Goal: Task Accomplishment & Management: Complete application form

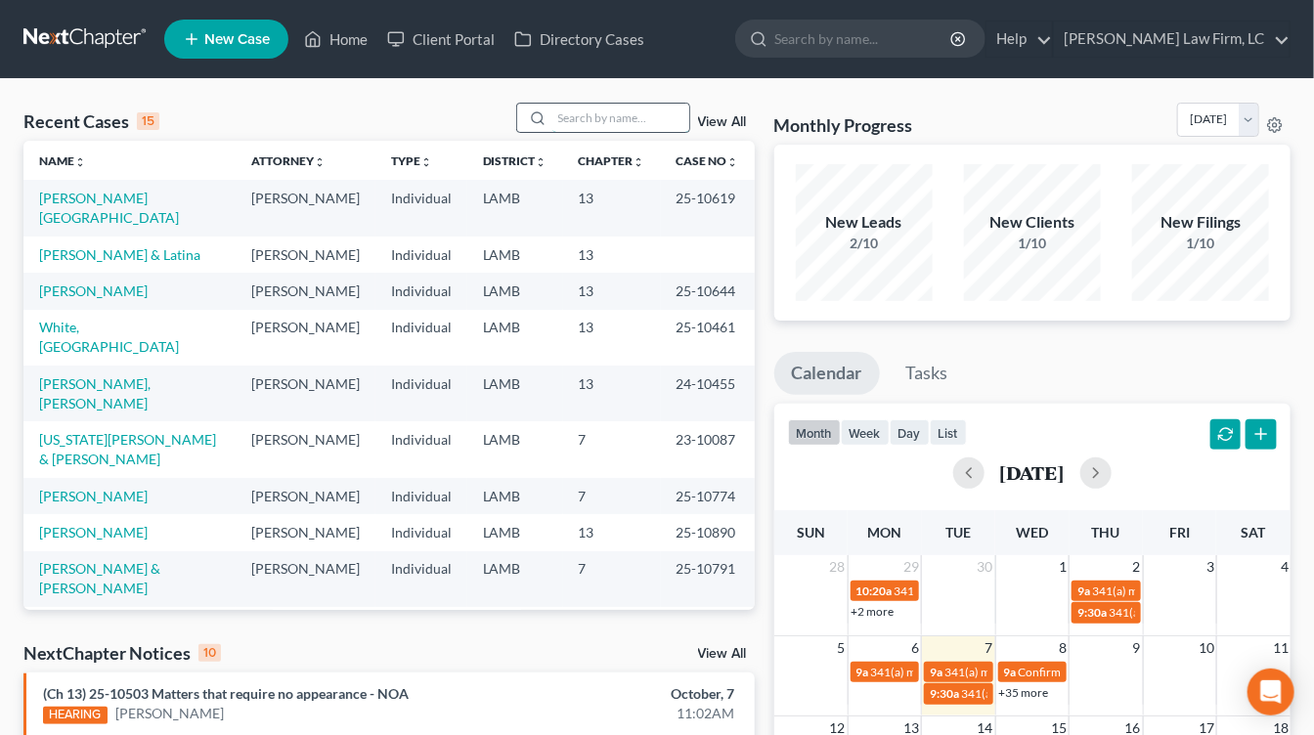
click at [654, 127] on input "search" at bounding box center [620, 118] width 137 height 28
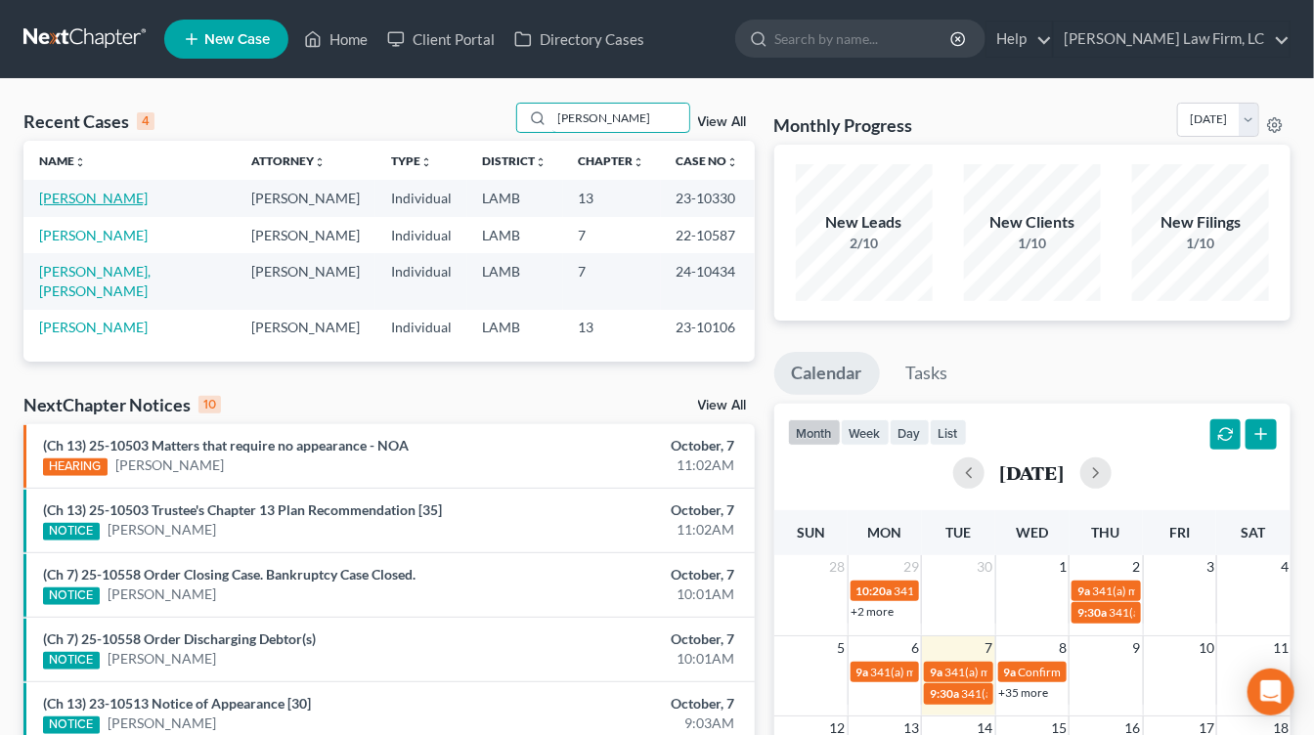
type input "[PERSON_NAME]"
click at [137, 193] on link "[PERSON_NAME]" at bounding box center [93, 198] width 108 height 17
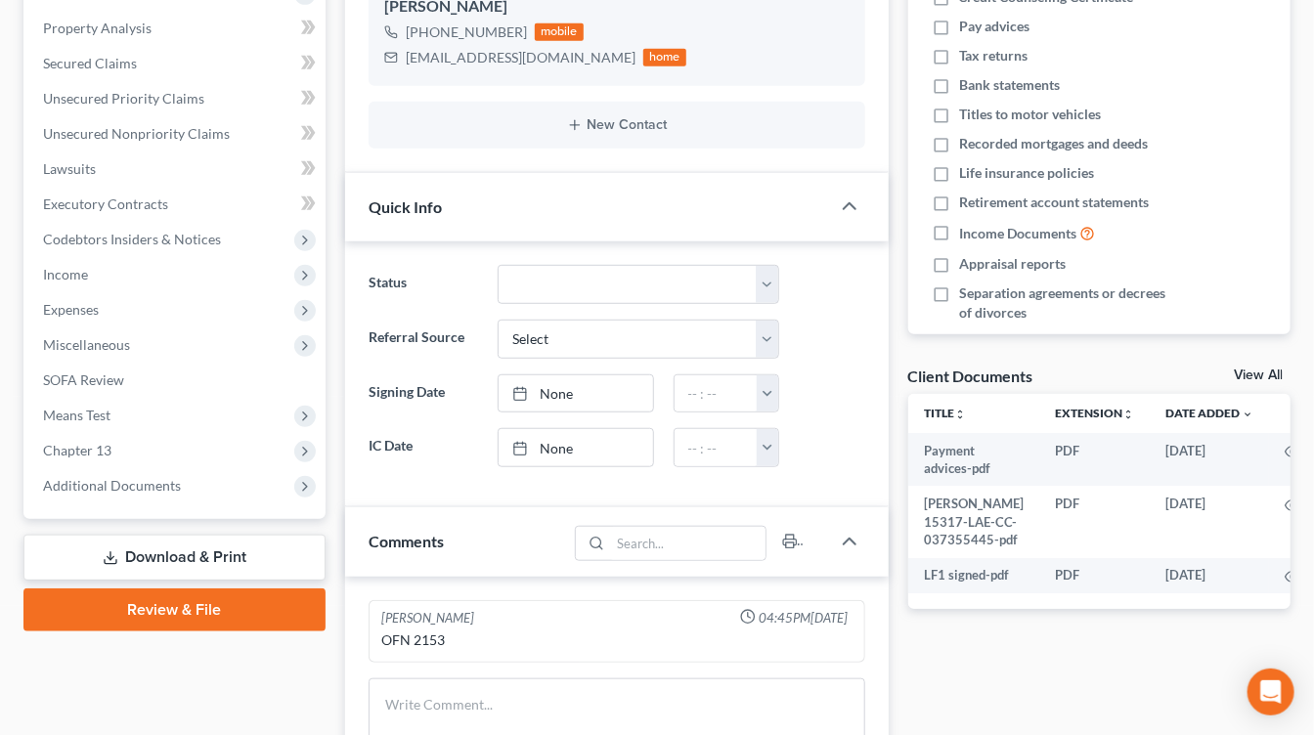
scroll to position [434, 0]
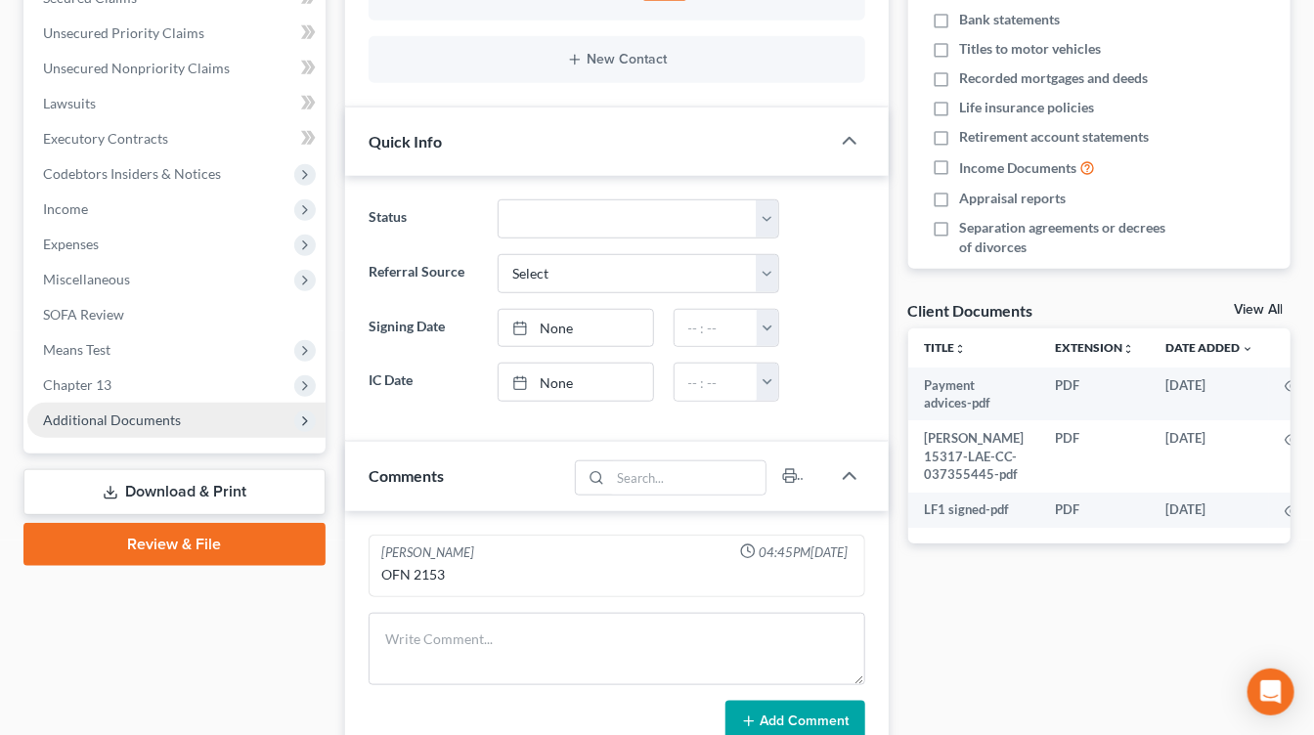
click at [172, 420] on span "Additional Documents" at bounding box center [112, 419] width 138 height 17
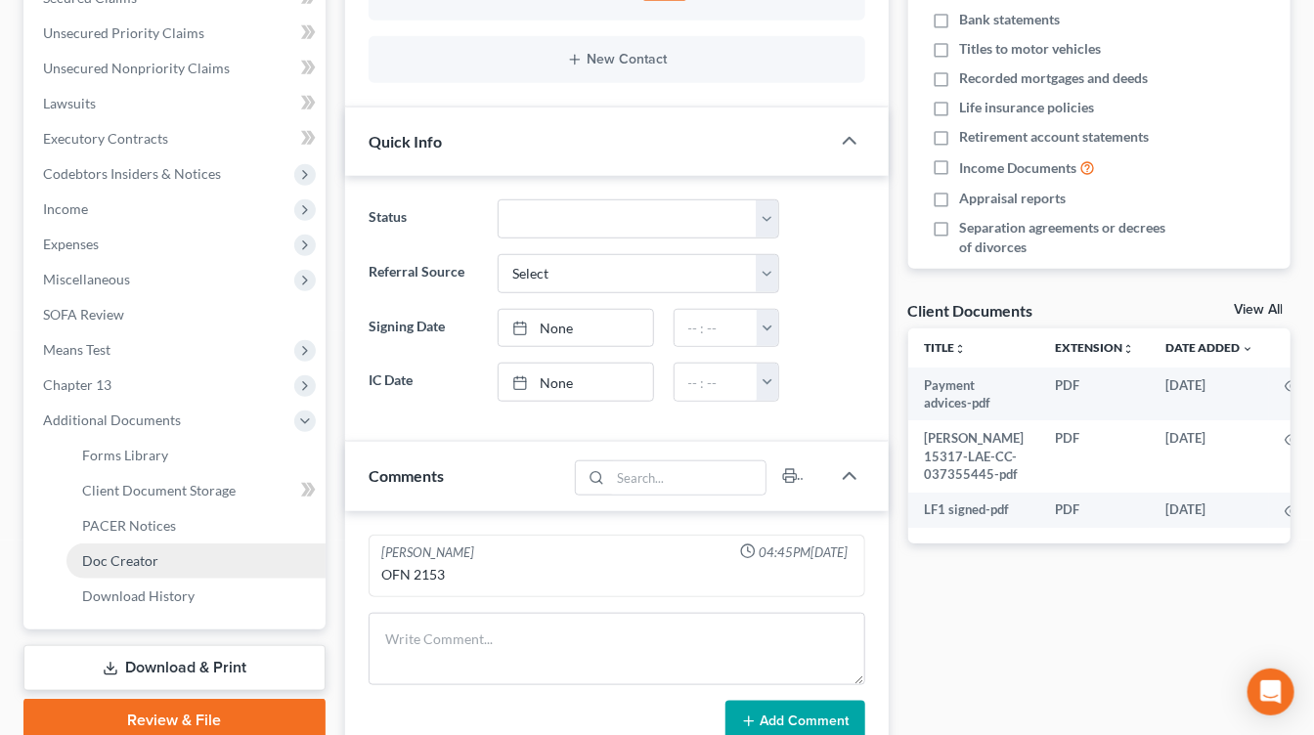
click at [170, 544] on link "Doc Creator" at bounding box center [195, 560] width 259 height 35
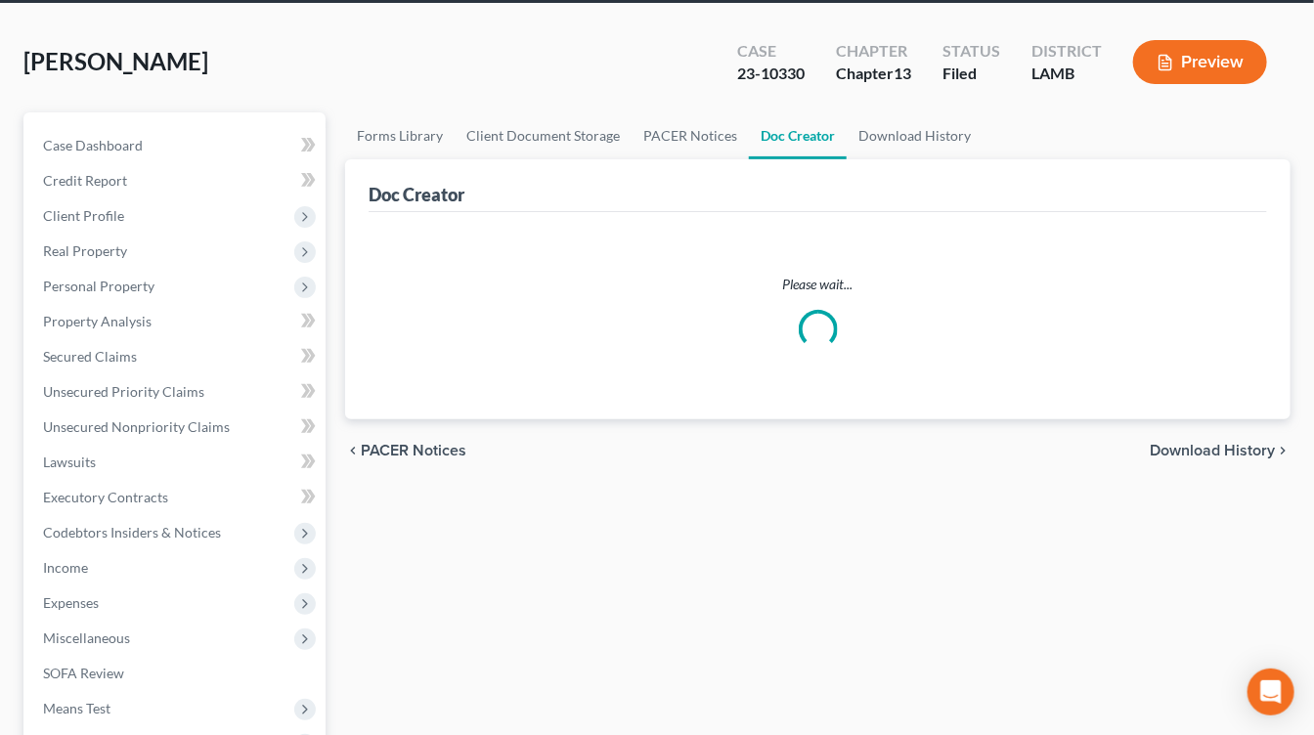
click at [177, 543] on ul "Case Dashboard Payments Invoices Payments Payments Credit Report Client Profile" at bounding box center [176, 550] width 298 height 844
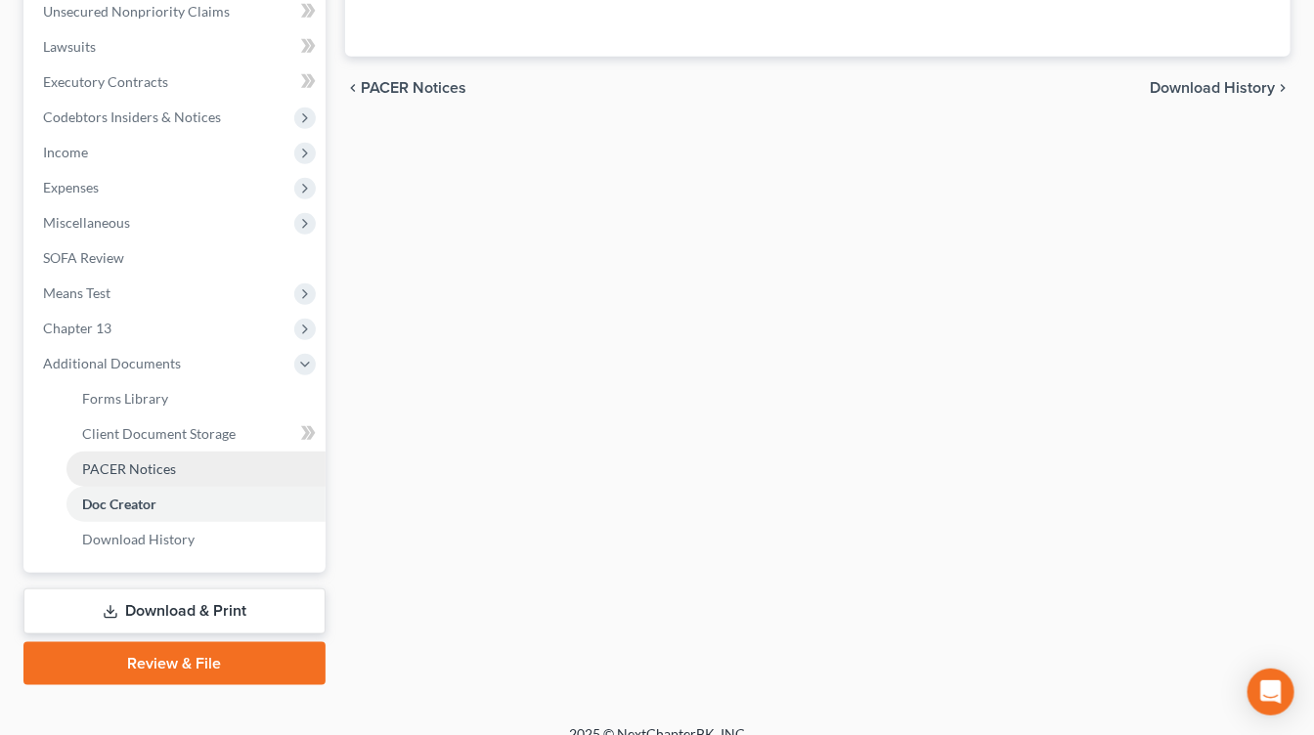
click at [210, 474] on link "PACER Notices" at bounding box center [195, 469] width 259 height 35
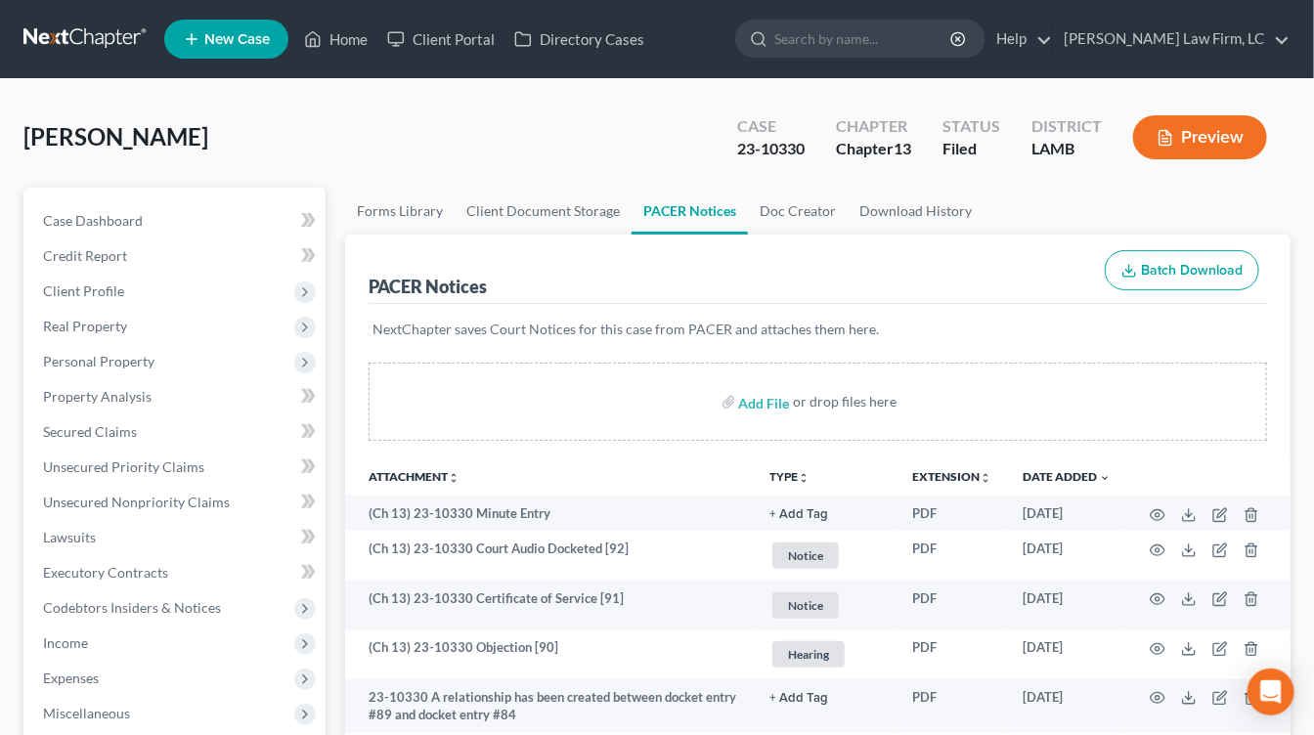
click at [119, 43] on link at bounding box center [85, 39] width 125 height 35
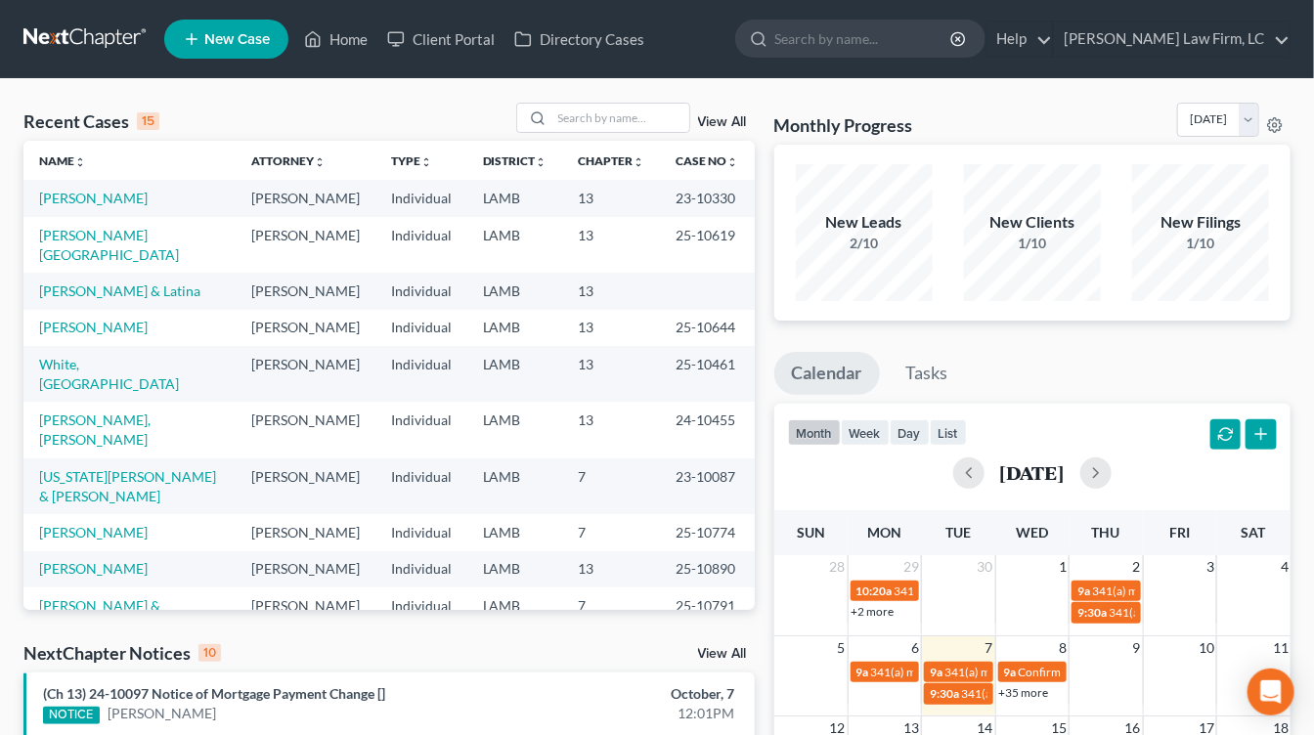
click at [60, 37] on link at bounding box center [85, 39] width 125 height 35
click at [108, 299] on link "[PERSON_NAME] & Latina" at bounding box center [119, 290] width 161 height 17
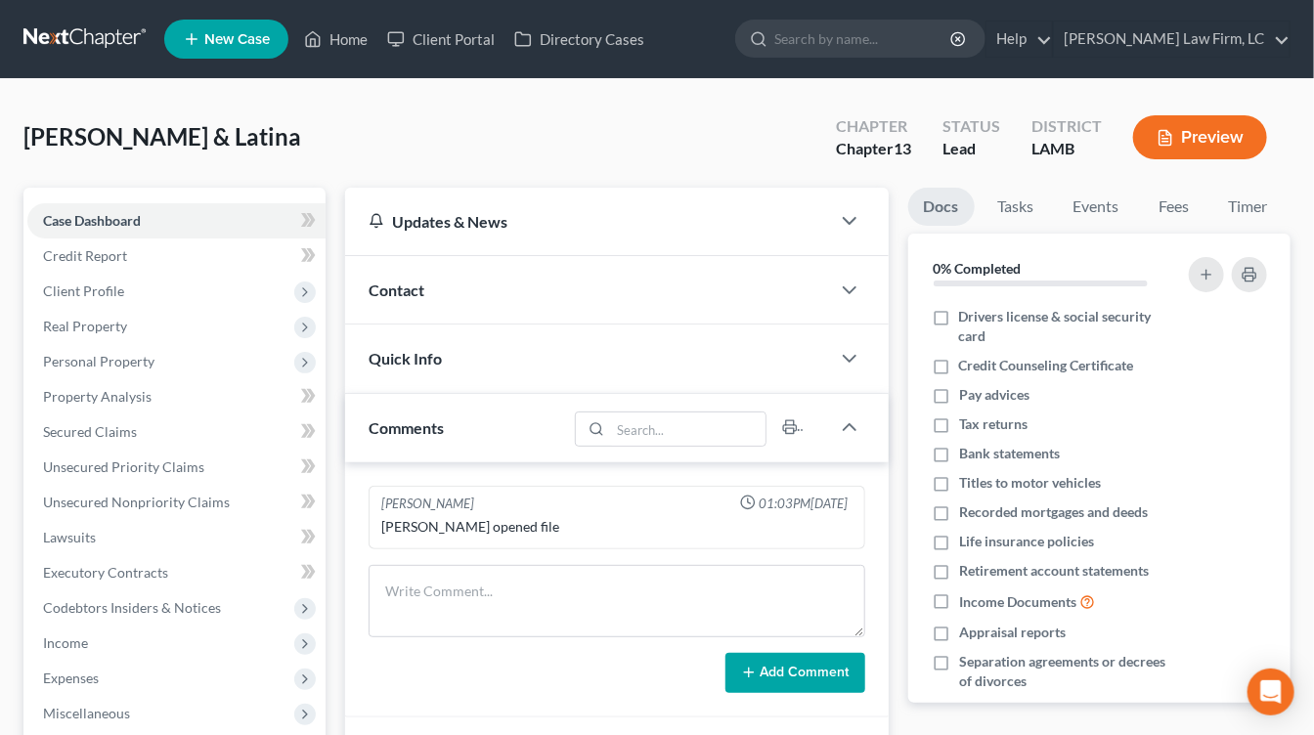
click at [132, 23] on link at bounding box center [85, 39] width 125 height 35
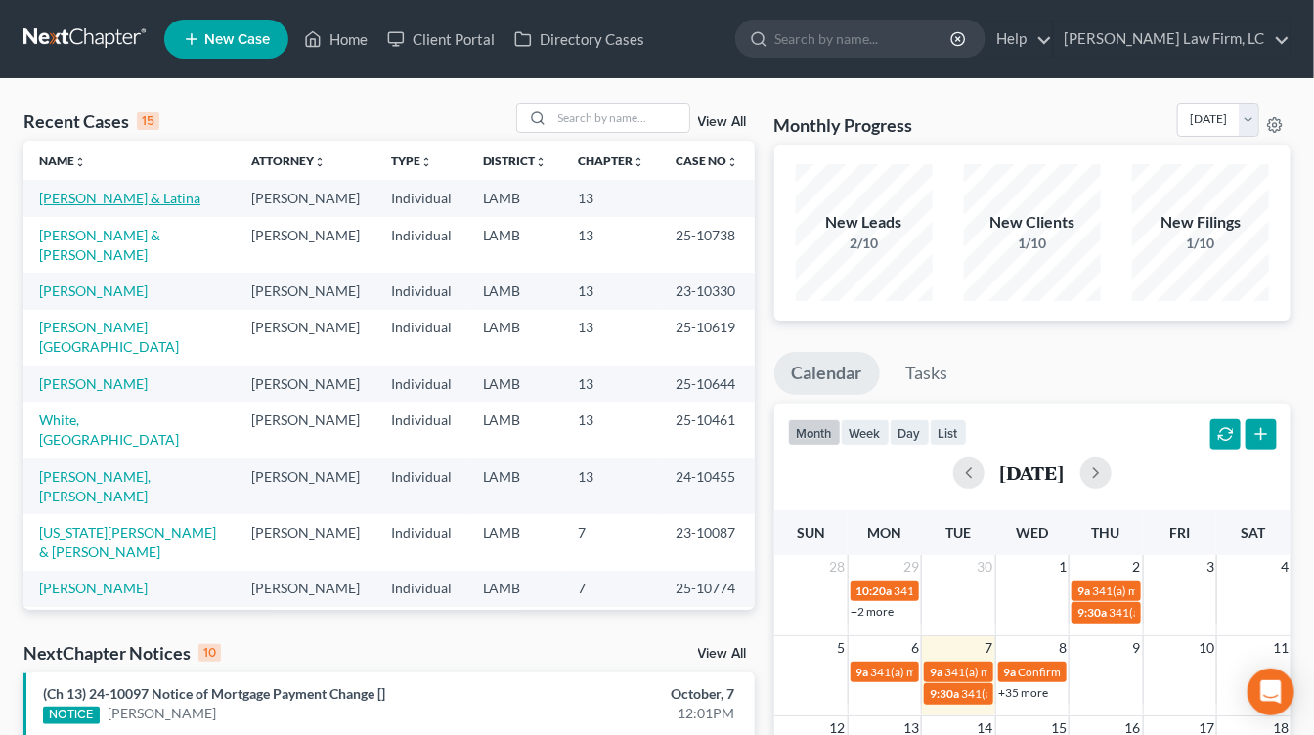
click at [144, 195] on link "[PERSON_NAME] & Latina" at bounding box center [119, 198] width 161 height 17
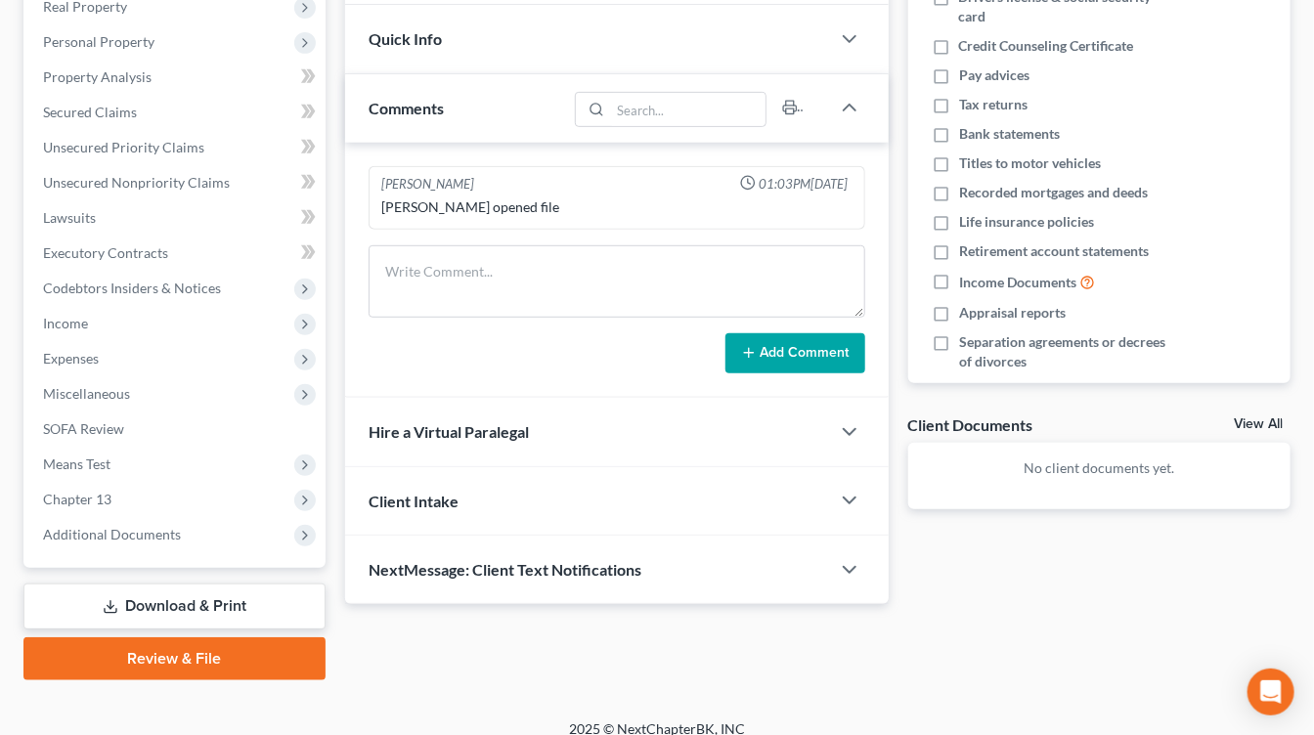
scroll to position [335, 0]
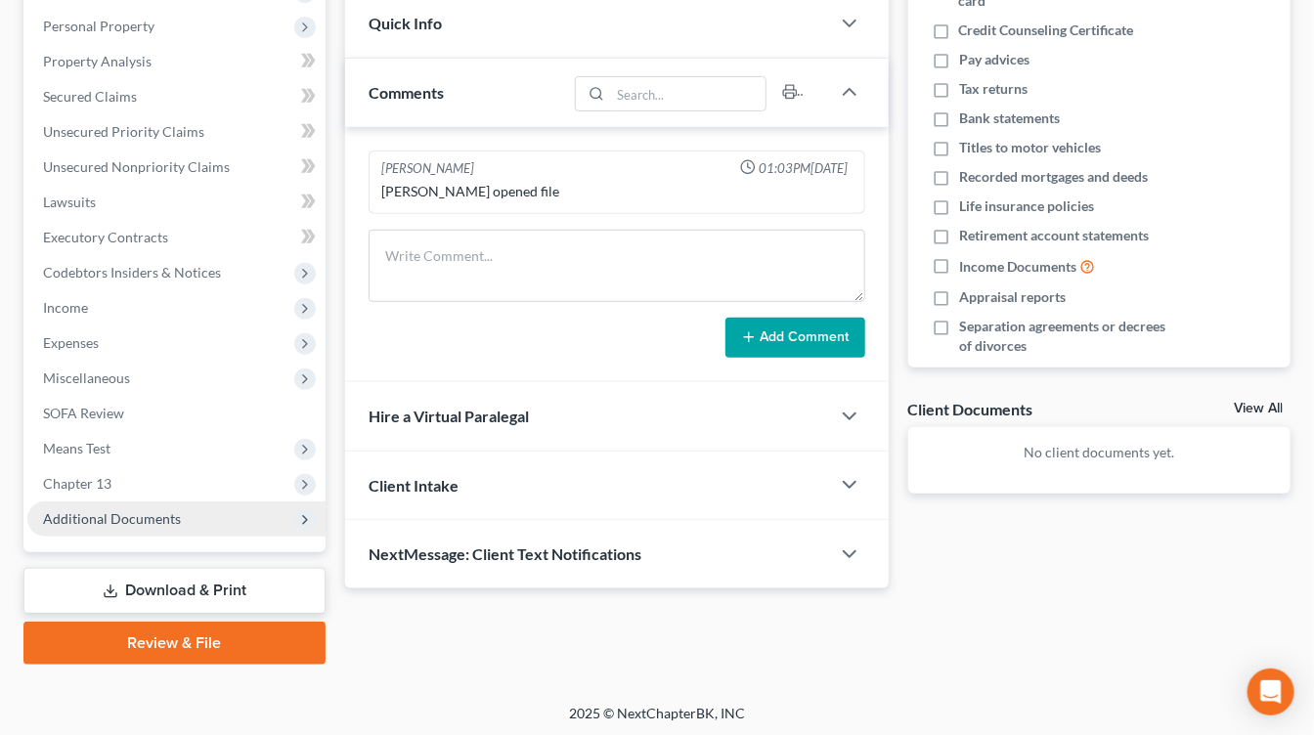
click at [138, 518] on div "Case Dashboard Payments Invoices Payments Payments Credit Report Client Profile…" at bounding box center [174, 202] width 302 height 700
click at [138, 516] on span "Additional Documents" at bounding box center [112, 518] width 138 height 17
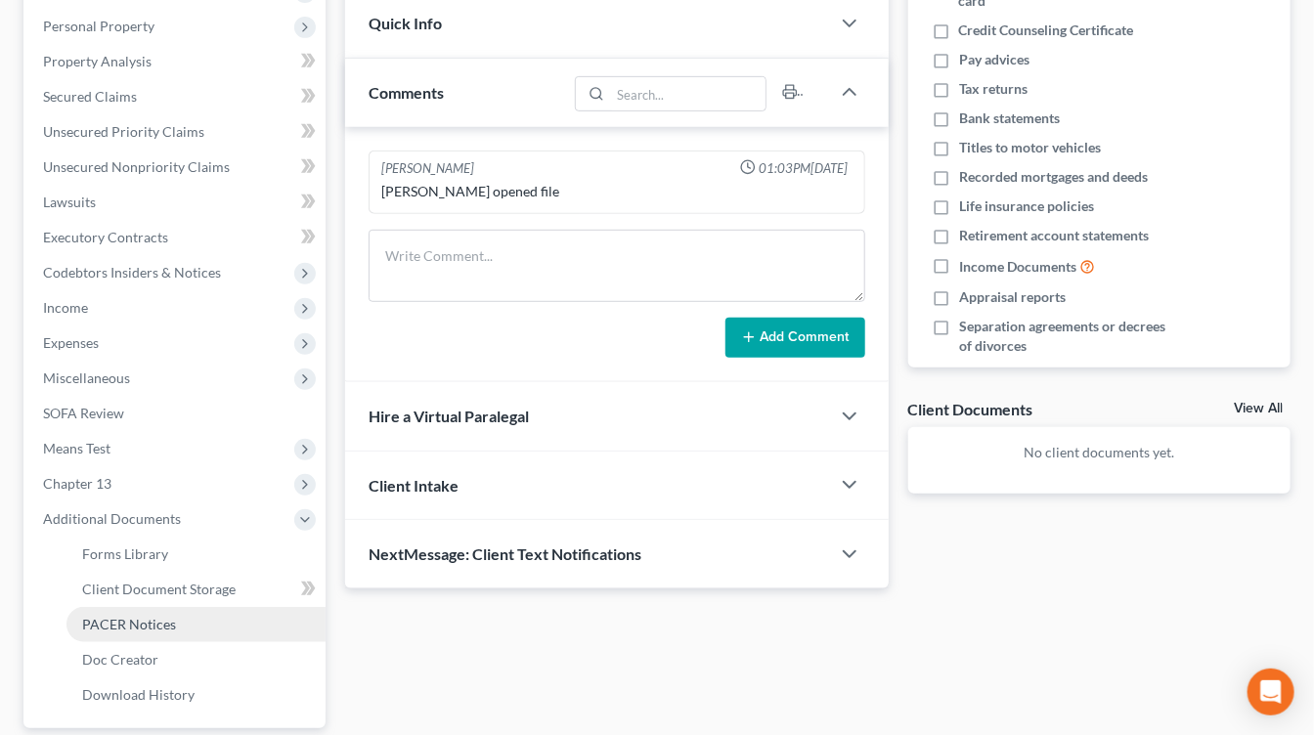
drag, startPoint x: 184, startPoint y: 628, endPoint x: 238, endPoint y: 617, distance: 56.0
click at [182, 627] on link "PACER Notices" at bounding box center [195, 624] width 259 height 35
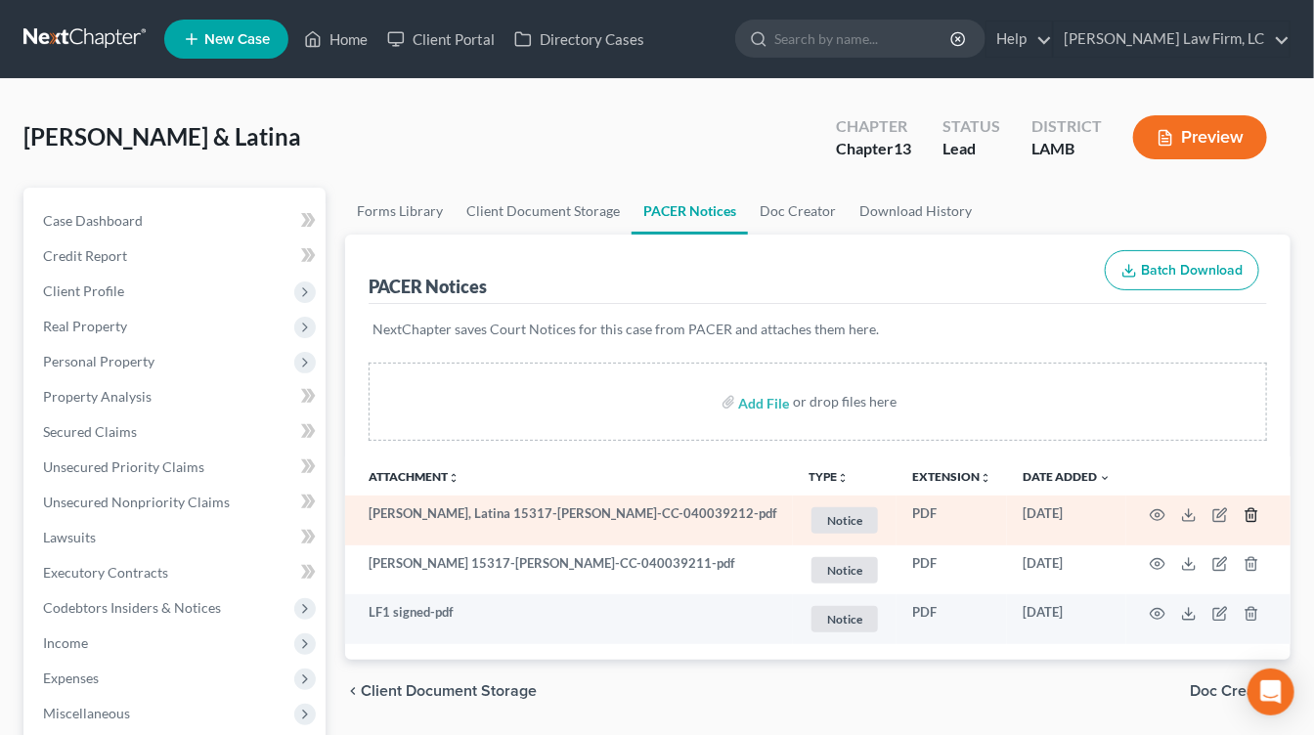
click at [1243, 512] on icon "button" at bounding box center [1251, 515] width 16 height 16
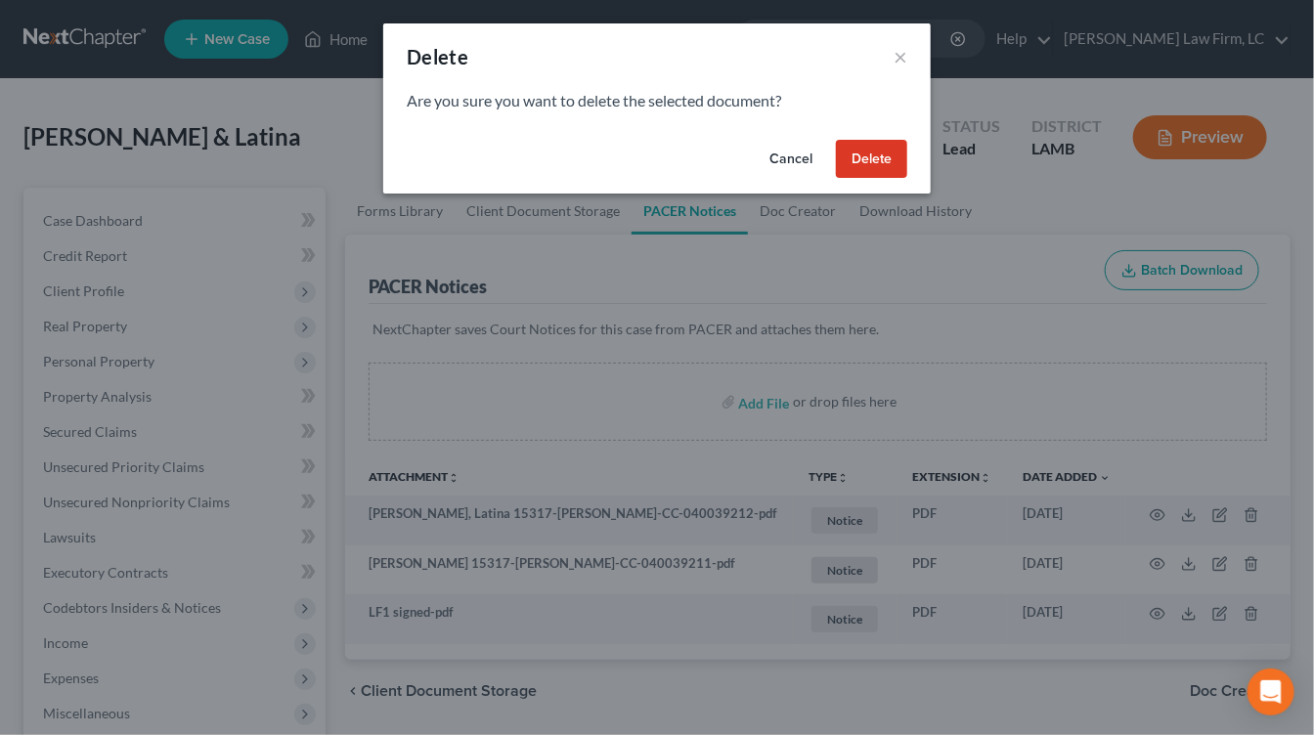
drag, startPoint x: 875, startPoint y: 151, endPoint x: 929, endPoint y: 187, distance: 65.1
click at [879, 155] on button "Delete" at bounding box center [871, 159] width 71 height 39
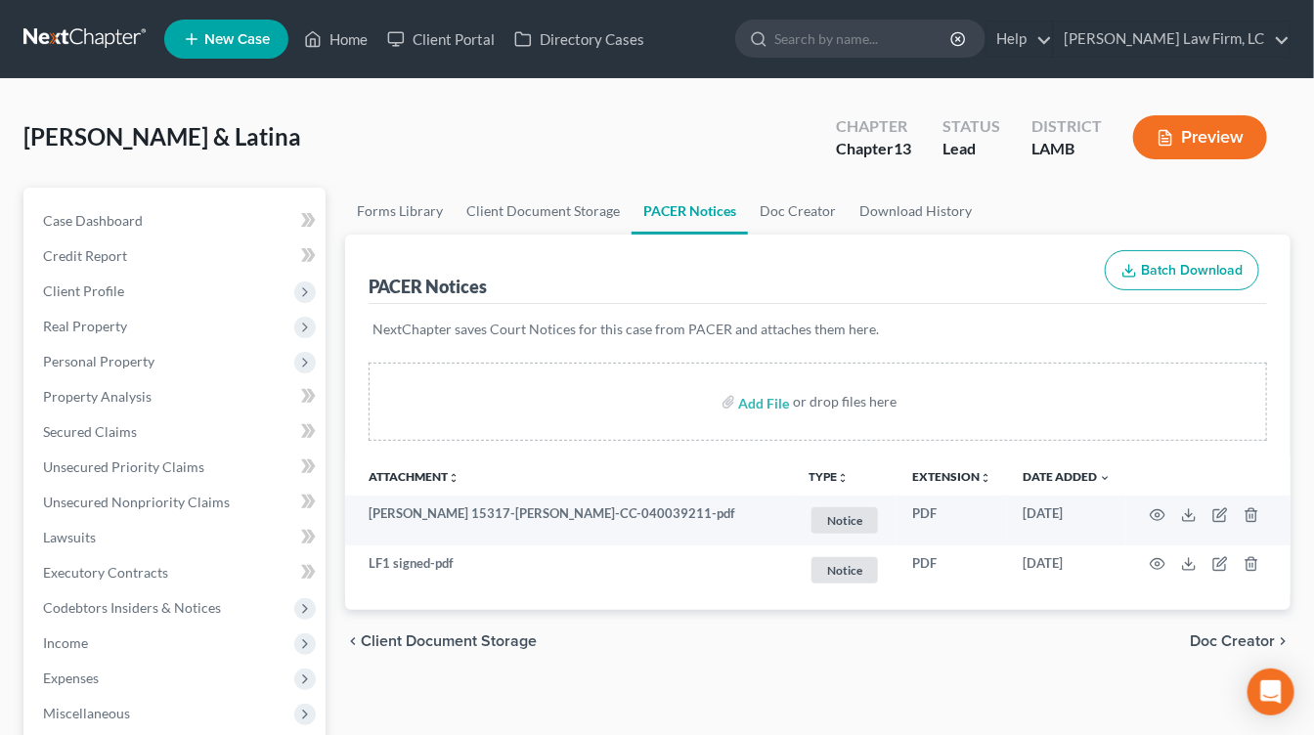
drag, startPoint x: 1259, startPoint y: 518, endPoint x: 1161, endPoint y: 411, distance: 145.3
click at [1258, 517] on td at bounding box center [1208, 521] width 164 height 50
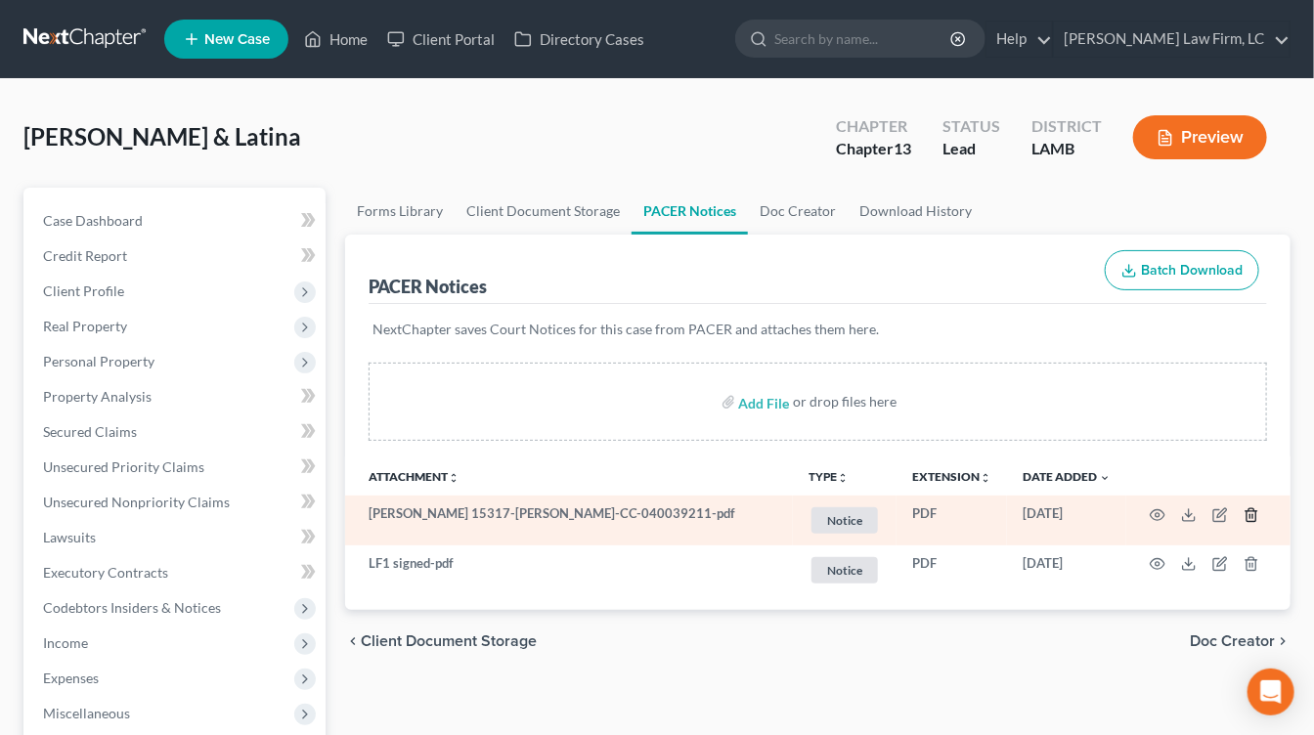
click at [1245, 507] on td at bounding box center [1208, 521] width 164 height 50
click at [1246, 508] on icon "button" at bounding box center [1251, 515] width 16 height 16
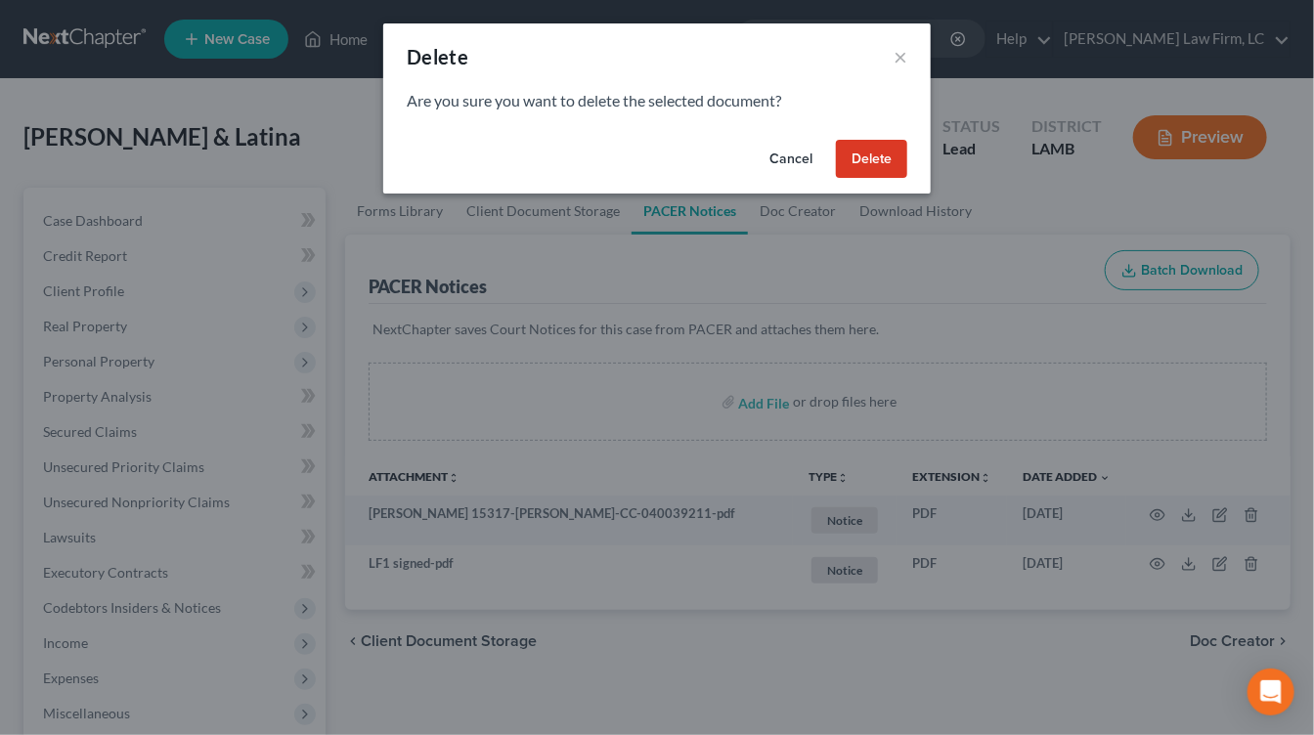
click at [906, 169] on button "Delete" at bounding box center [871, 159] width 71 height 39
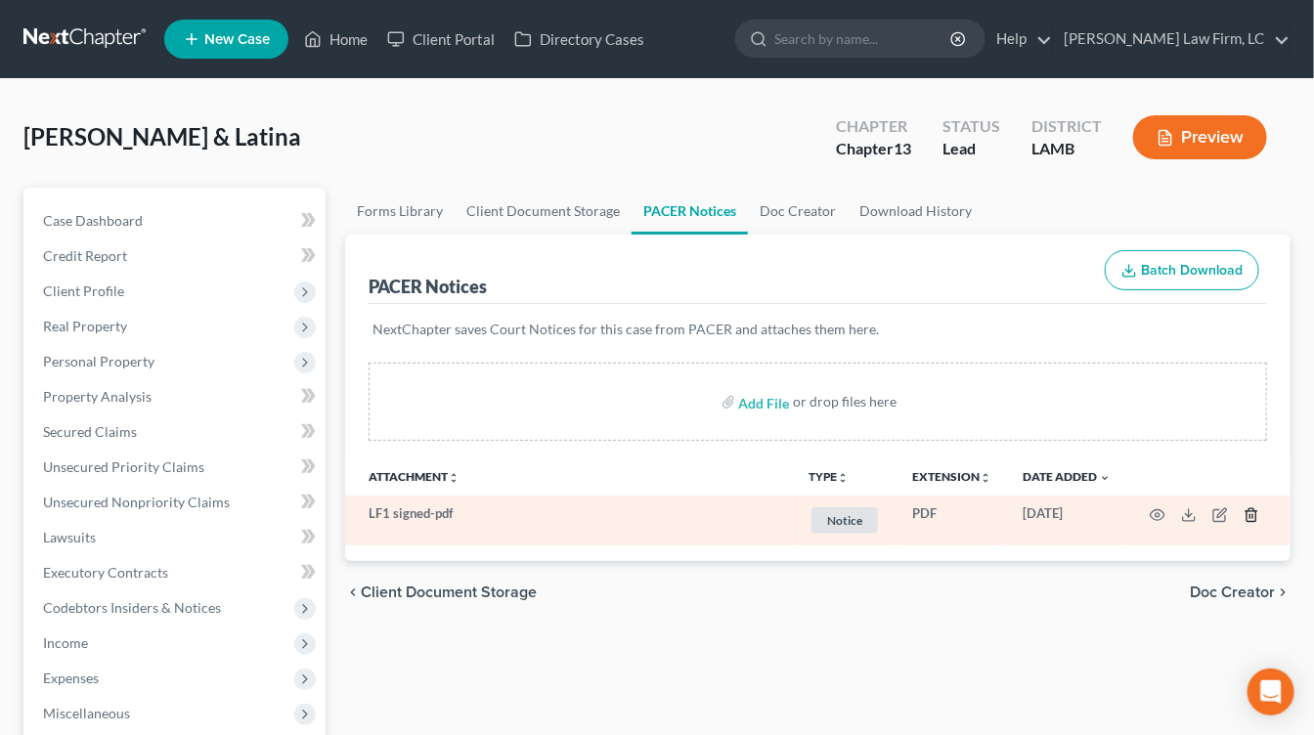
click at [1251, 507] on icon "button" at bounding box center [1251, 515] width 16 height 16
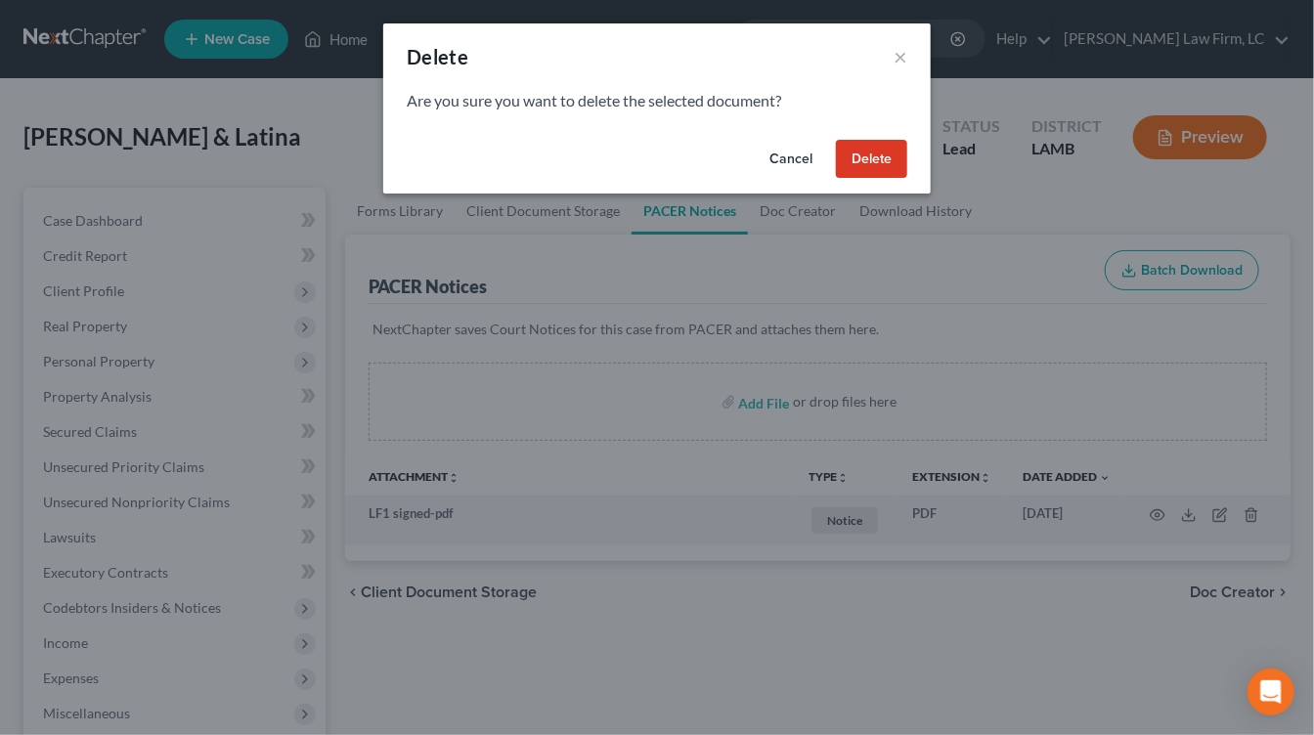
click at [894, 148] on button "Delete" at bounding box center [871, 159] width 71 height 39
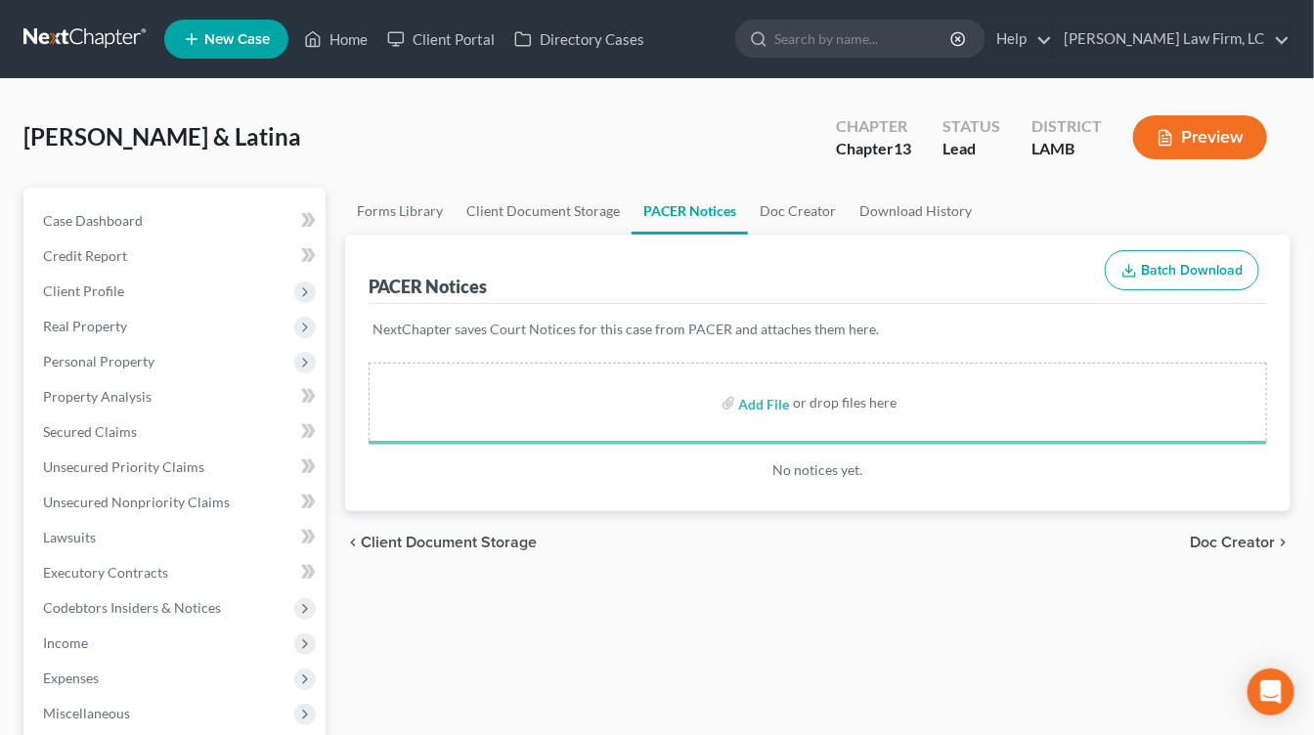
click at [484, 566] on div "chevron_left Client Document Storage Doc Creator chevron_right" at bounding box center [817, 542] width 945 height 63
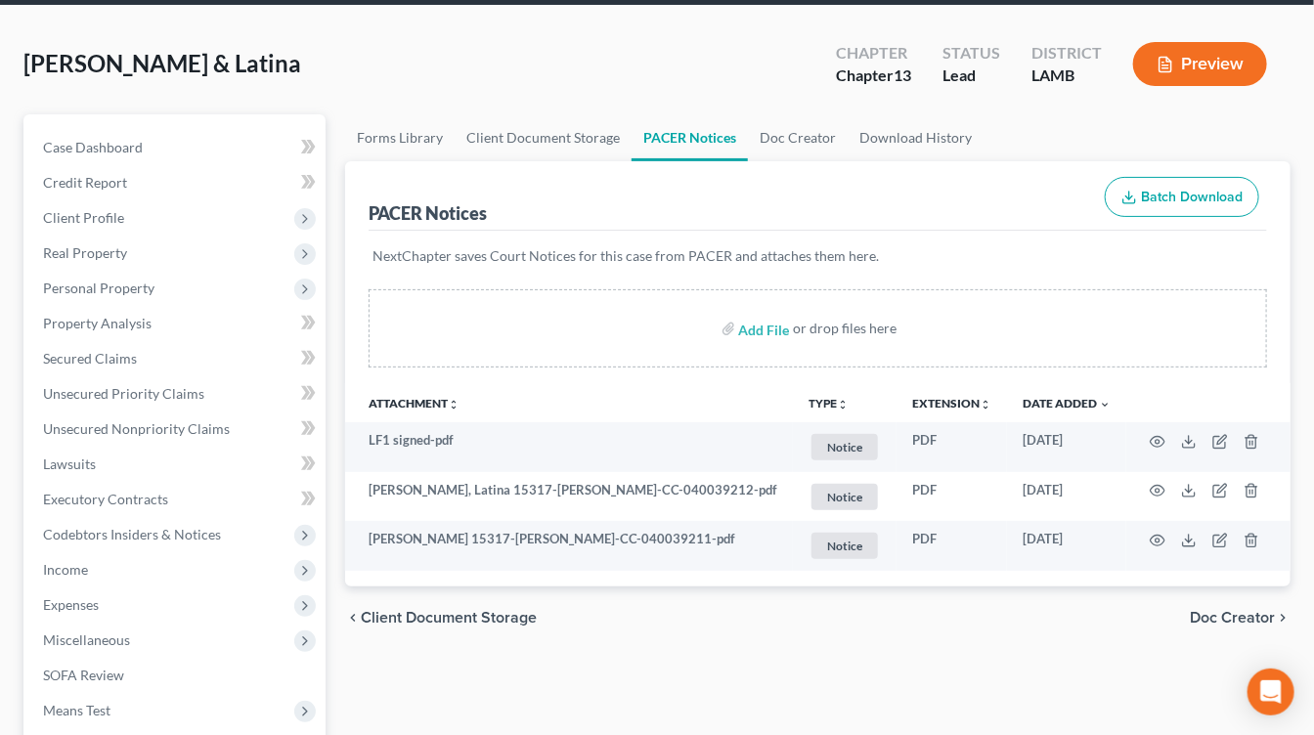
scroll to position [29, 0]
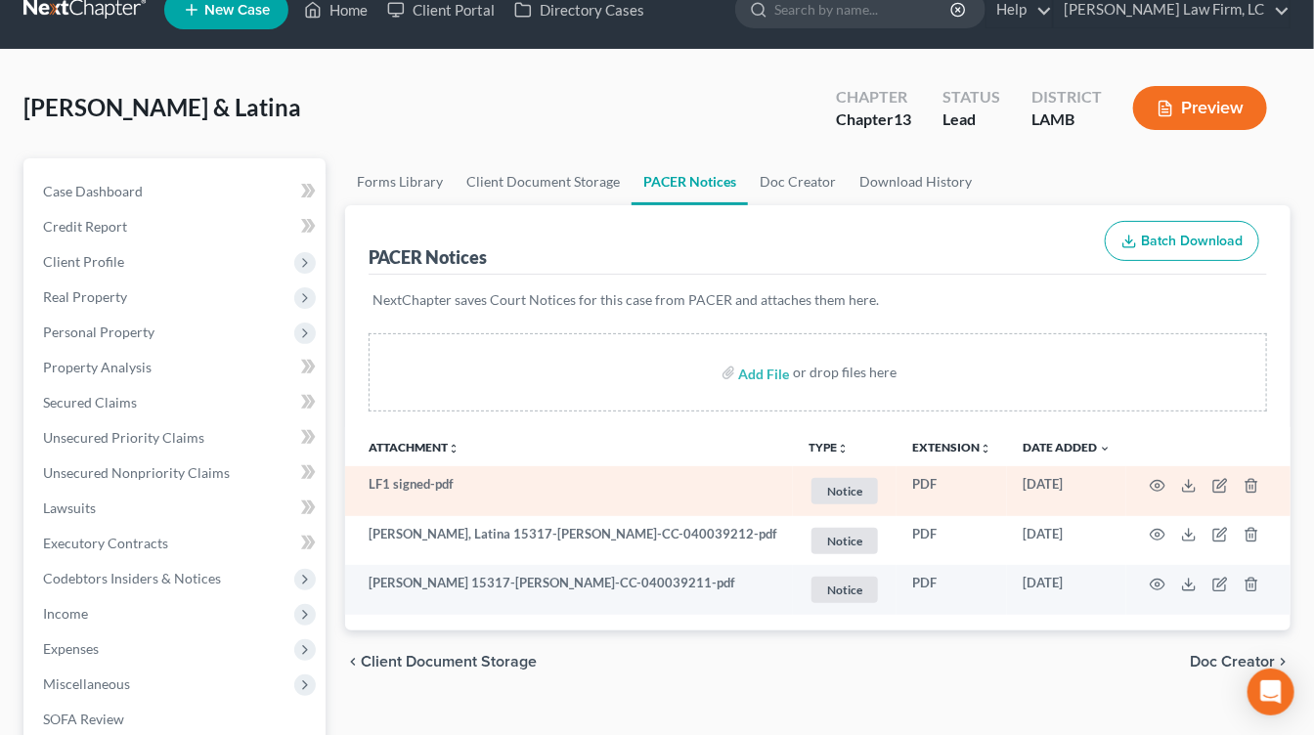
click at [1259, 486] on td at bounding box center [1208, 491] width 164 height 50
click at [1254, 484] on icon "button" at bounding box center [1251, 486] width 16 height 16
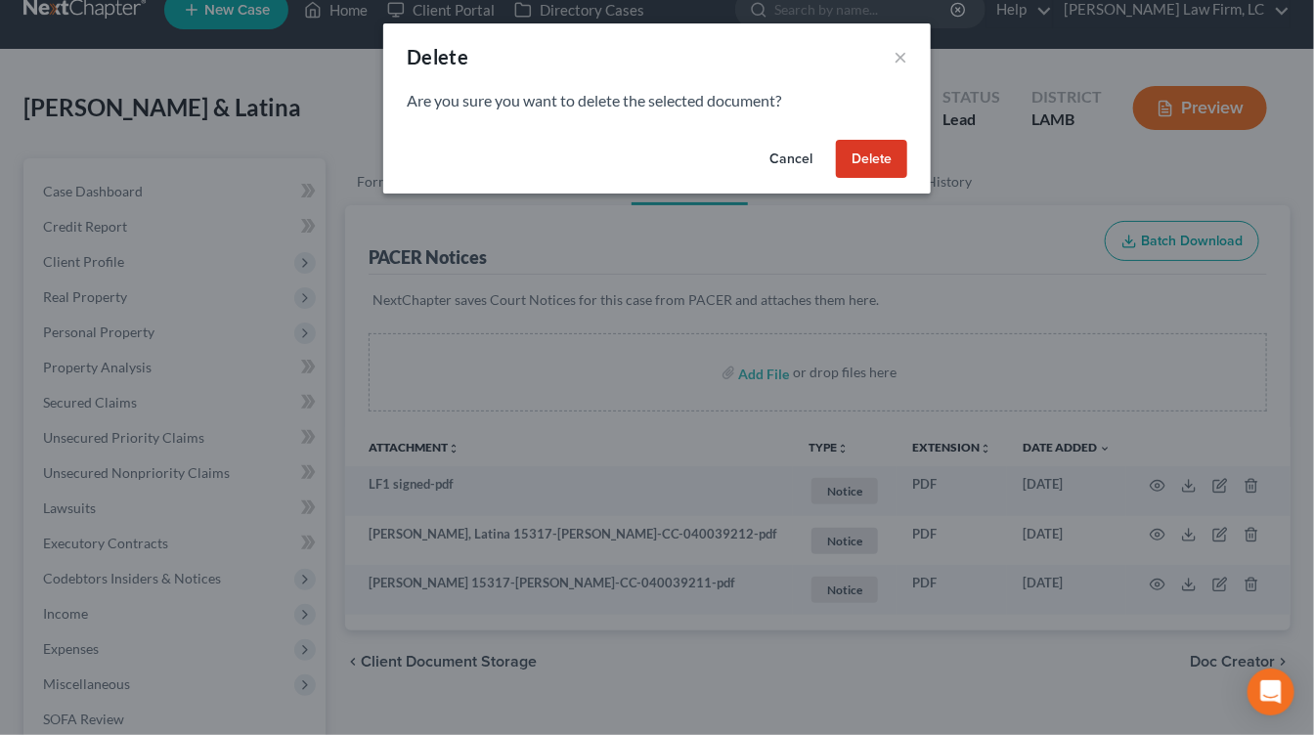
drag, startPoint x: 886, startPoint y: 165, endPoint x: 1054, endPoint y: 251, distance: 188.8
click at [886, 165] on button "Delete" at bounding box center [871, 159] width 71 height 39
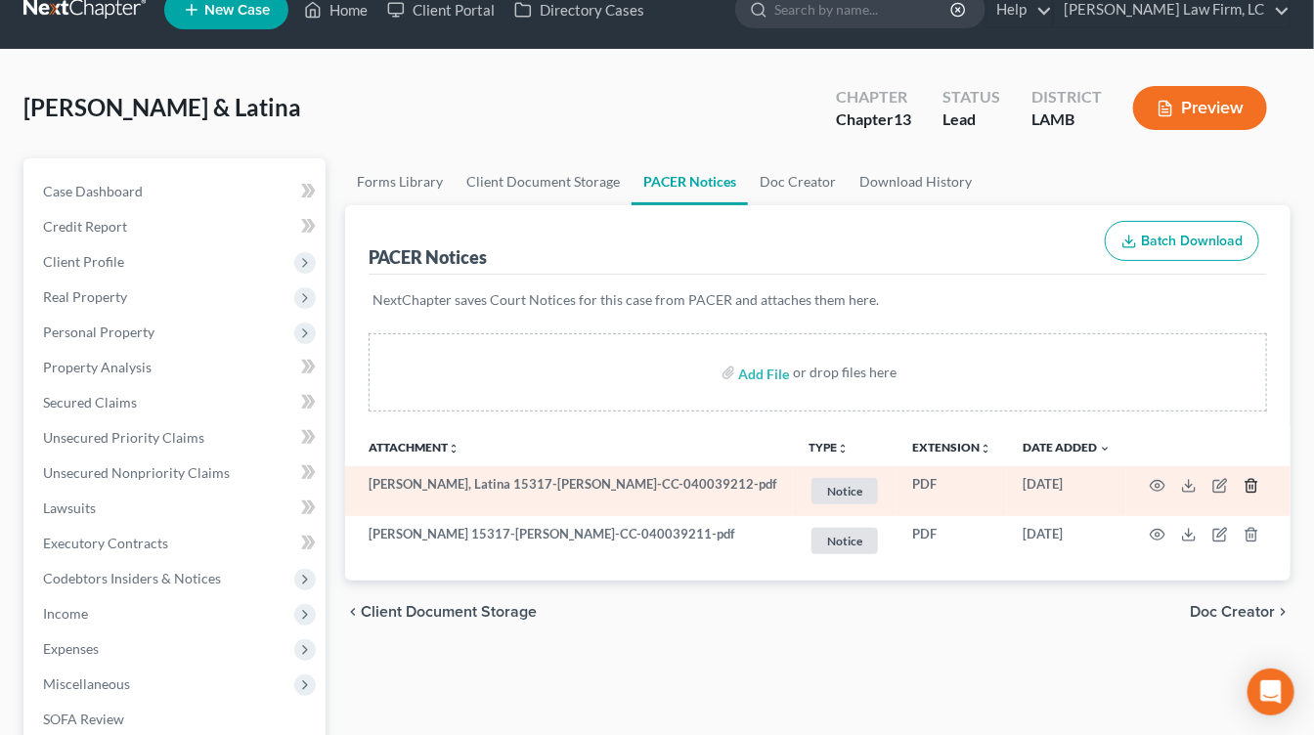
click at [1250, 481] on icon "button" at bounding box center [1251, 486] width 16 height 16
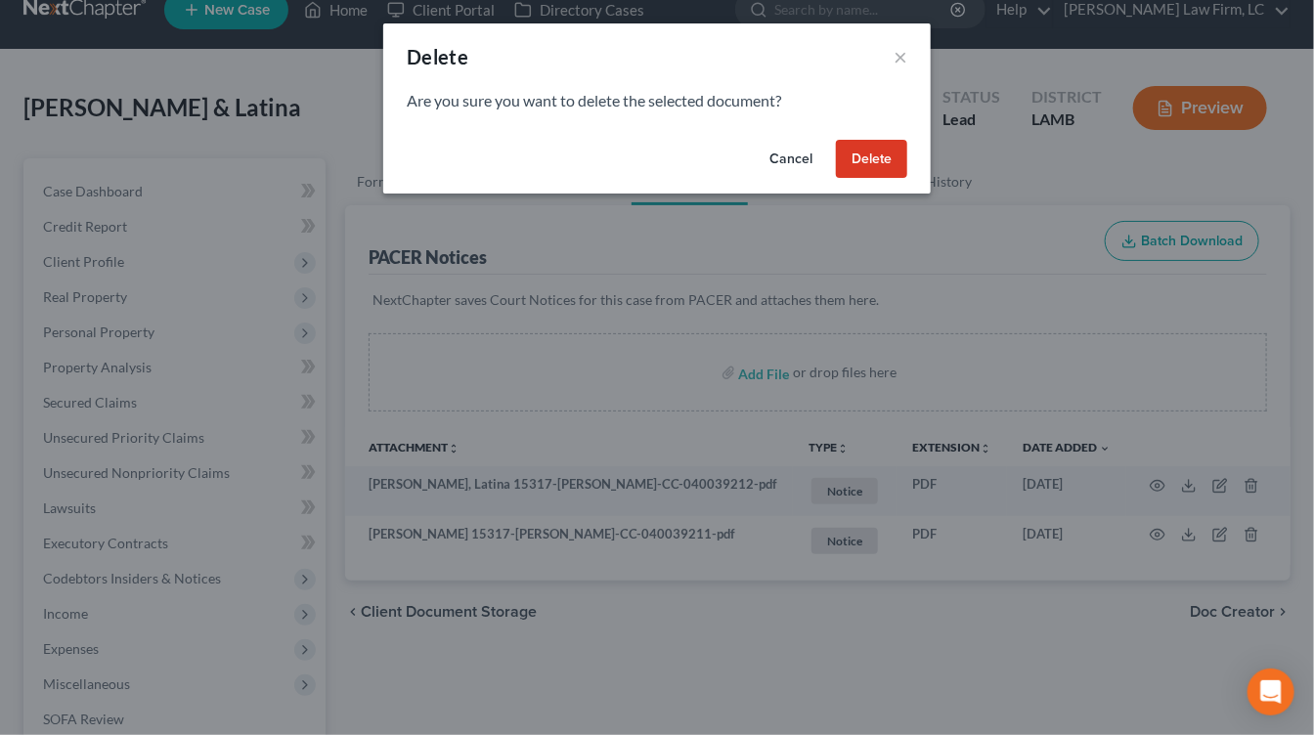
click at [898, 145] on button "Delete" at bounding box center [871, 159] width 71 height 39
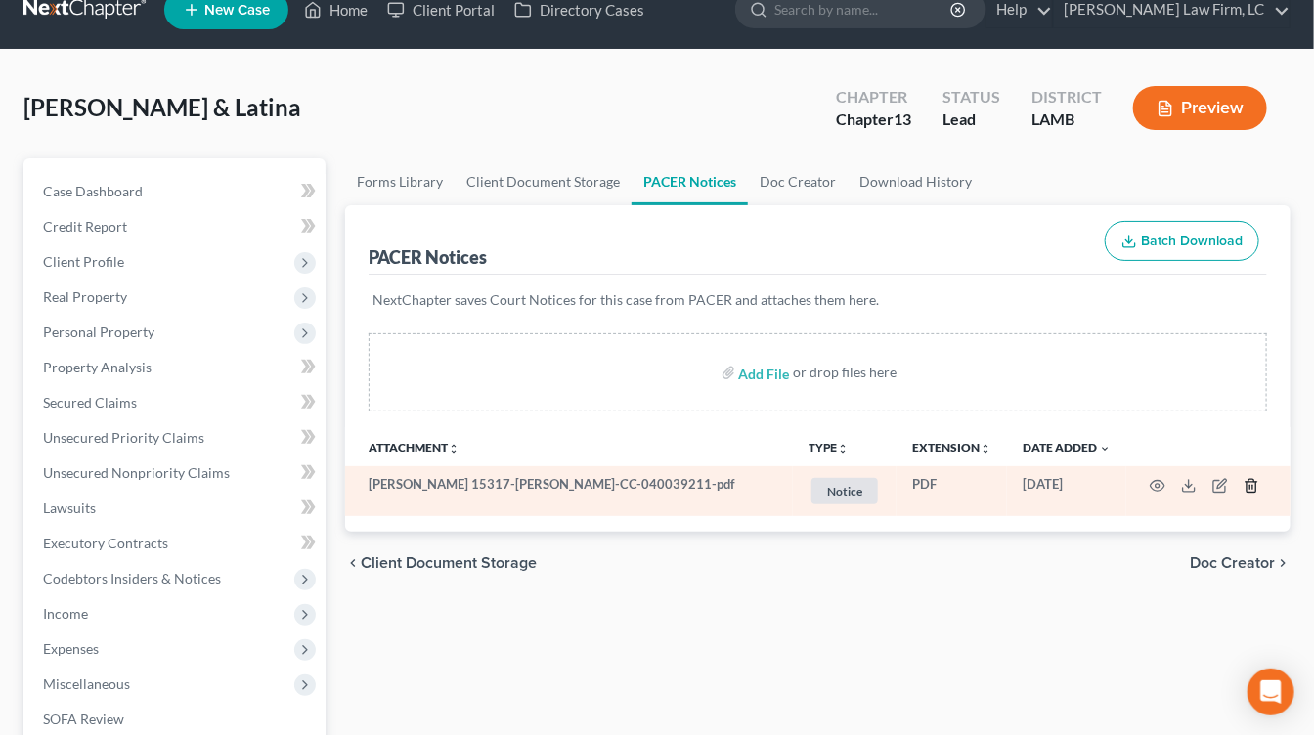
click at [1248, 479] on icon "button" at bounding box center [1250, 485] width 9 height 13
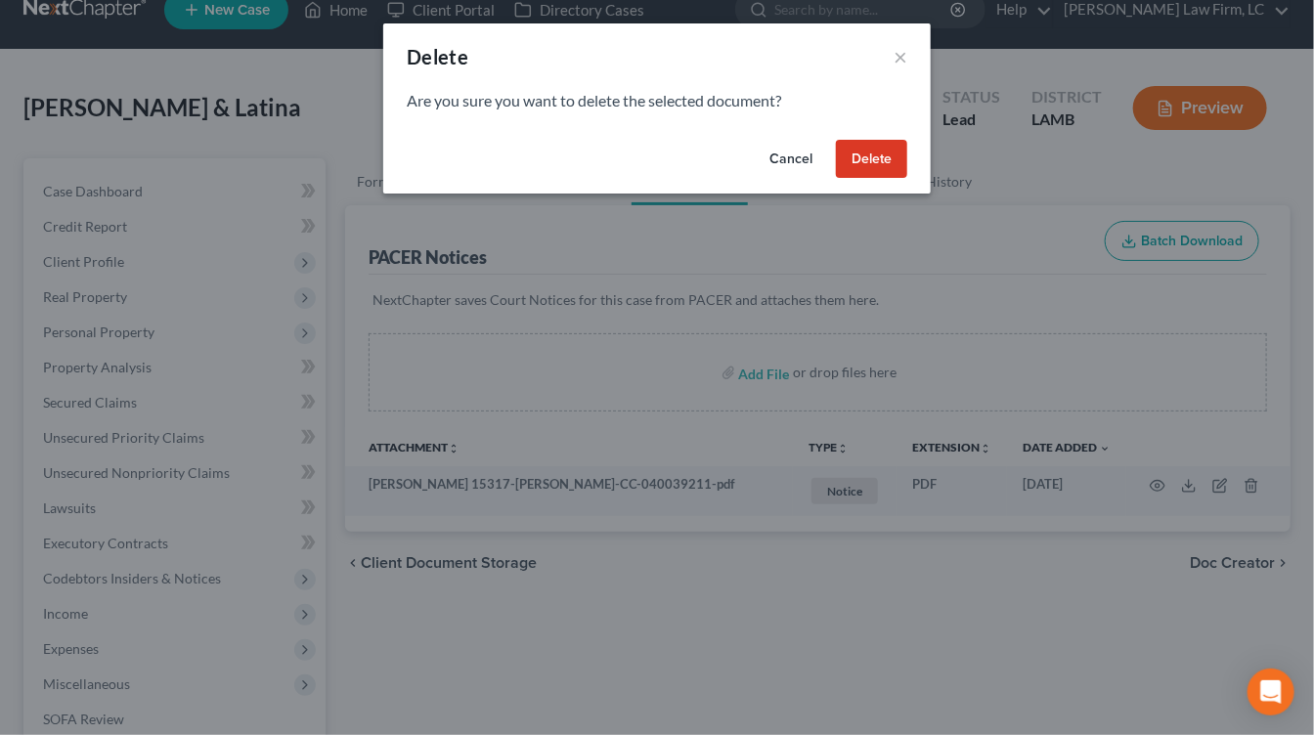
drag, startPoint x: 889, startPoint y: 149, endPoint x: 852, endPoint y: 173, distance: 44.5
click at [889, 149] on button "Delete" at bounding box center [871, 159] width 71 height 39
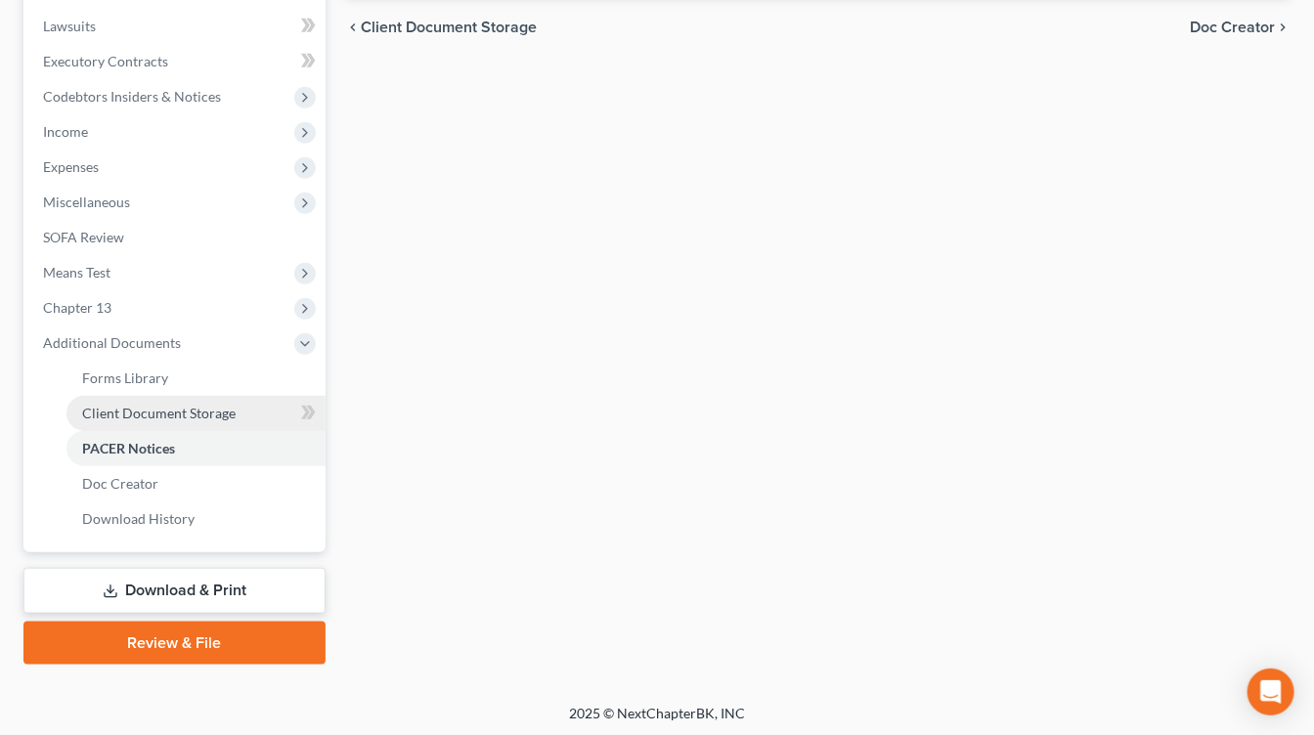
click at [241, 404] on link "Client Document Storage" at bounding box center [195, 413] width 259 height 35
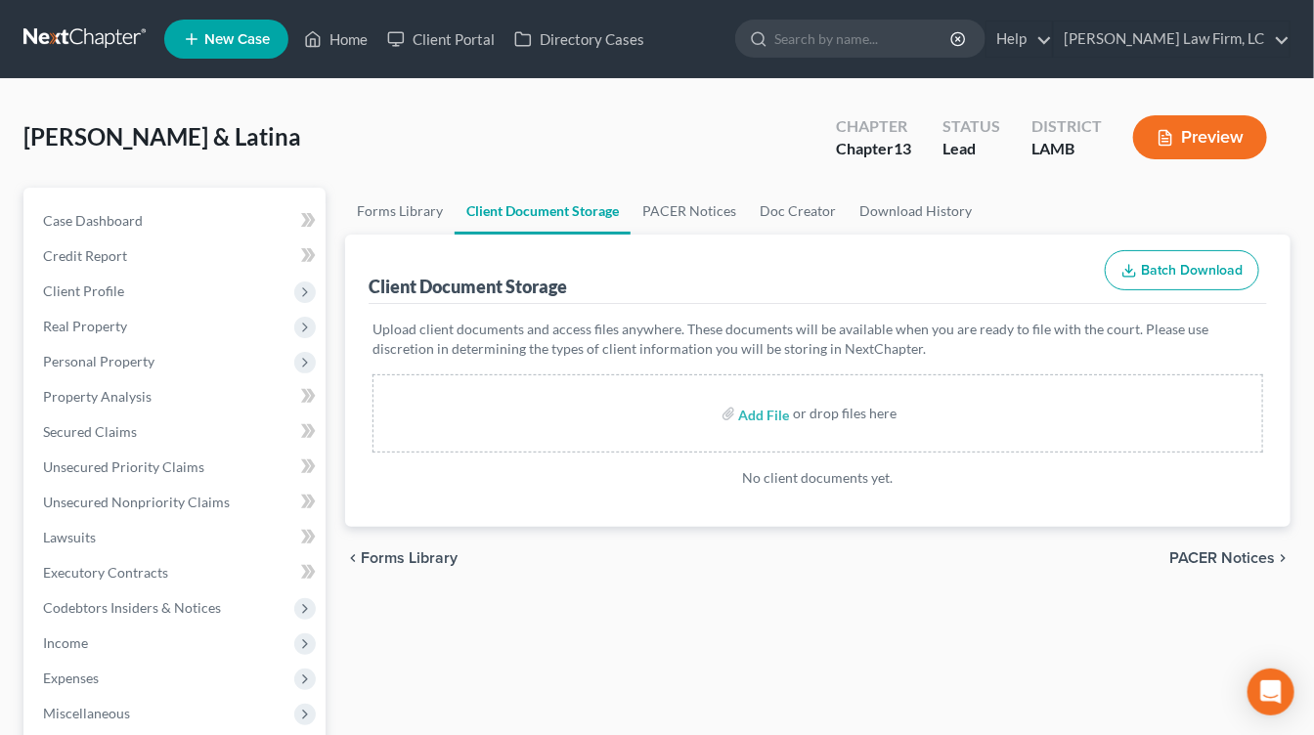
click at [460, 503] on div "Upload client documents and access files anywhere. These documents will be avai…" at bounding box center [817, 415] width 898 height 223
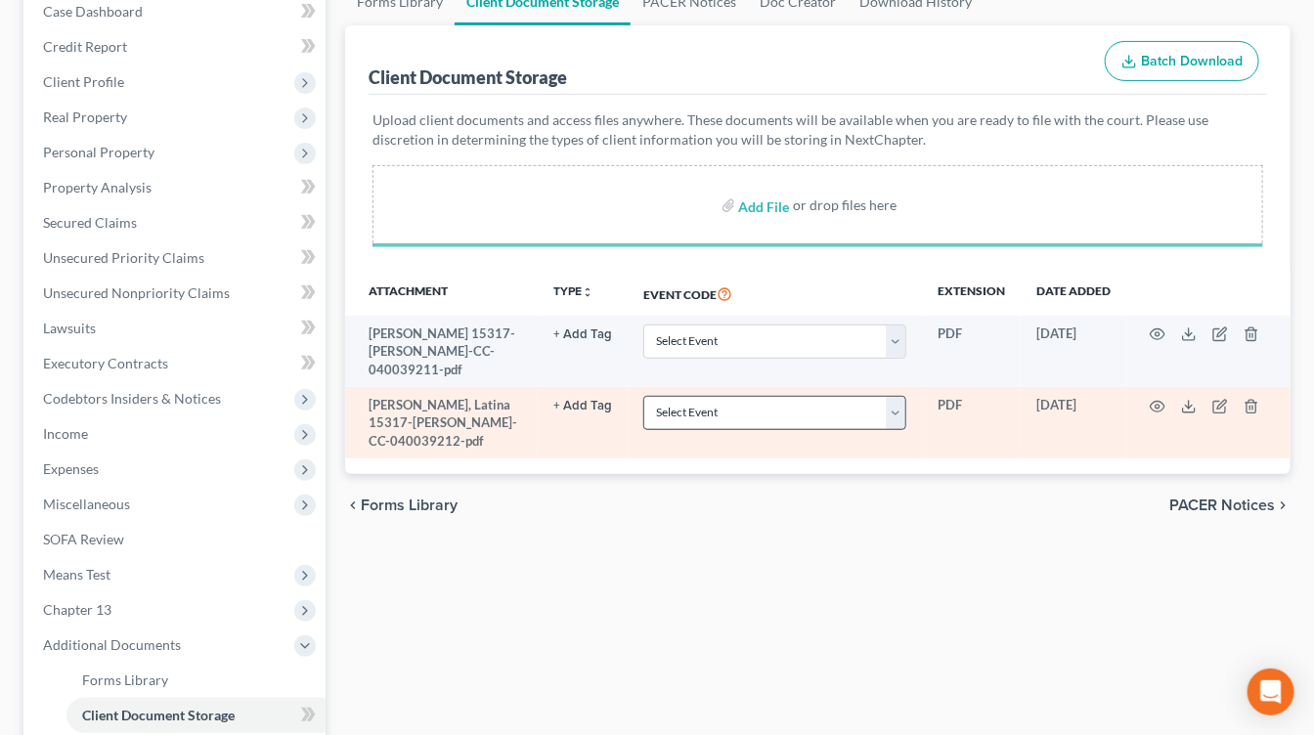
scroll to position [213, 0]
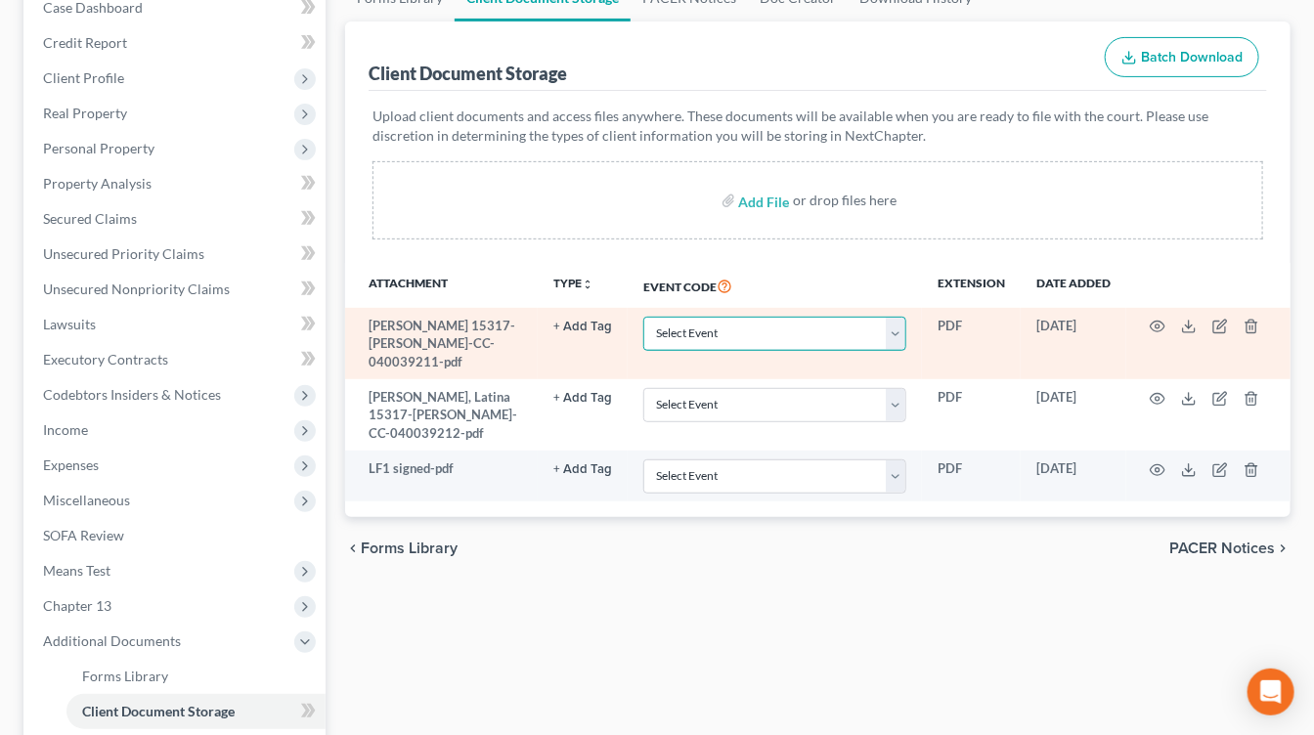
click at [820, 328] on select "Select Event 20 Largest Unsecured Creditors Amended List of Creditors Amended L…" at bounding box center [774, 334] width 263 height 34
select select "13"
click at [646, 317] on select "Select Event 20 Largest Unsecured Creditors Amended List of Creditors Amended L…" at bounding box center [774, 334] width 263 height 34
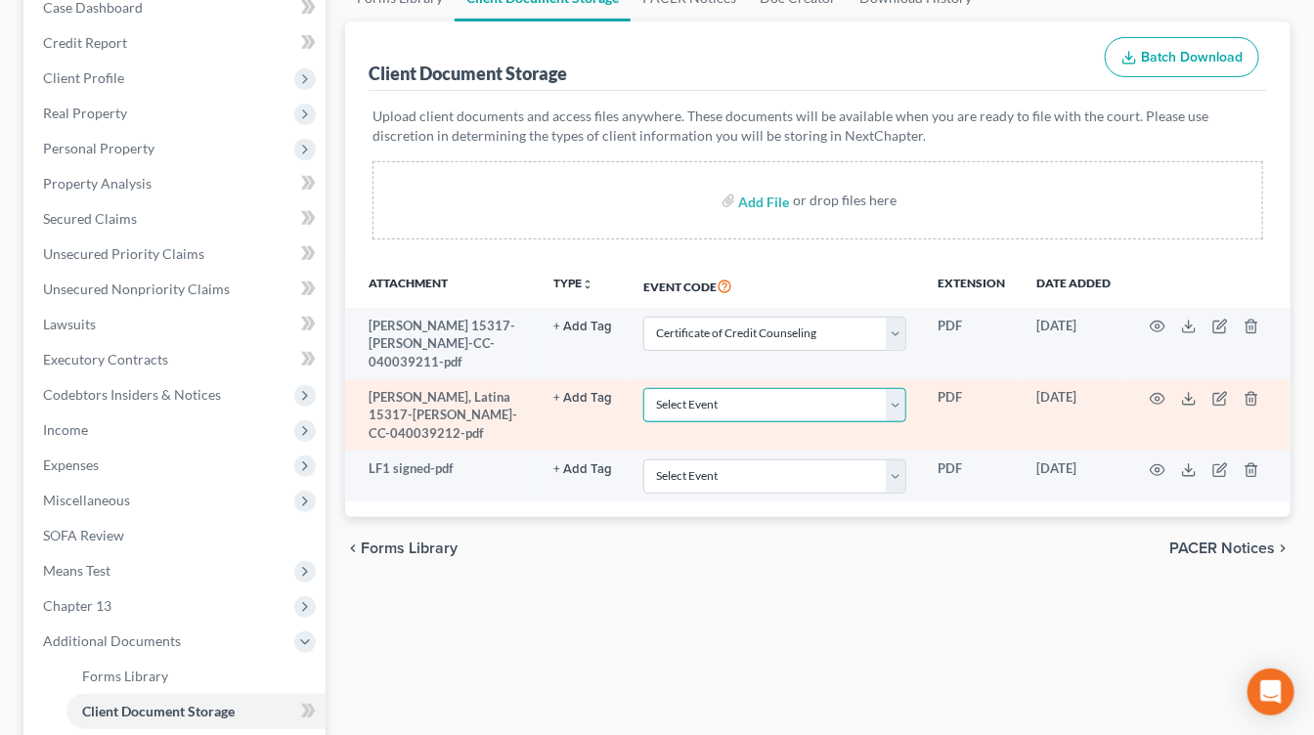
click at [792, 388] on select "Select Event 20 Largest Unsecured Creditors Amended List of Creditors Amended L…" at bounding box center [774, 405] width 263 height 34
select select "13"
click at [646, 388] on select "Select Event 20 Largest Unsecured Creditors Amended List of Creditors Amended L…" at bounding box center [774, 405] width 263 height 34
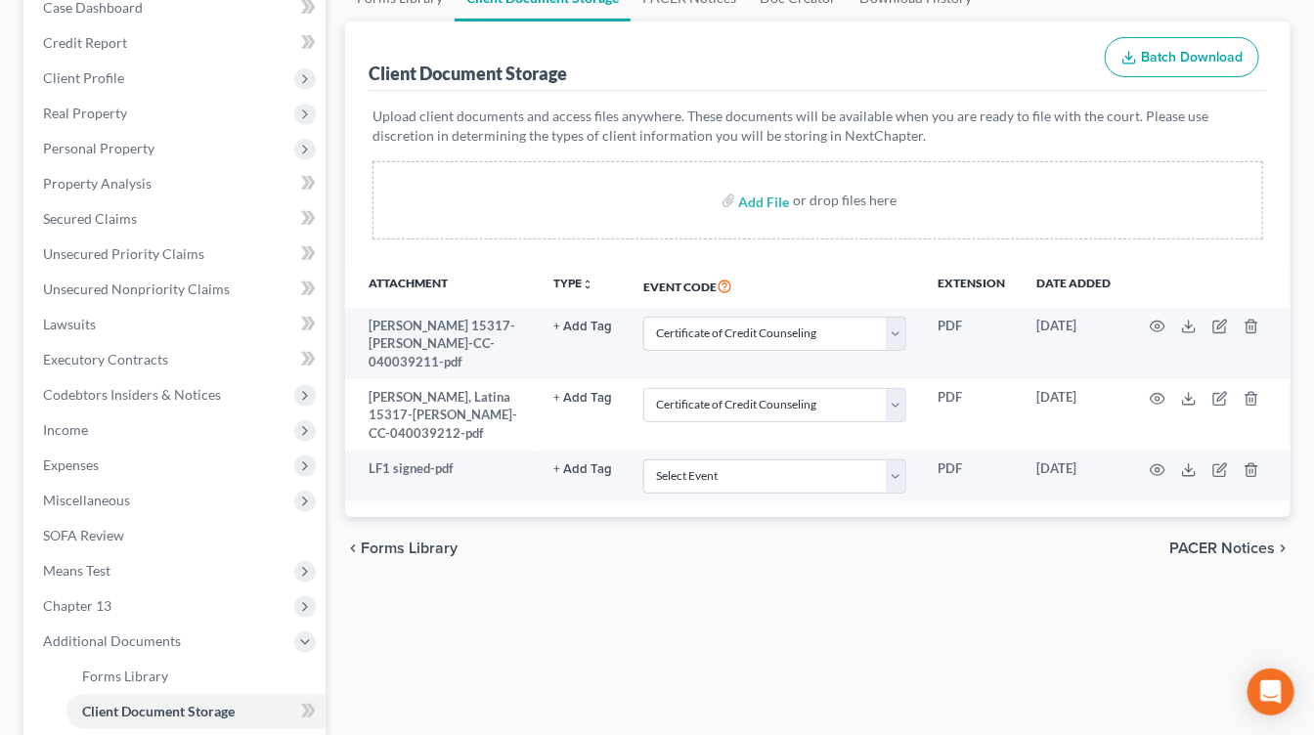
drag, startPoint x: 856, startPoint y: 603, endPoint x: 983, endPoint y: 617, distance: 127.8
click at [856, 603] on div "Forms Library Client Document Storage PACER Notices Doc Creator Download Histor…" at bounding box center [817, 469] width 965 height 988
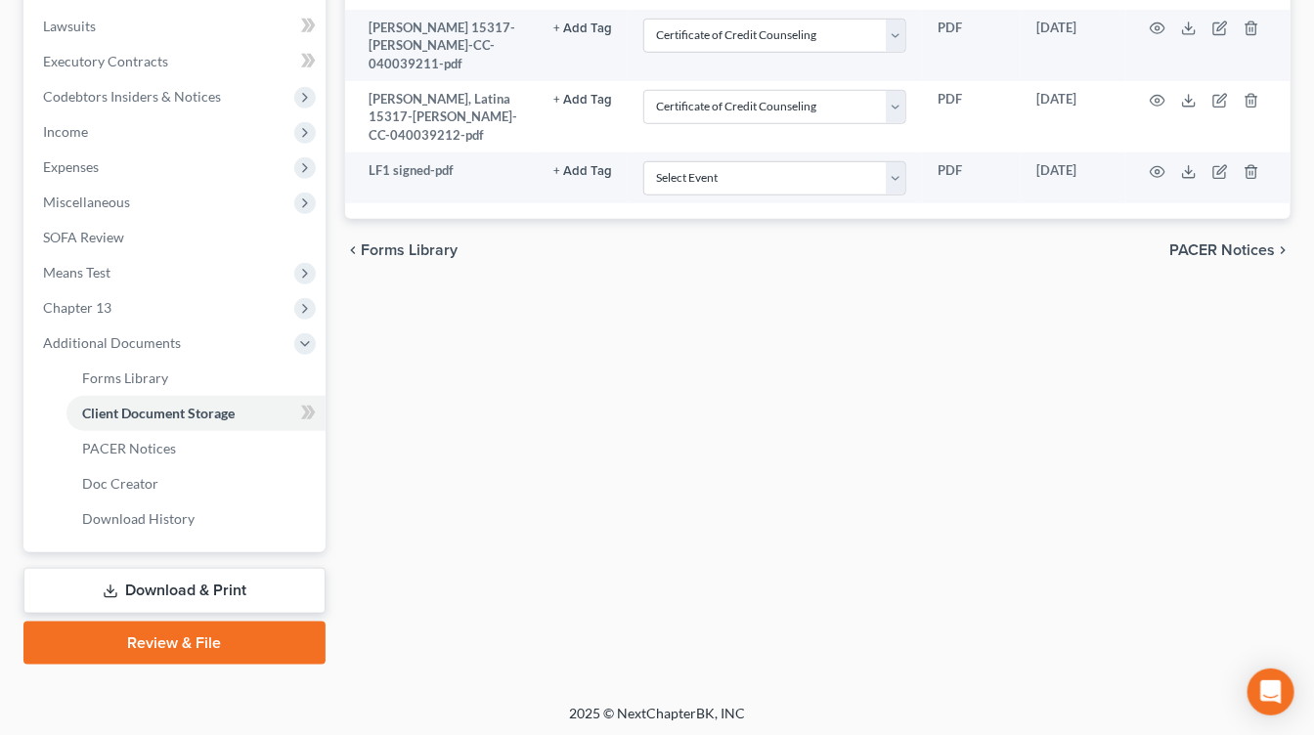
click at [189, 627] on link "Review & File" at bounding box center [174, 643] width 302 height 43
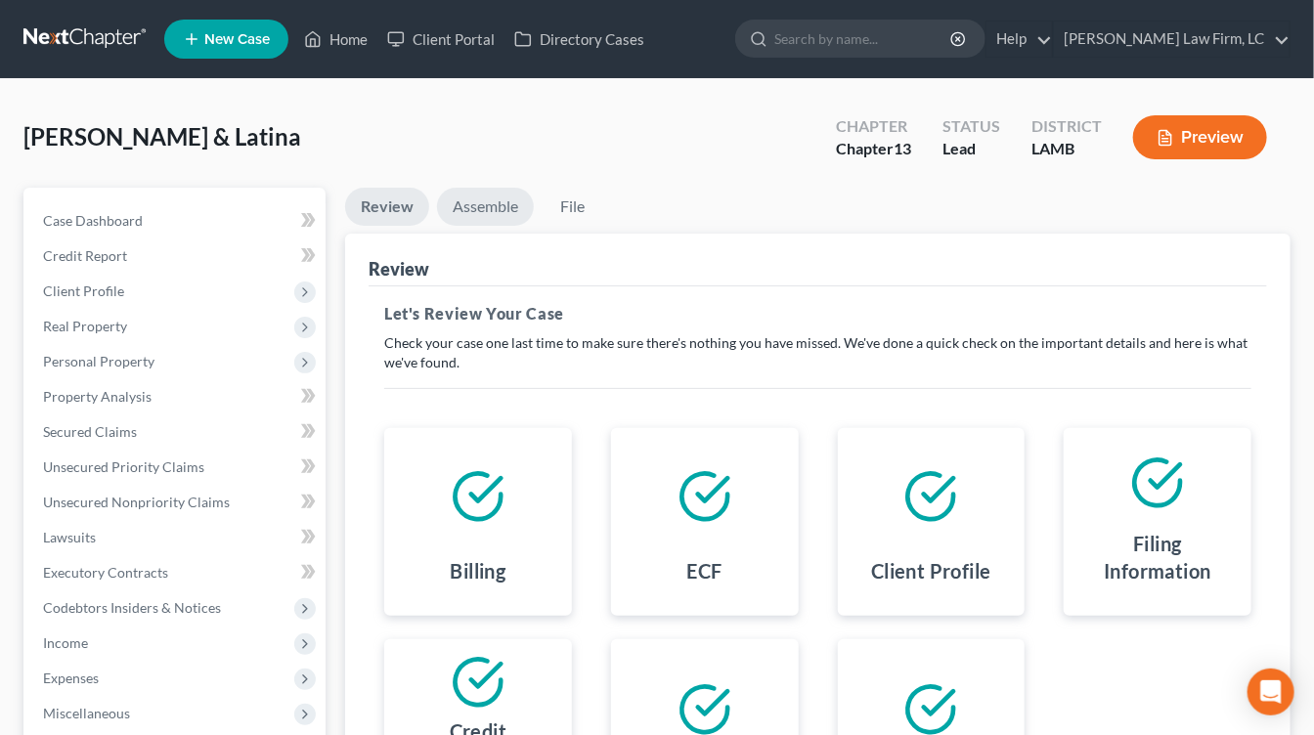
click at [478, 204] on link "Assemble" at bounding box center [485, 207] width 97 height 38
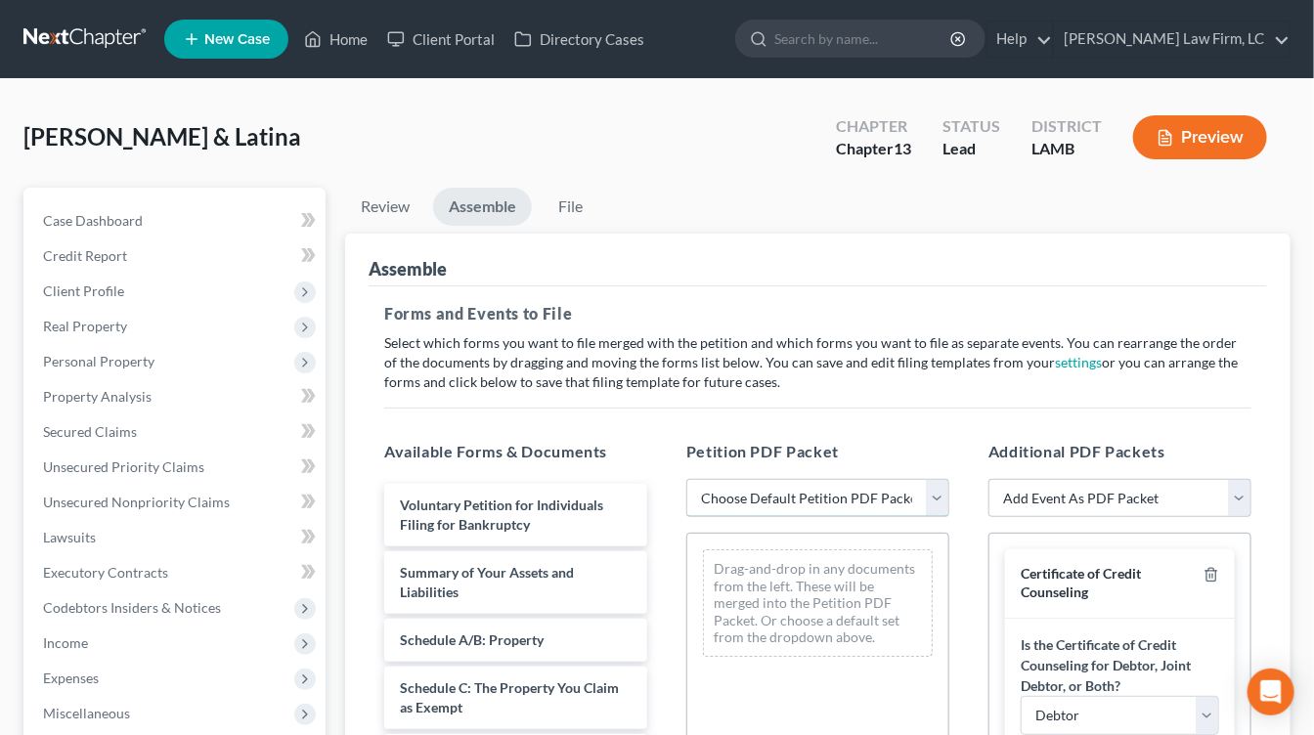
click at [755, 510] on select "Choose Default Petition PDF Packet Emergency Filing (Voluntary Petition and Cre…" at bounding box center [817, 498] width 263 height 39
select select "0"
click at [686, 479] on select "Choose Default Petition PDF Packet Emergency Filing (Voluntary Petition and Cre…" at bounding box center [817, 498] width 263 height 39
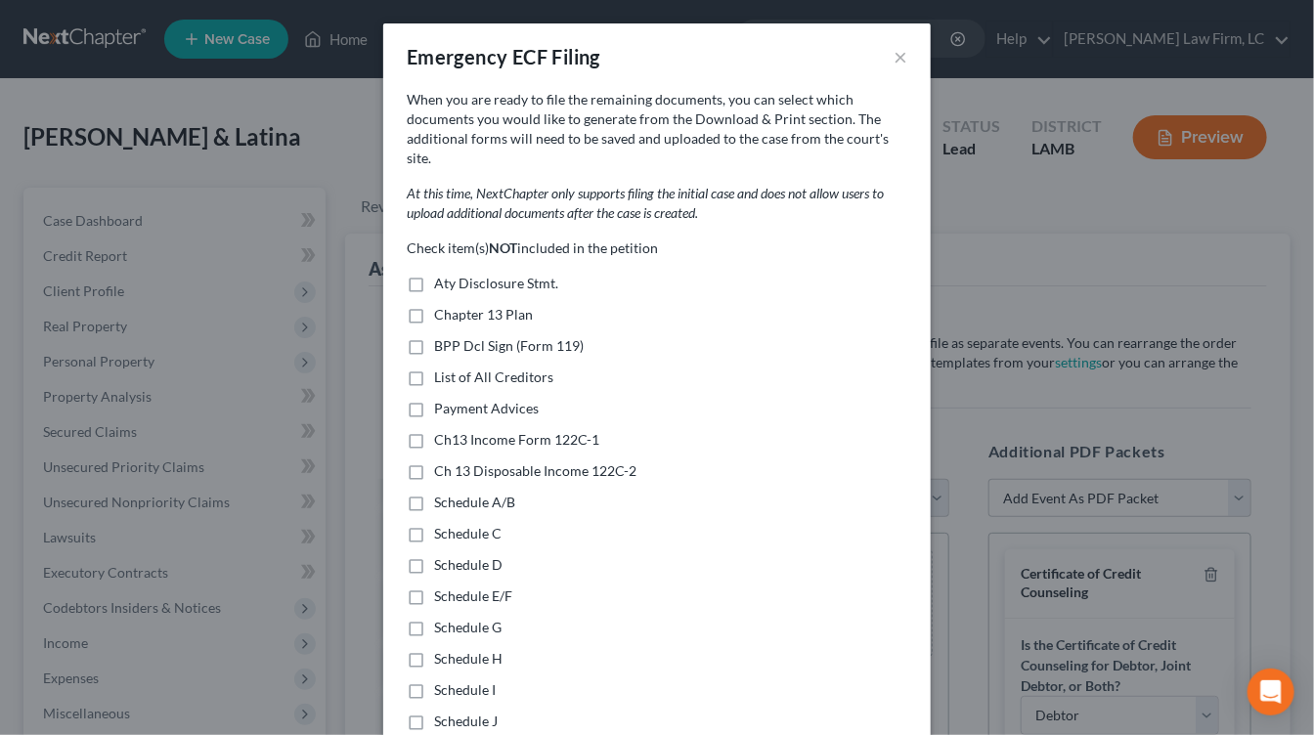
scroll to position [296, 0]
drag, startPoint x: 905, startPoint y: 60, endPoint x: 805, endPoint y: 117, distance: 115.2
click at [905, 60] on button "×" at bounding box center [900, 56] width 14 height 23
select select
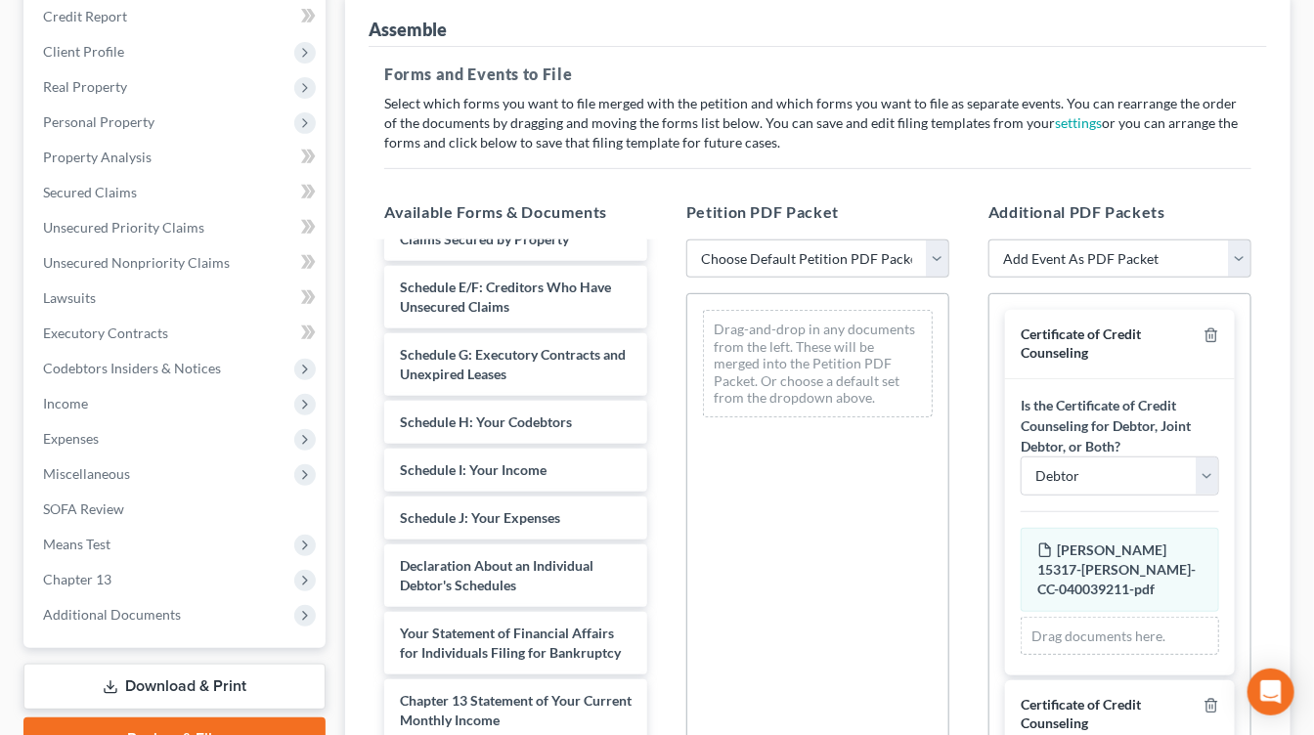
drag, startPoint x: 199, startPoint y: 483, endPoint x: 195, endPoint y: 500, distance: 18.3
click at [198, 483] on span "Miscellaneous" at bounding box center [176, 473] width 298 height 35
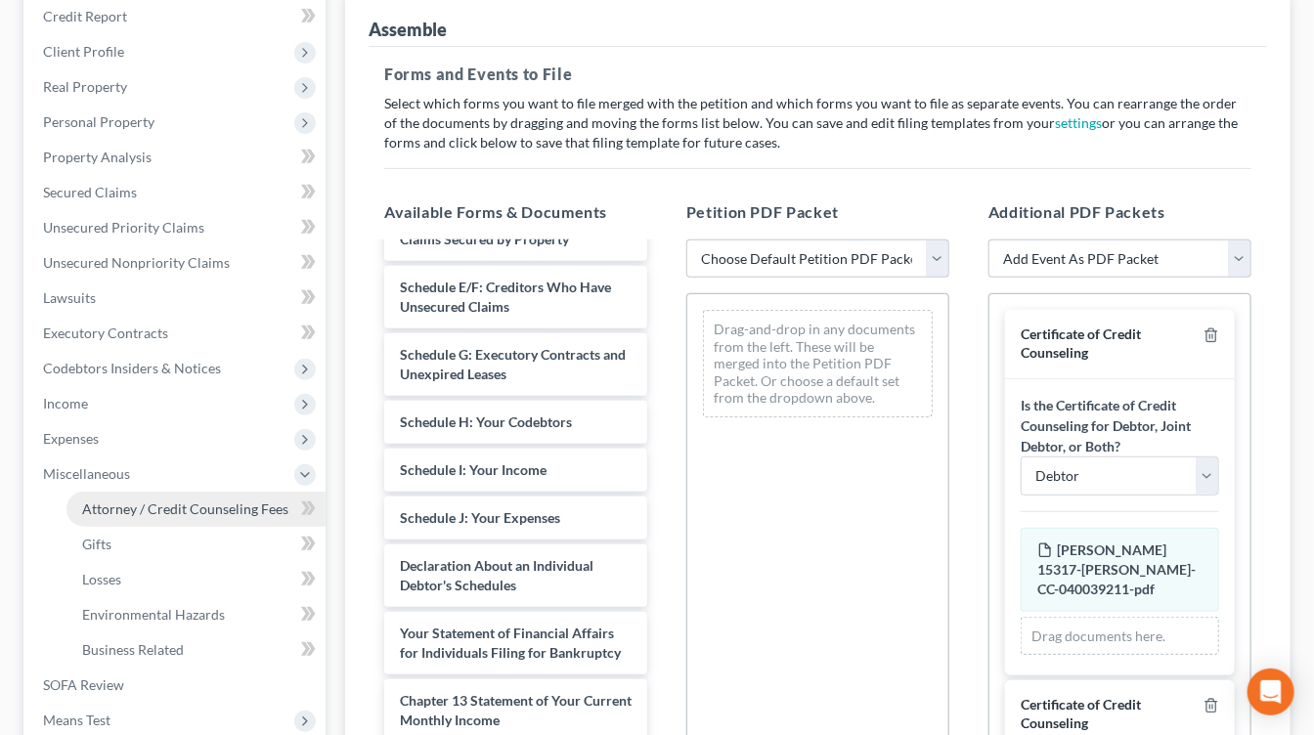
click at [194, 501] on span "Attorney / Credit Counseling Fees" at bounding box center [185, 508] width 206 height 17
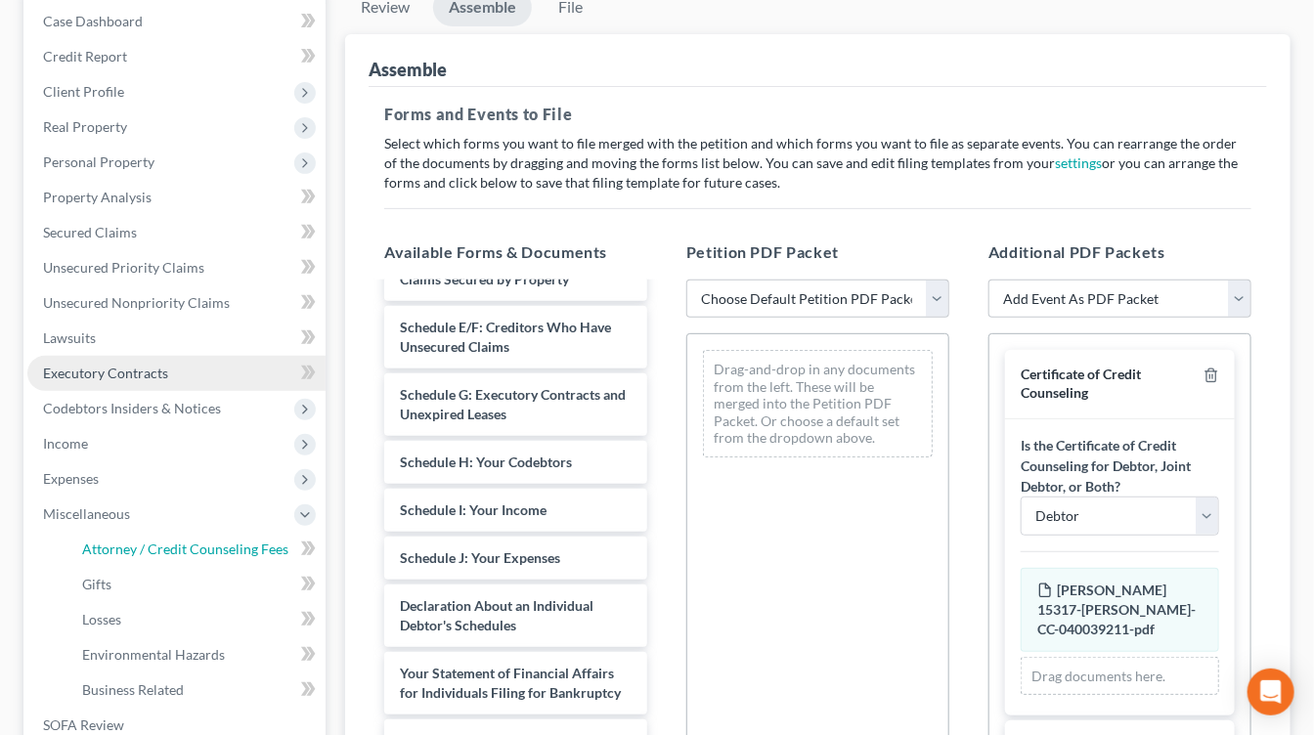
select select "1"
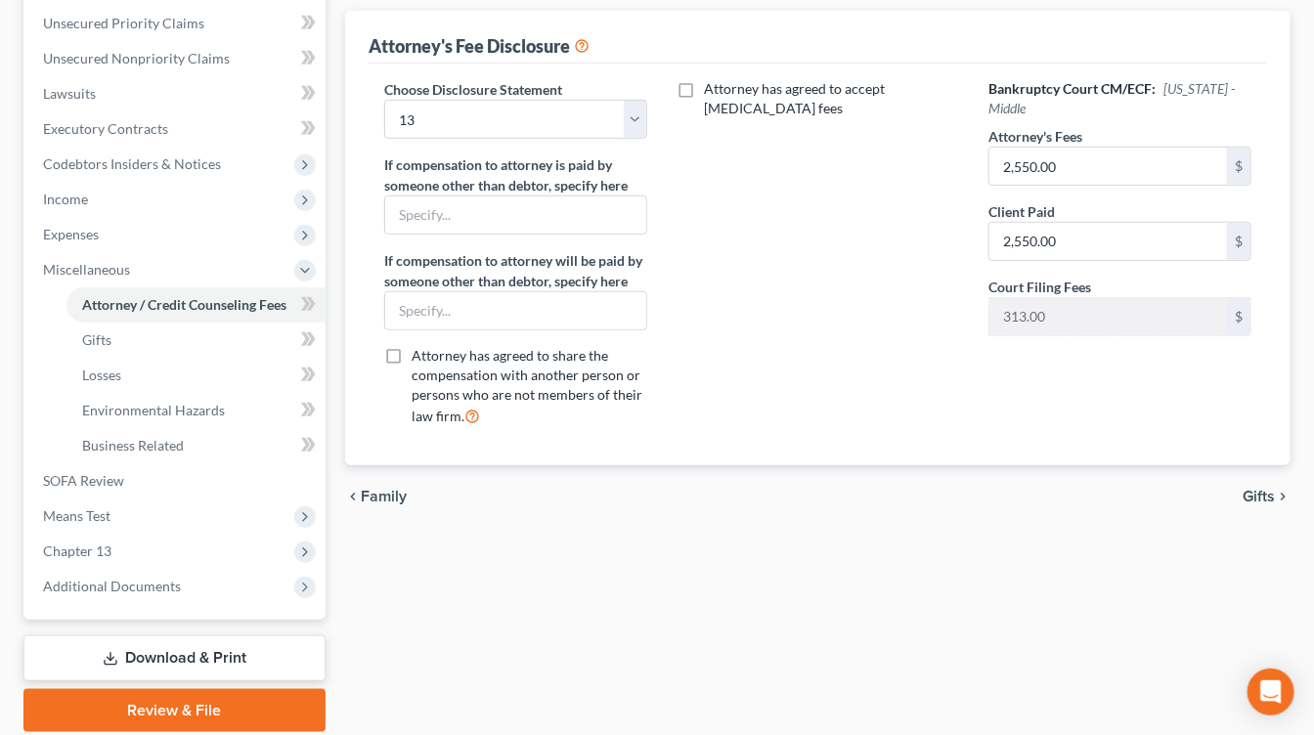
scroll to position [445, 0]
click at [151, 728] on div "Petition Navigation Case Dashboard Payments Invoices Payments Payments Credit R…" at bounding box center [656, 245] width 1267 height 1004
click at [107, 699] on link "Review & File" at bounding box center [174, 709] width 302 height 43
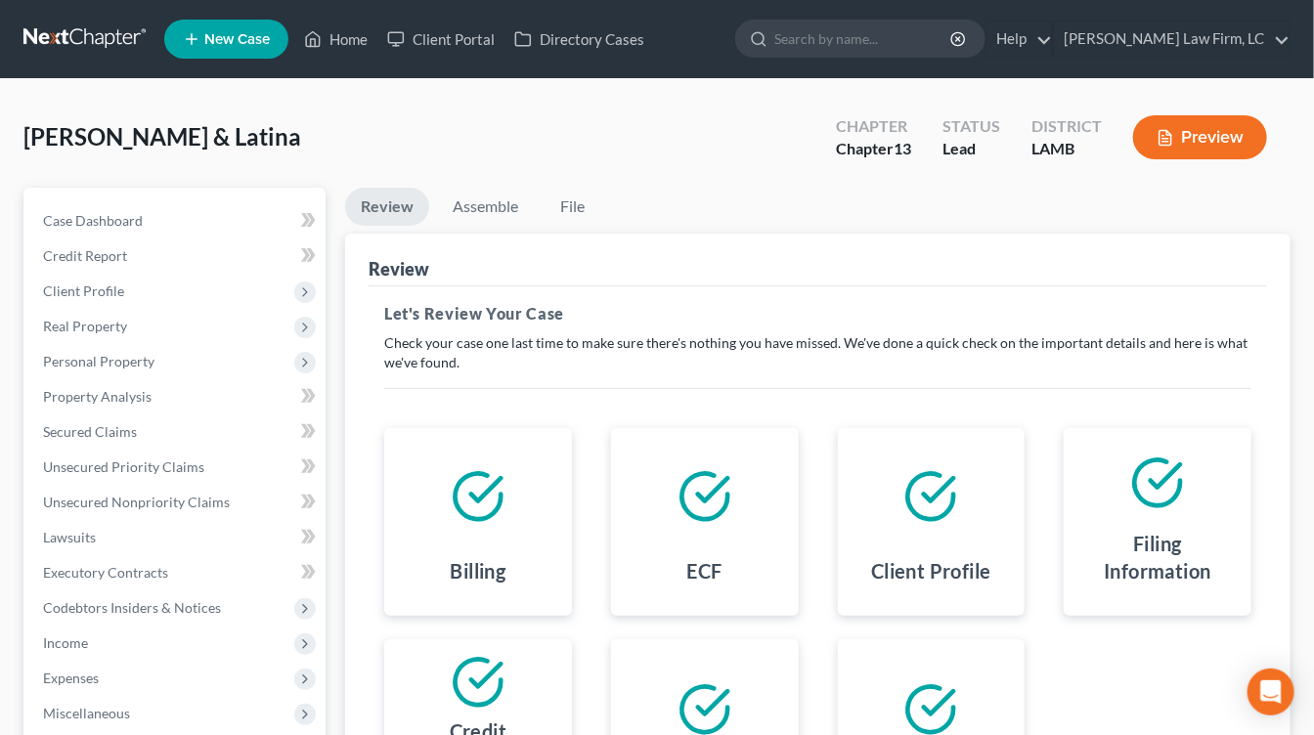
click at [502, 148] on div "Hulbert, John & Latina Upgraded Chapter Chapter 13 Status Lead District LAMB Pr…" at bounding box center [656, 145] width 1267 height 85
click at [590, 216] on link "File" at bounding box center [572, 207] width 63 height 38
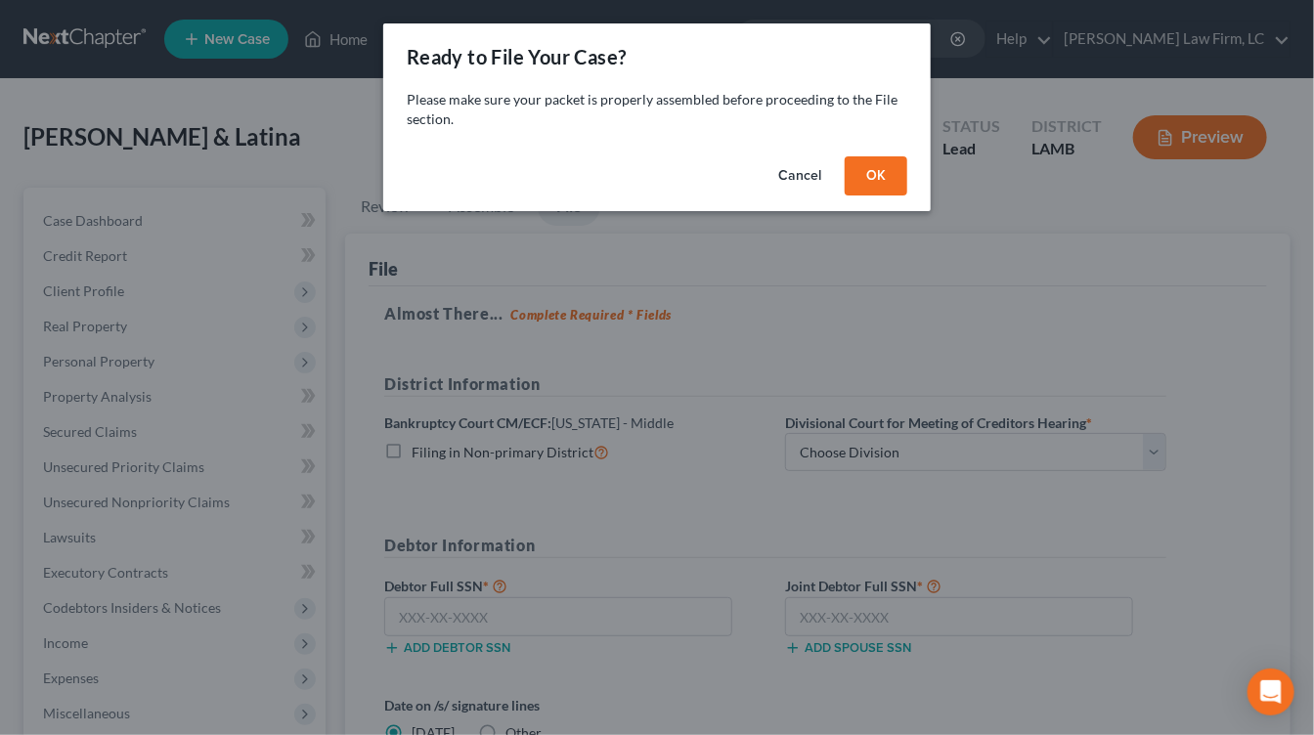
drag, startPoint x: 898, startPoint y: 189, endPoint x: 883, endPoint y: 191, distance: 15.8
click at [896, 189] on button "OK" at bounding box center [875, 175] width 63 height 39
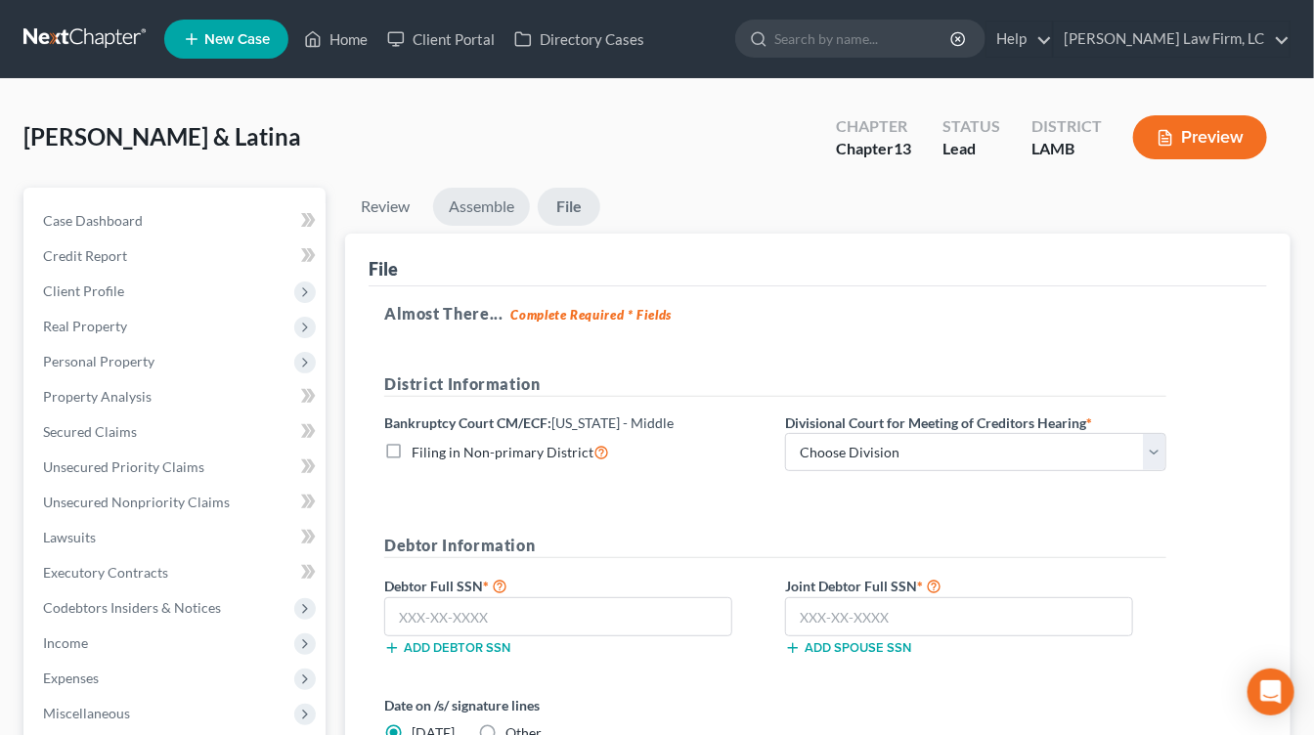
click at [508, 214] on link "Assemble" at bounding box center [481, 207] width 97 height 38
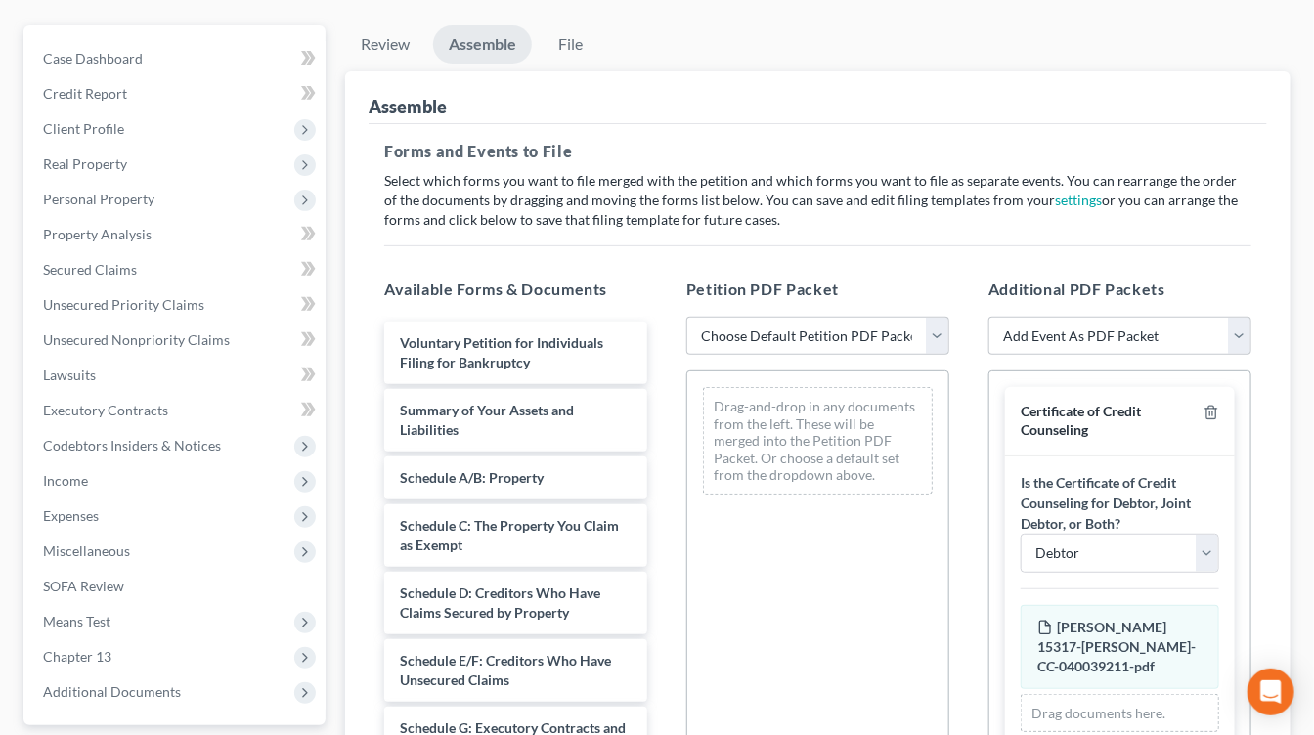
scroll to position [202, 0]
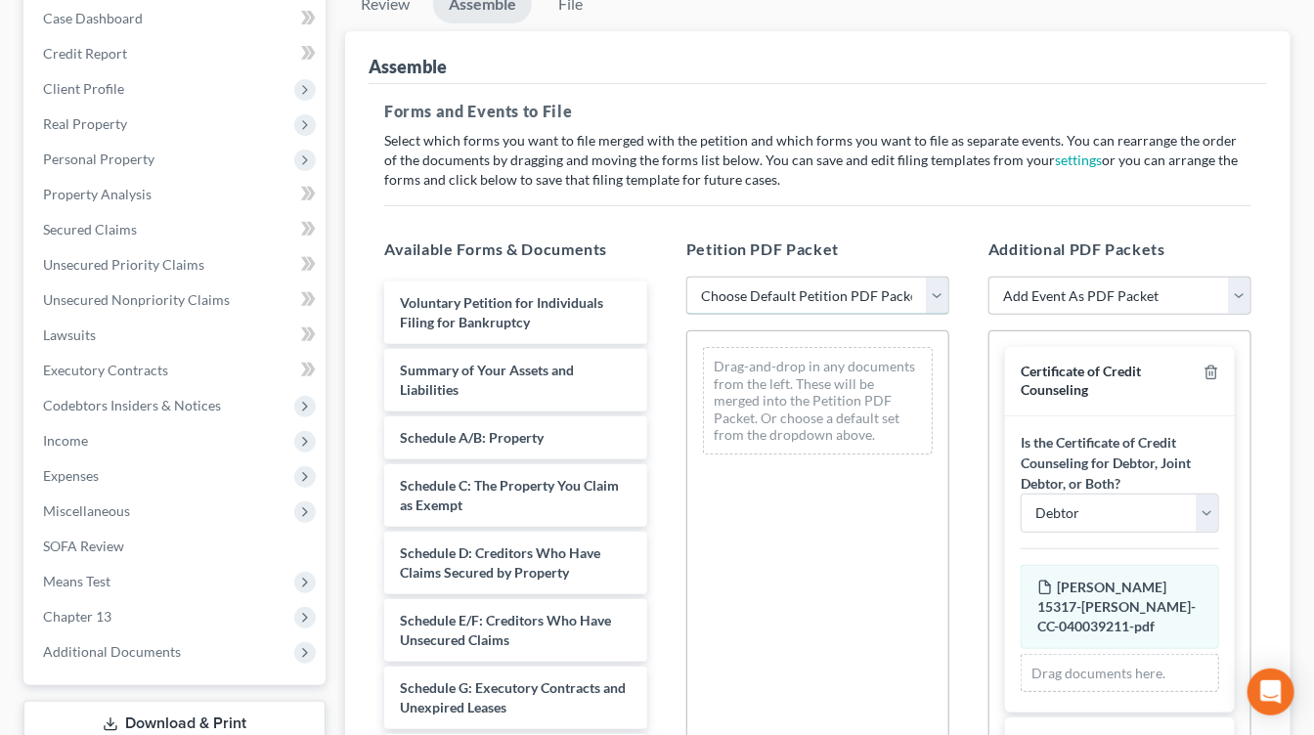
click at [830, 277] on select "Choose Default Petition PDF Packet Emergency Filing (Voluntary Petition and Cre…" at bounding box center [817, 296] width 263 height 39
select select "0"
click at [686, 277] on select "Choose Default Petition PDF Packet Emergency Filing (Voluntary Petition and Cre…" at bounding box center [817, 296] width 263 height 39
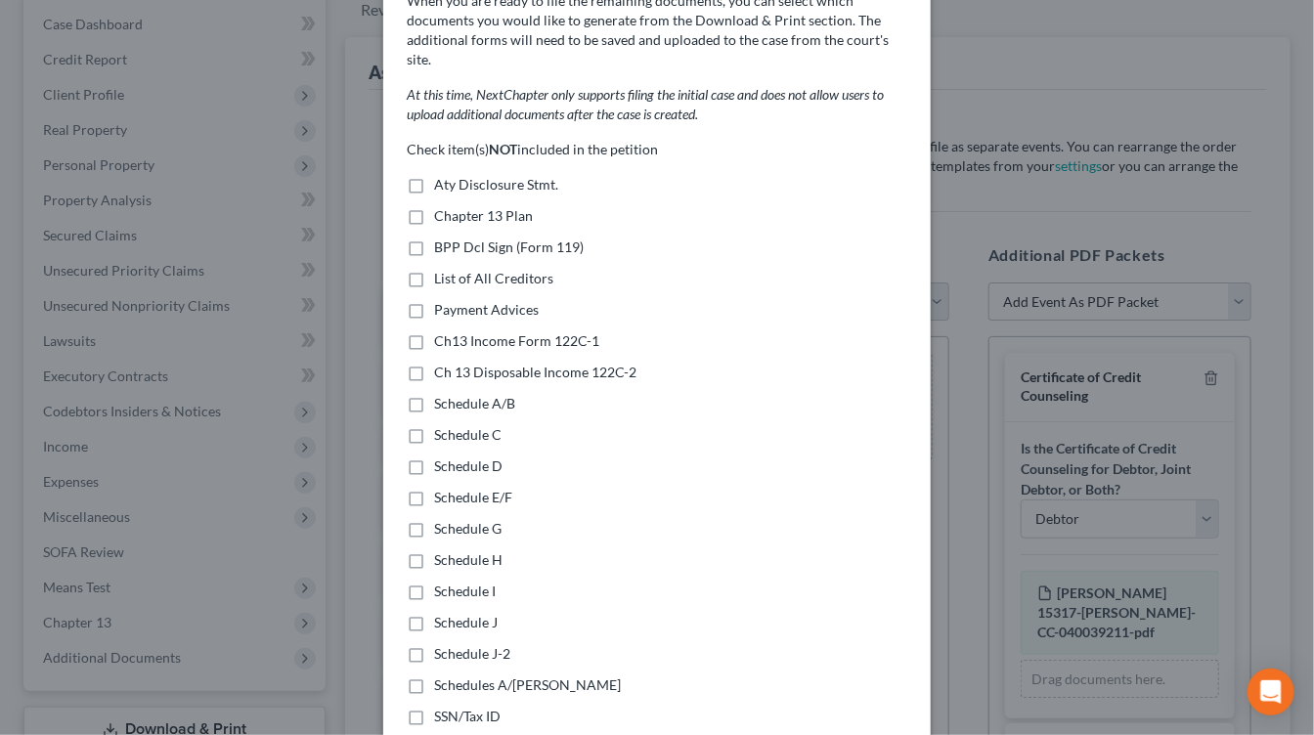
scroll to position [95, 0]
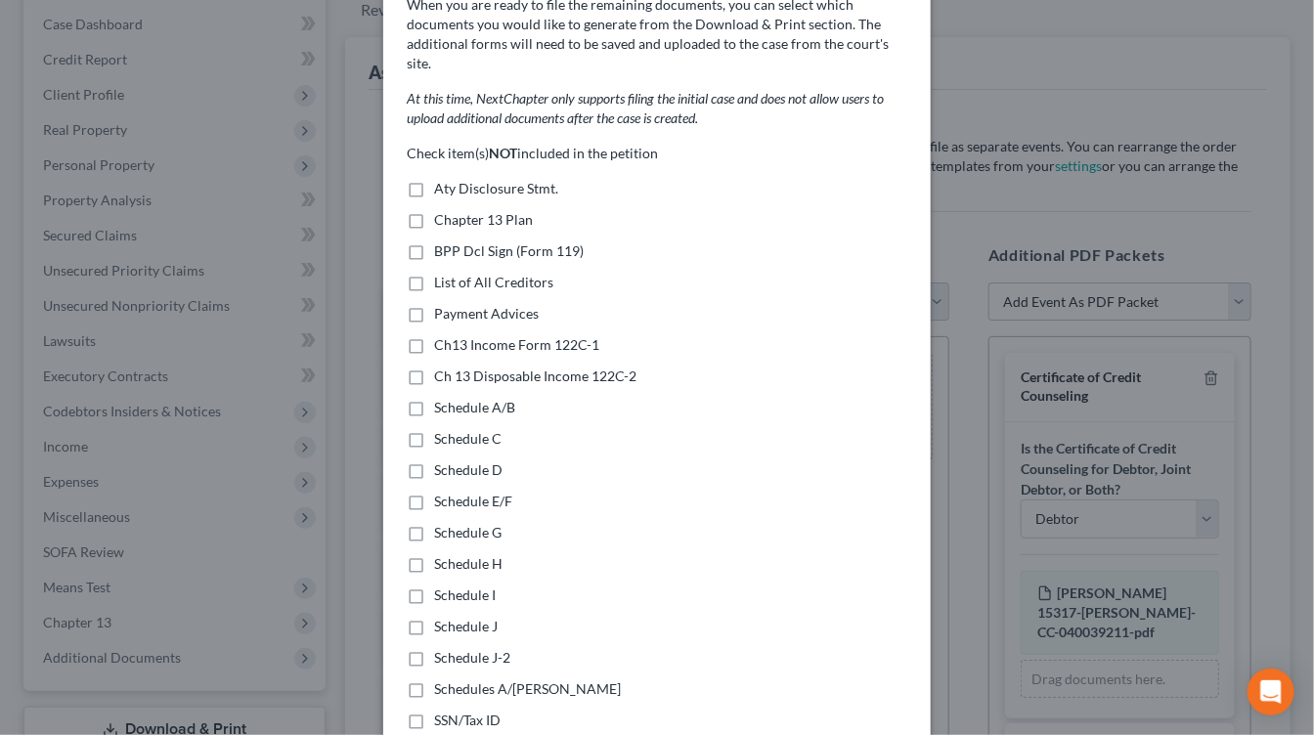
click at [488, 180] on span "Aty Disclosure Stmt." at bounding box center [496, 188] width 124 height 17
click at [454, 179] on input "Aty Disclosure Stmt." at bounding box center [448, 185] width 13 height 13
checkbox input "true"
click at [478, 211] on span "Chapter 13 Plan" at bounding box center [483, 219] width 99 height 17
click at [454, 210] on input "Chapter 13 Plan" at bounding box center [448, 216] width 13 height 13
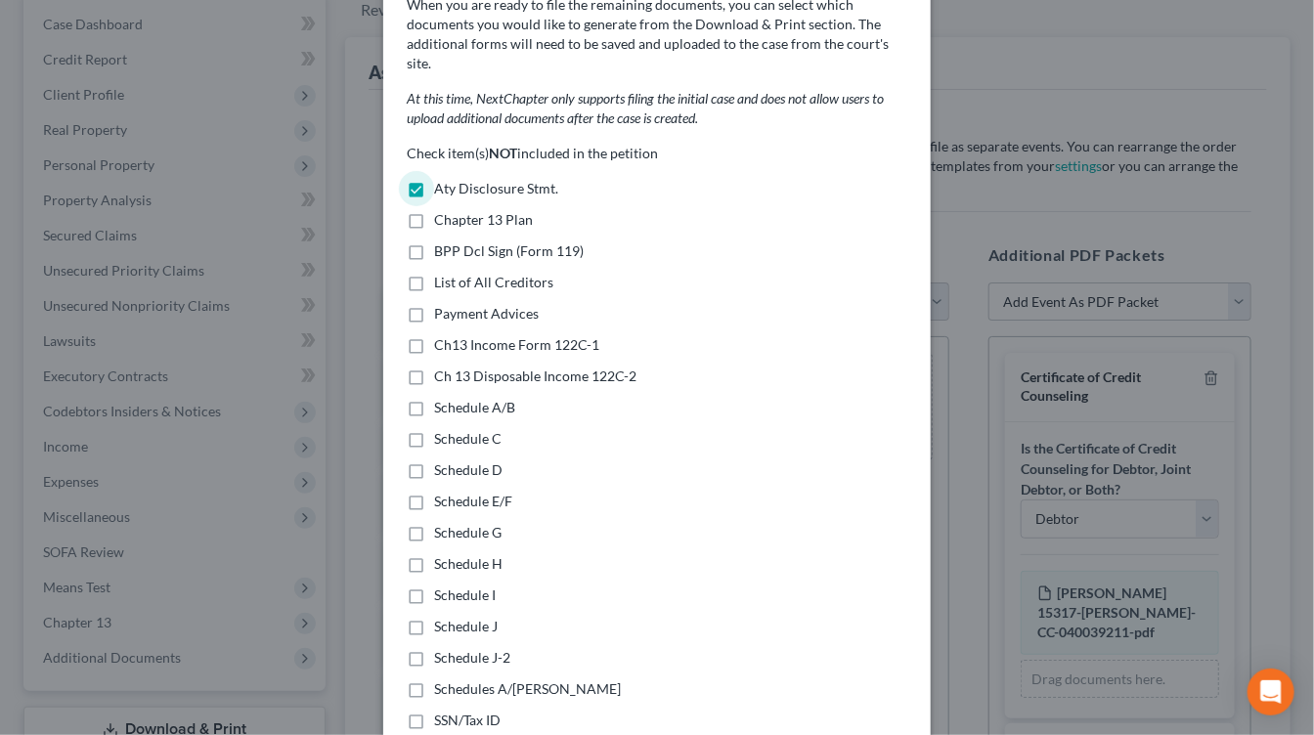
checkbox input "true"
drag, startPoint x: 456, startPoint y: 292, endPoint x: 481, endPoint y: 302, distance: 26.3
click at [456, 305] on span "Payment Advices" at bounding box center [486, 313] width 105 height 17
click at [454, 304] on input "Payment Advices" at bounding box center [448, 310] width 13 height 13
checkbox input "true"
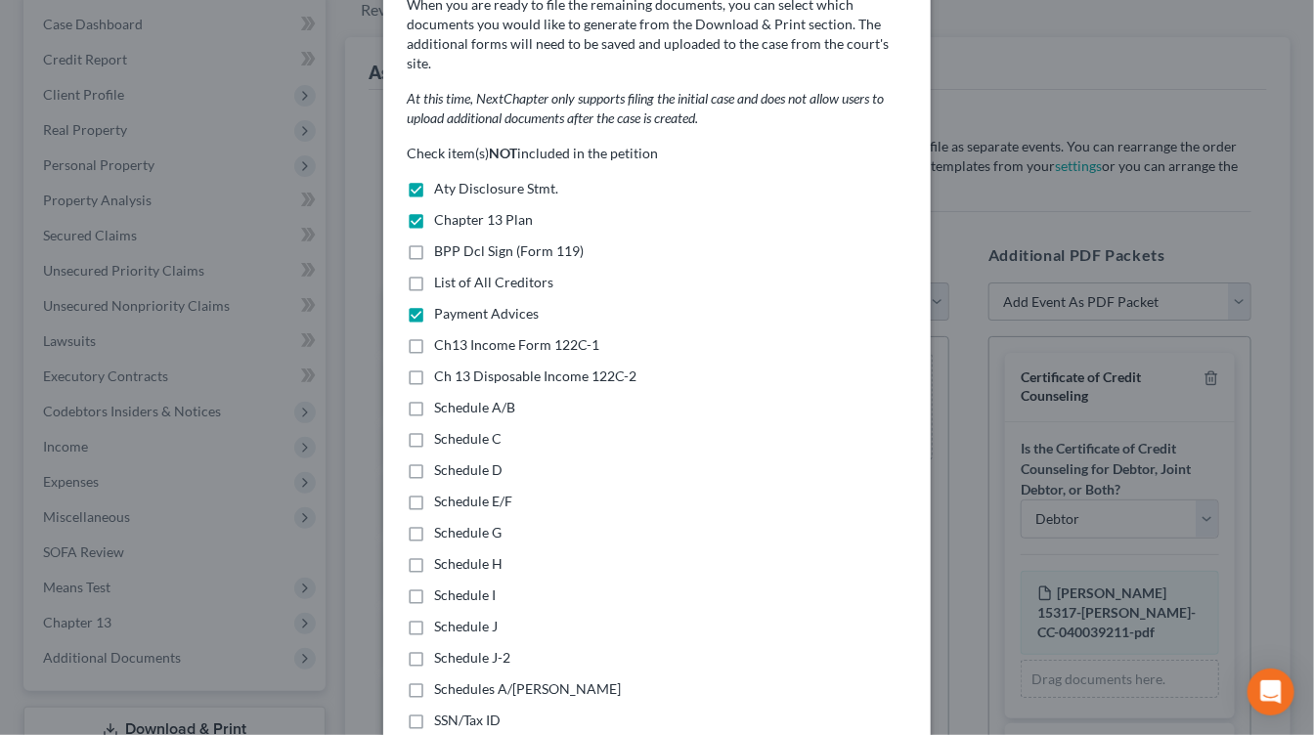
click at [533, 336] on span "Ch13 Income Form 122C-1" at bounding box center [516, 344] width 165 height 17
click at [454, 335] on input "Ch13 Income Form 122C-1" at bounding box center [448, 341] width 13 height 13
checkbox input "true"
click at [535, 367] on span "Ch 13 Disposable Income 122C-2" at bounding box center [535, 375] width 202 height 17
click at [454, 367] on input "Ch 13 Disposable Income 122C-2" at bounding box center [448, 373] width 13 height 13
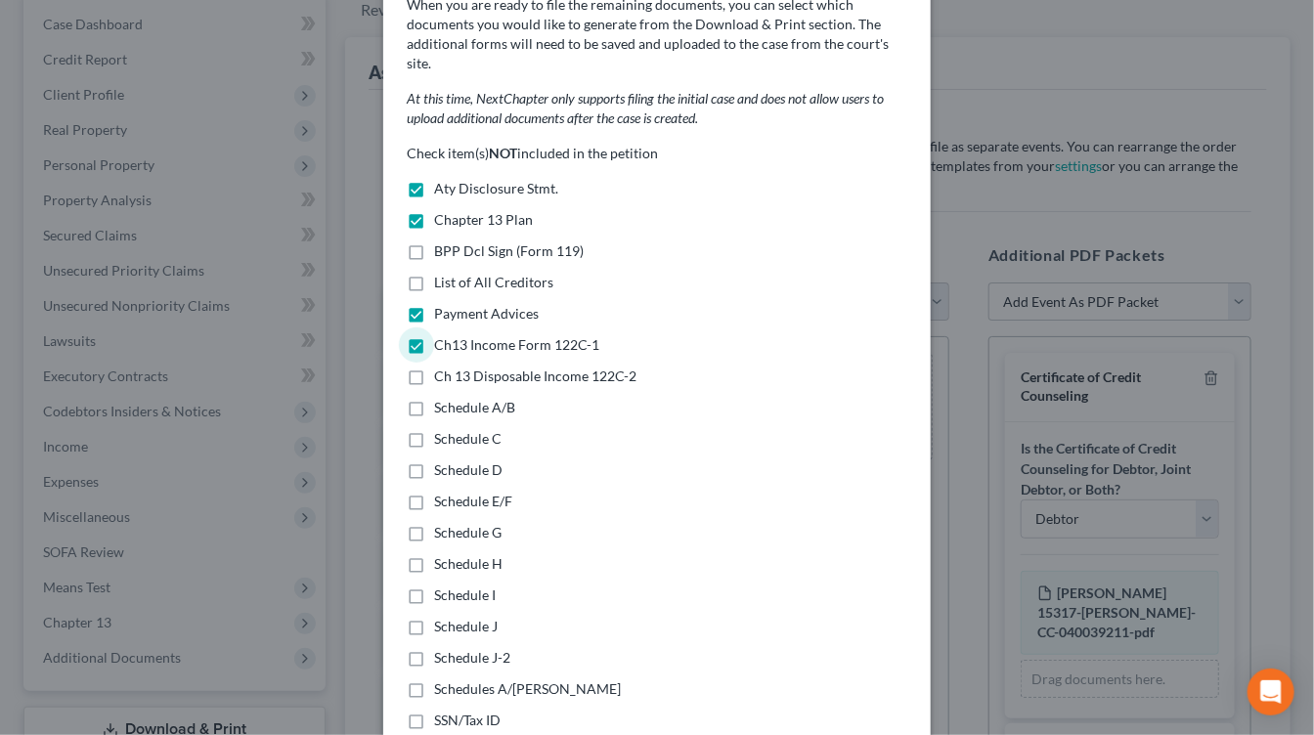
checkbox input "true"
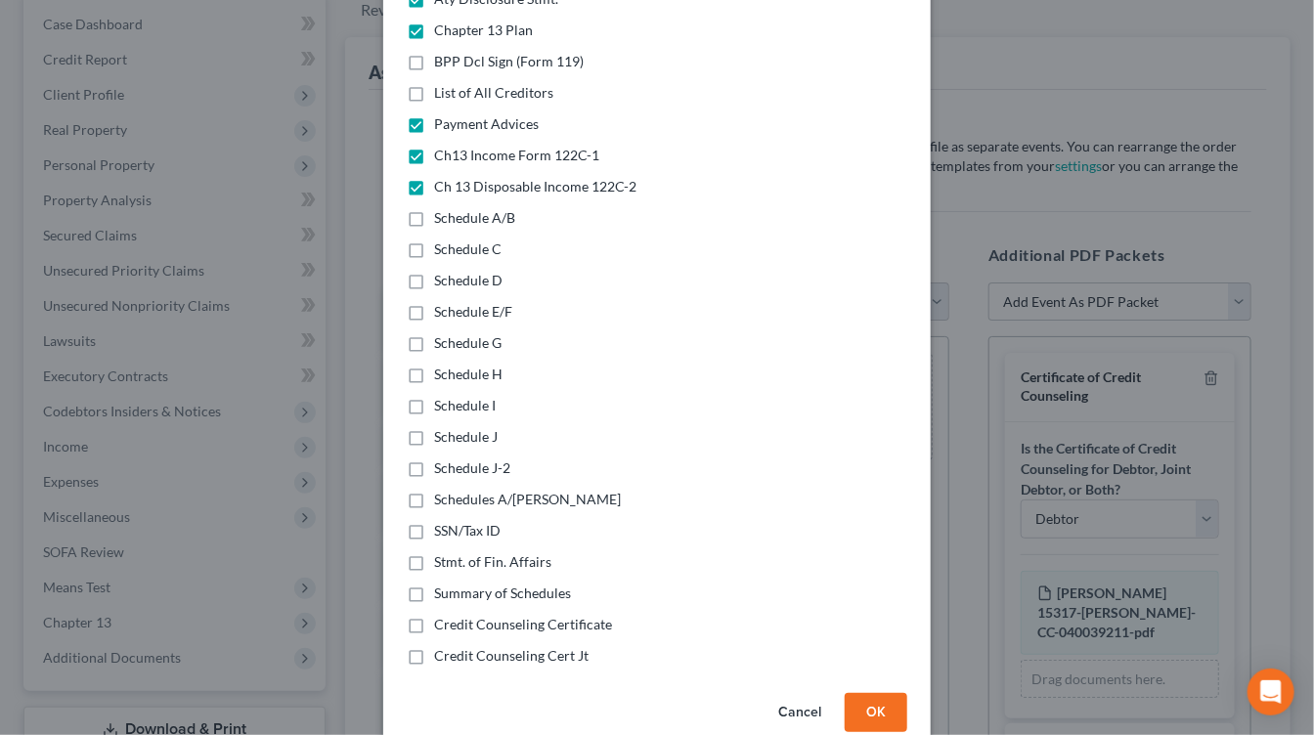
click at [493, 491] on span "Schedules A/B-J" at bounding box center [527, 499] width 187 height 17
click at [454, 490] on input "Schedules A/B-J" at bounding box center [448, 496] width 13 height 13
checkbox input "true"
click at [502, 553] on span "Stmt. of Fin. Affairs" at bounding box center [492, 561] width 117 height 17
click at [454, 552] on input "Stmt. of Fin. Affairs" at bounding box center [448, 558] width 13 height 13
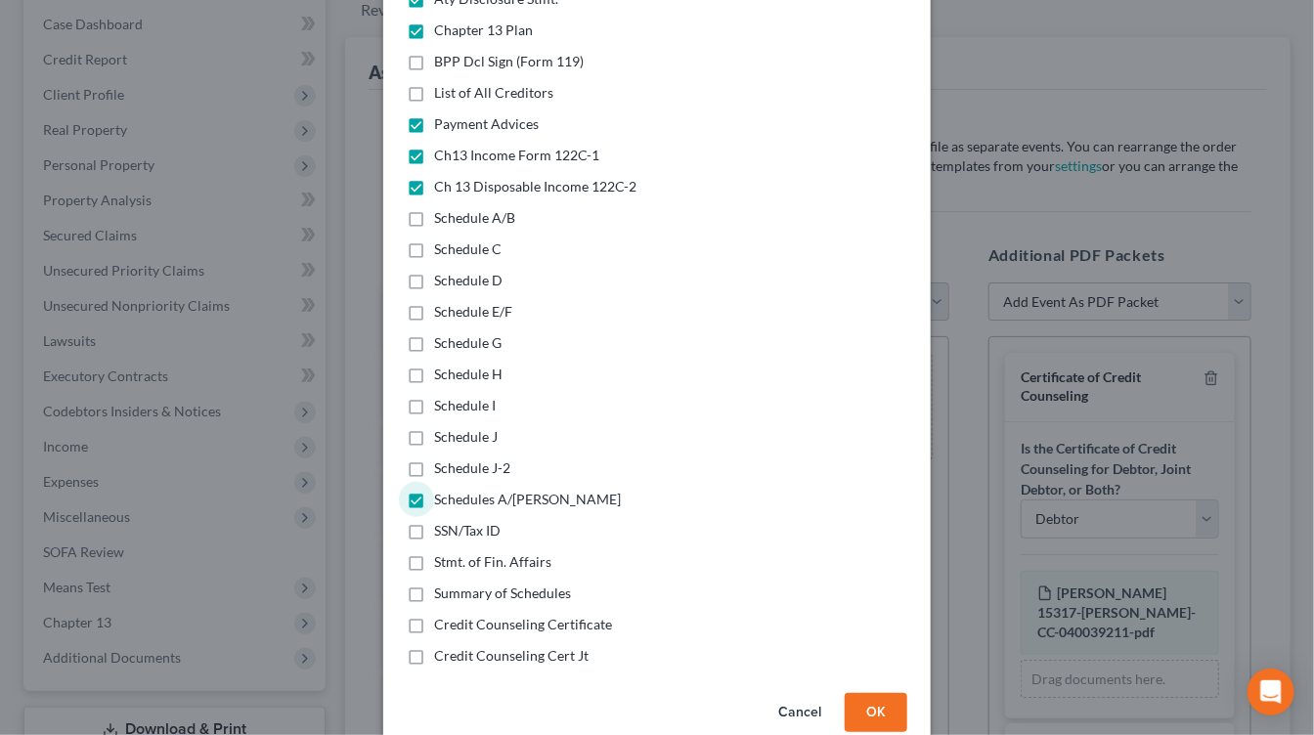
checkbox input "true"
click at [540, 584] on span "Summary of Schedules" at bounding box center [502, 592] width 137 height 17
click at [454, 584] on input "Summary of Schedules" at bounding box center [448, 590] width 13 height 13
checkbox input "true"
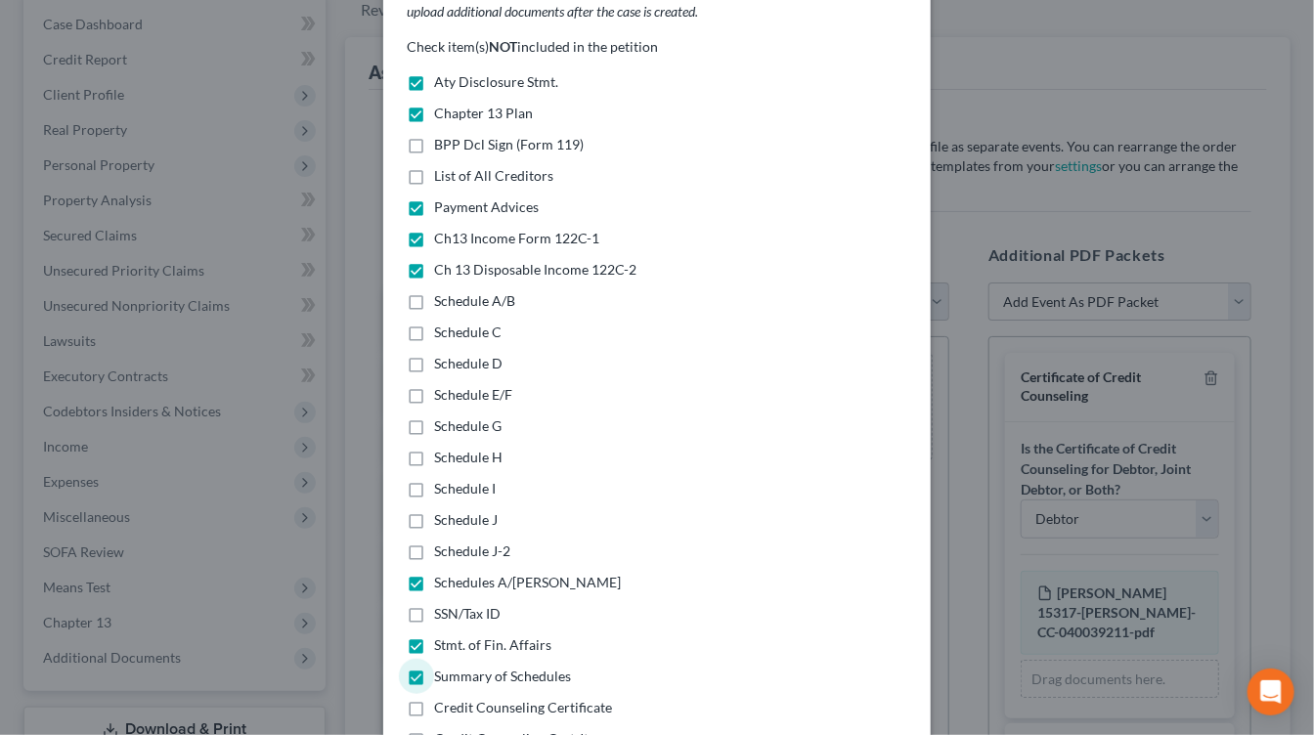
scroll to position [300, 0]
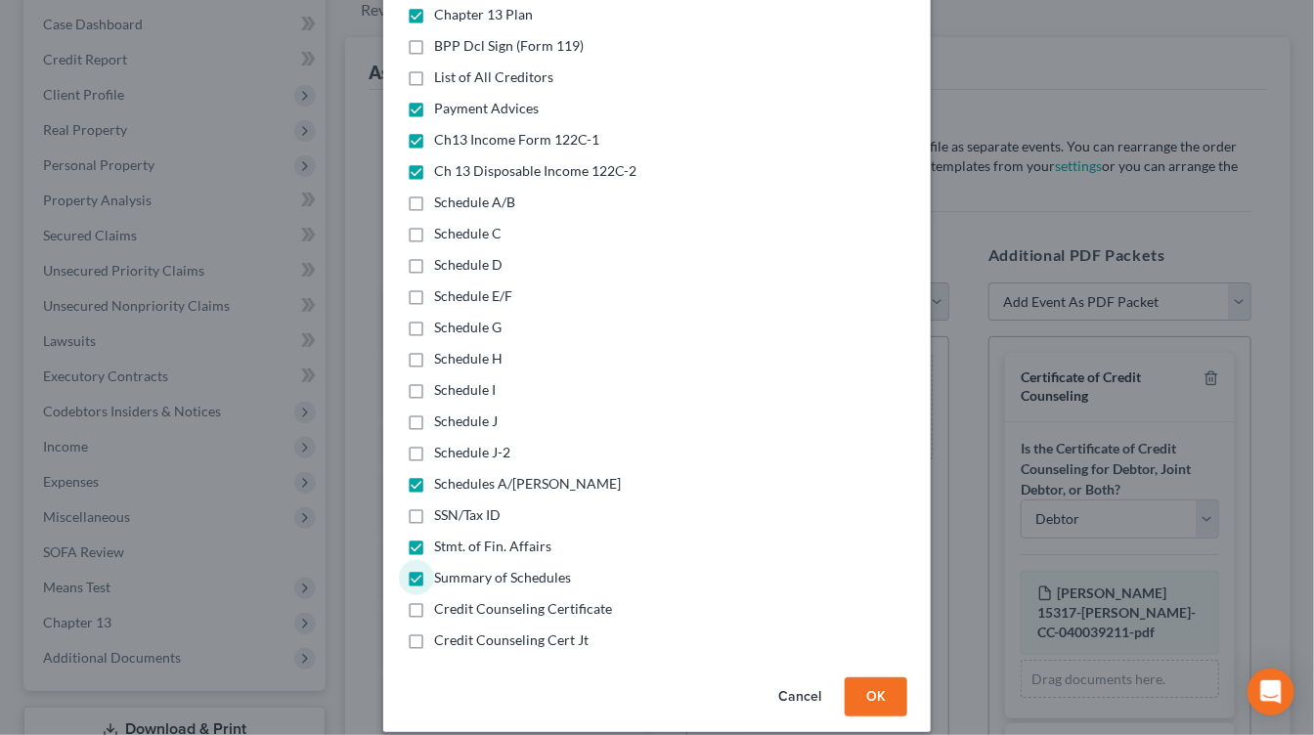
click at [893, 677] on button "OK" at bounding box center [875, 696] width 63 height 39
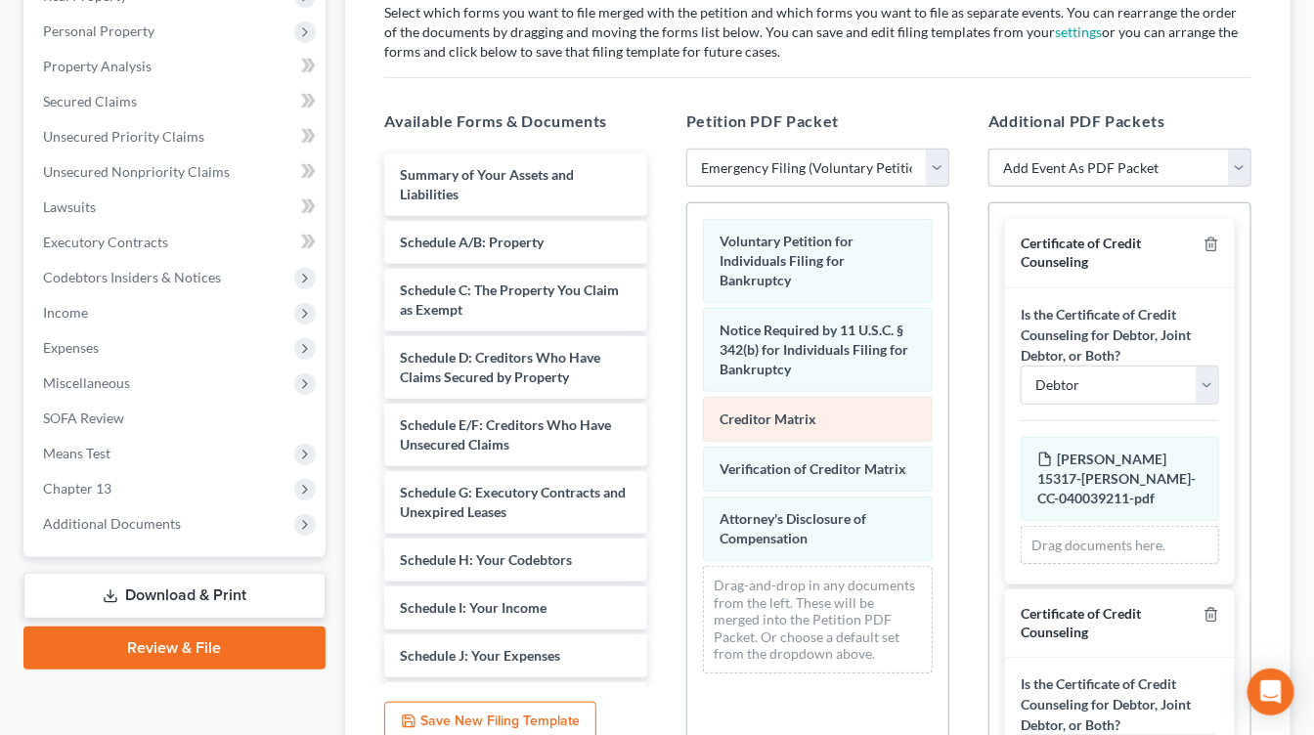
scroll to position [332, 0]
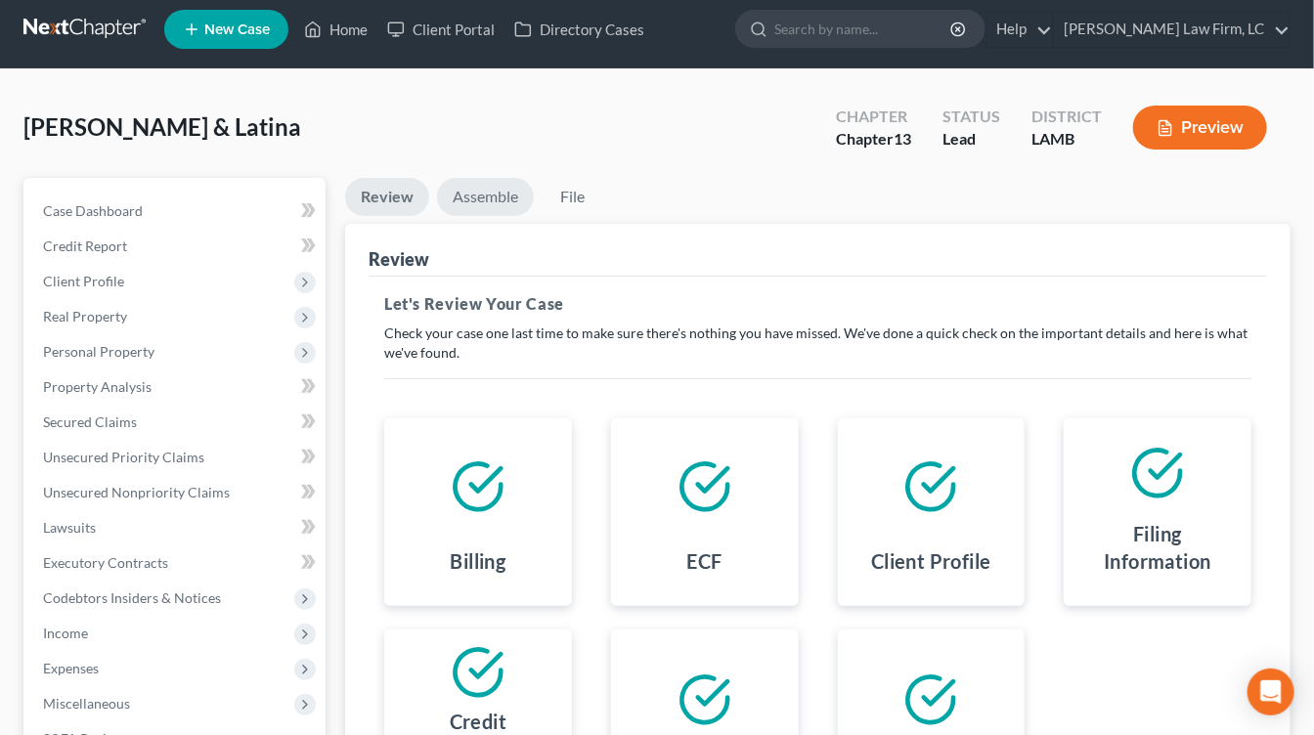
scroll to position [15, 0]
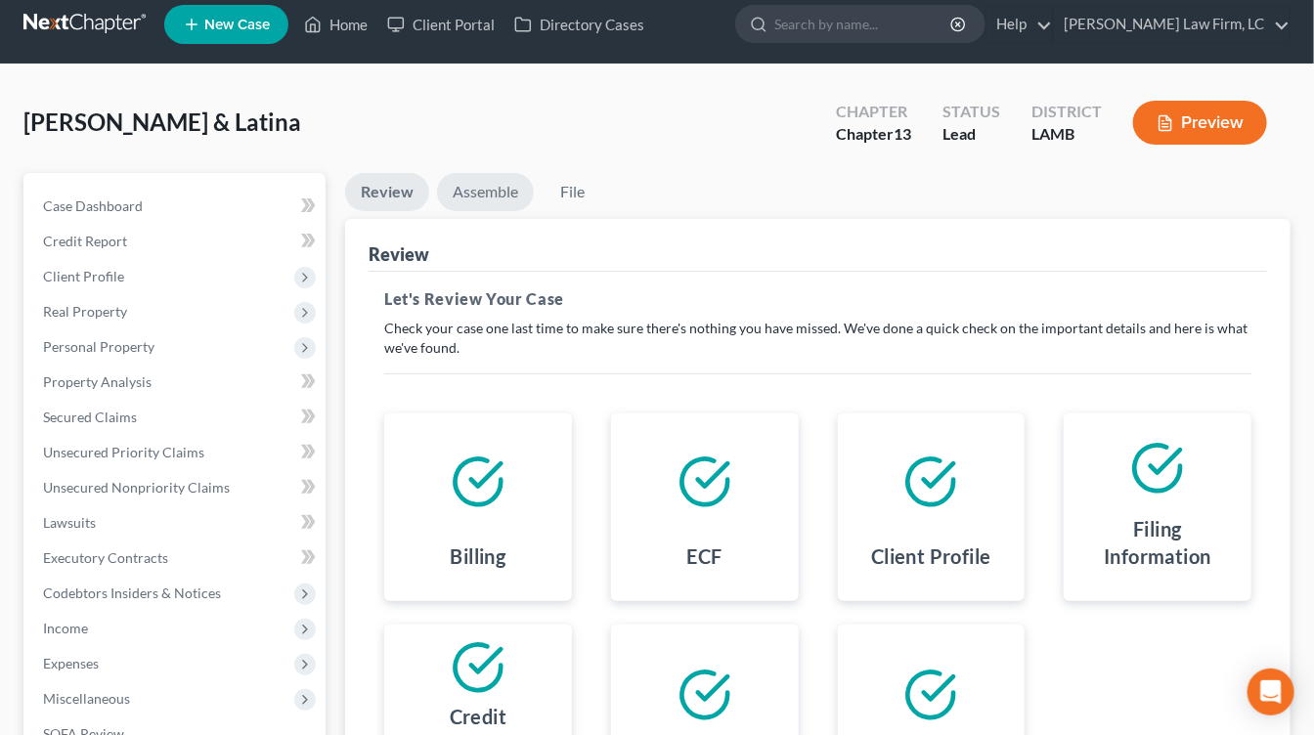
click at [511, 195] on link "Assemble" at bounding box center [485, 192] width 97 height 38
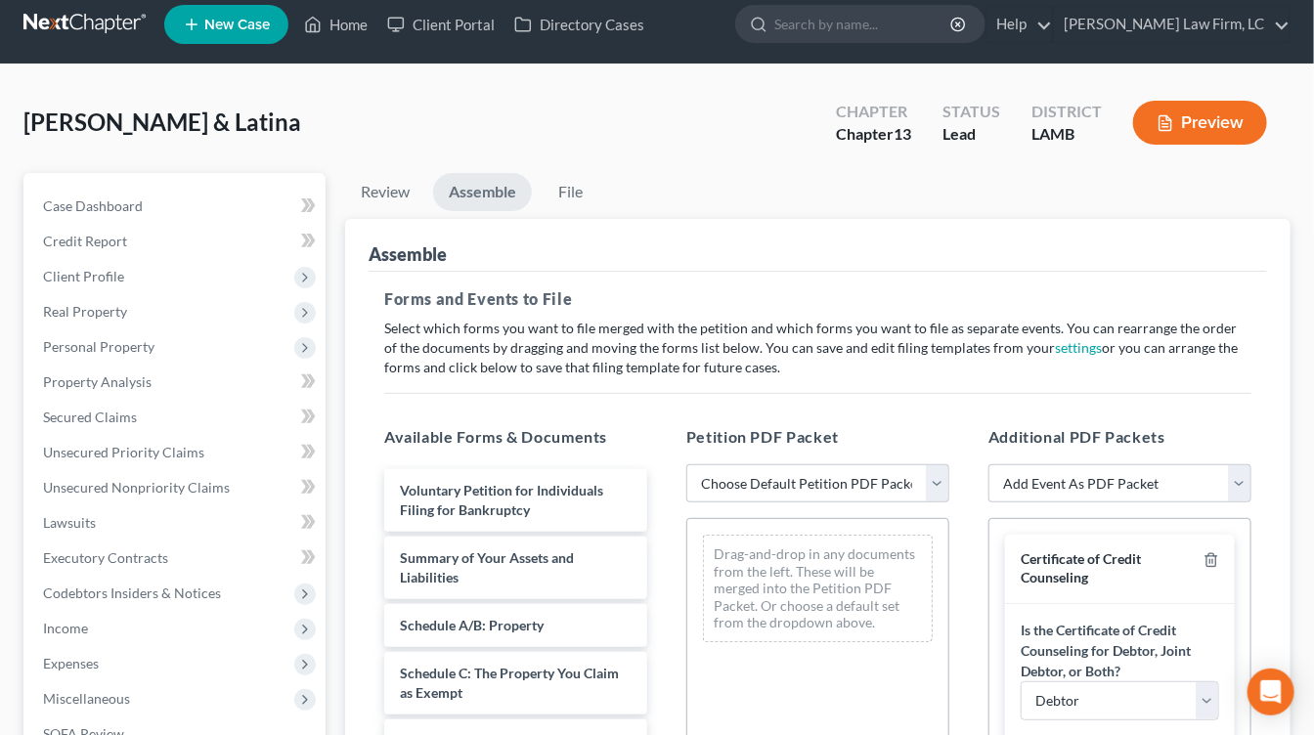
click at [857, 445] on h5 "Petition PDF Packet" at bounding box center [817, 436] width 263 height 23
click at [859, 471] on select "Choose Default Petition PDF Packet Emergency Filing (Voluntary Petition and Cre…" at bounding box center [817, 483] width 263 height 39
select select "0"
click at [686, 464] on select "Choose Default Petition PDF Packet Emergency Filing (Voluntary Petition and Cre…" at bounding box center [817, 483] width 263 height 39
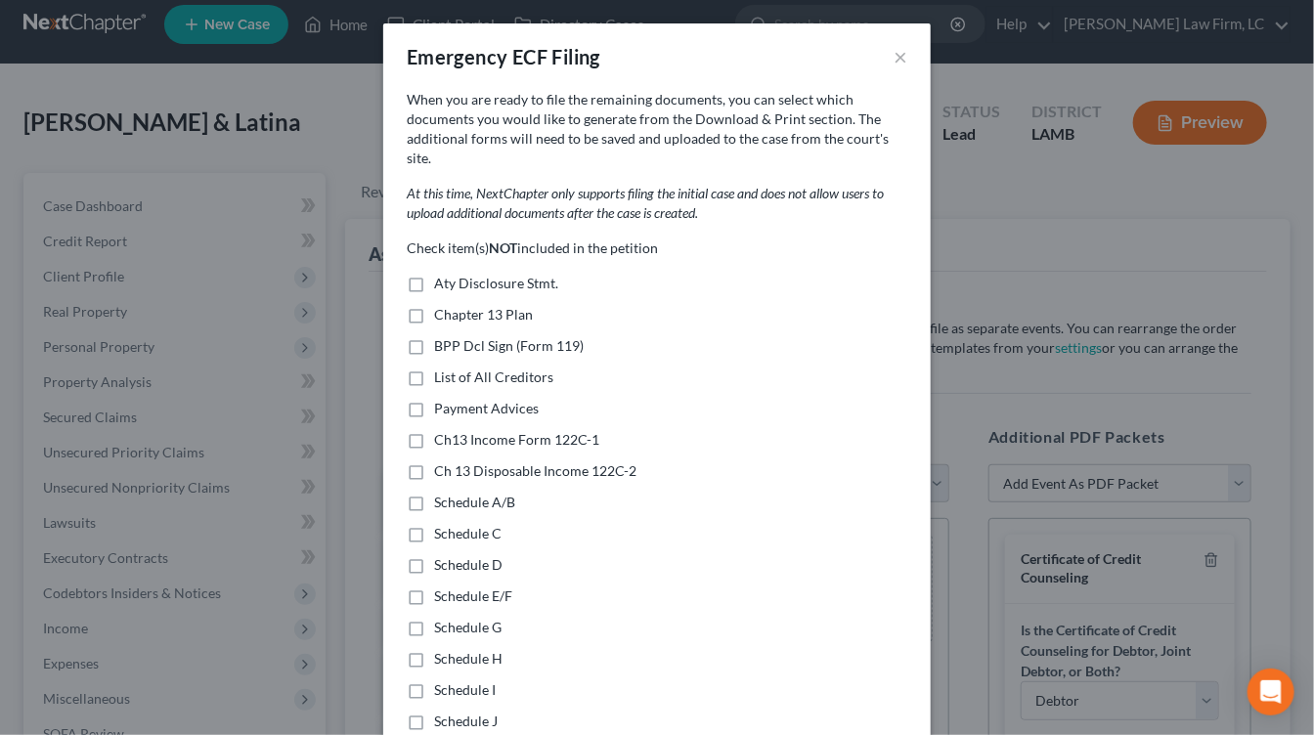
click at [481, 306] on span "Chapter 13 Plan" at bounding box center [483, 314] width 99 height 17
click at [454, 305] on input "Chapter 13 Plan" at bounding box center [448, 311] width 13 height 13
checkbox input "true"
click at [490, 398] on div "Check item(s) NOT included in the petition Aty Disclosure Stmt. Chapter 13 Plan…" at bounding box center [657, 594] width 500 height 712
click at [494, 400] on span "Payment Advices" at bounding box center [486, 408] width 105 height 17
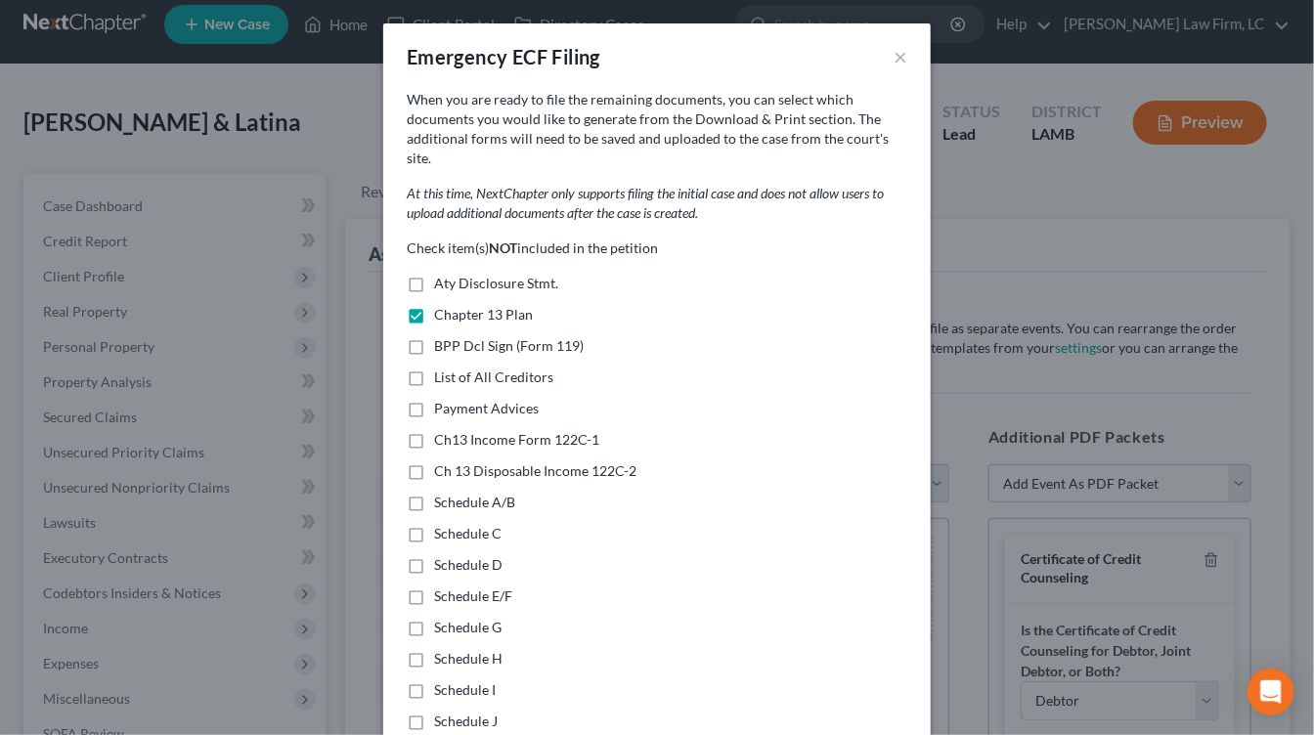
click at [454, 399] on input "Payment Advices" at bounding box center [448, 405] width 13 height 13
checkbox input "true"
drag, startPoint x: 496, startPoint y: 418, endPoint x: 491, endPoint y: 443, distance: 24.9
click at [496, 431] on span "Ch13 Income Form 122C-1" at bounding box center [516, 439] width 165 height 17
click at [454, 430] on input "Ch13 Income Form 122C-1" at bounding box center [448, 436] width 13 height 13
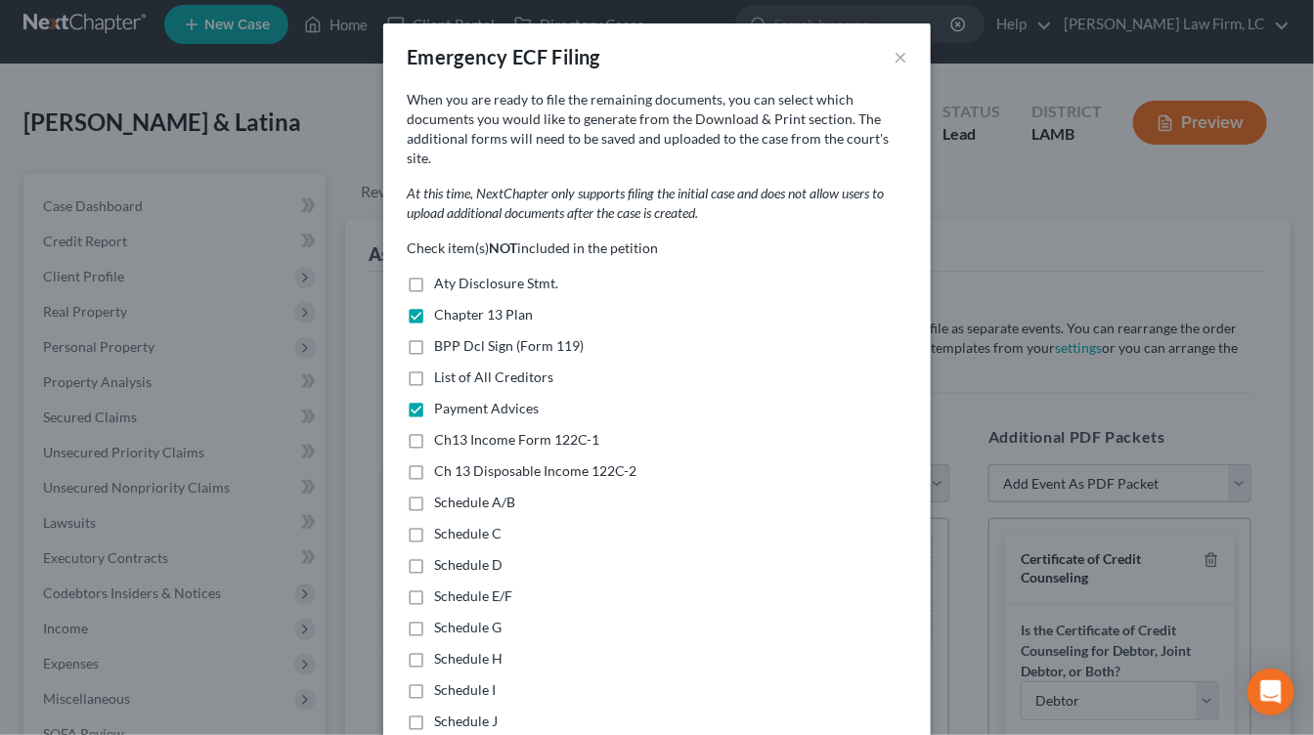
checkbox input "true"
click at [491, 461] on label "Ch 13 Disposable Income 122C-2" at bounding box center [535, 471] width 202 height 20
click at [454, 461] on input "Ch 13 Disposable Income 122C-2" at bounding box center [448, 467] width 13 height 13
checkbox input "true"
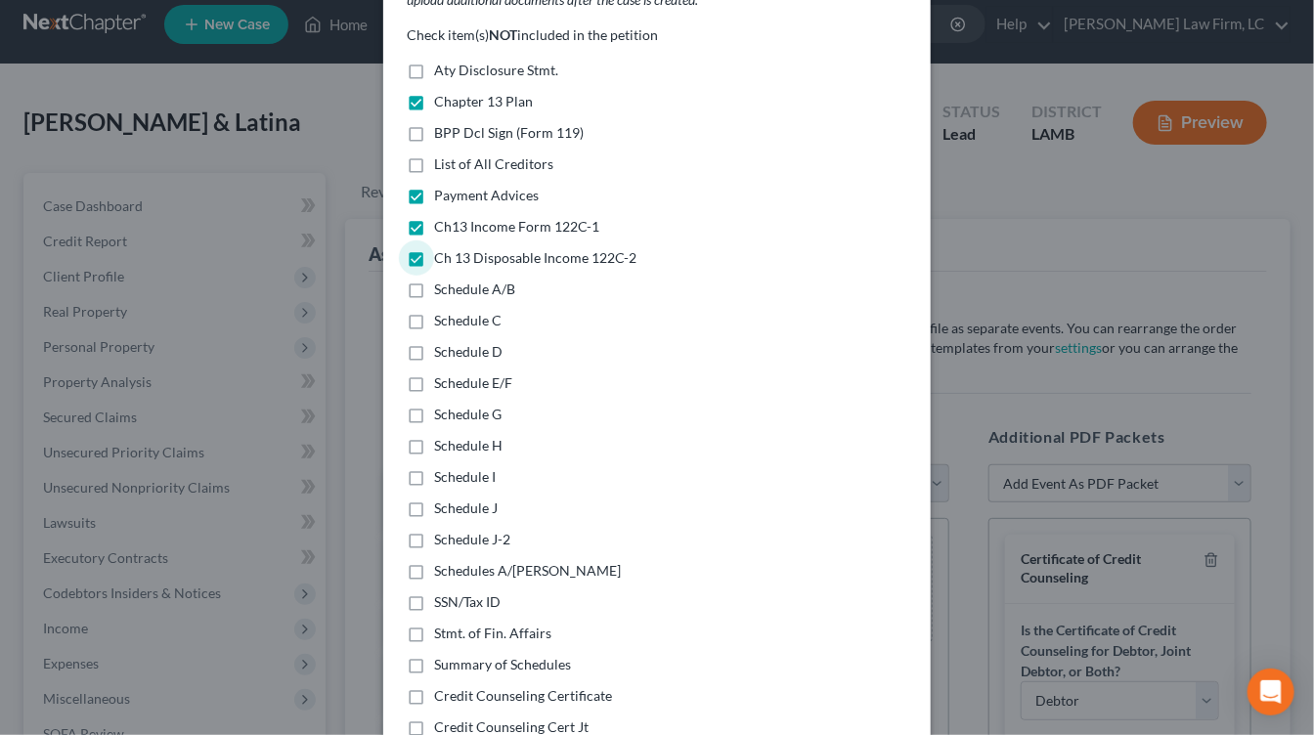
scroll to position [281, 0]
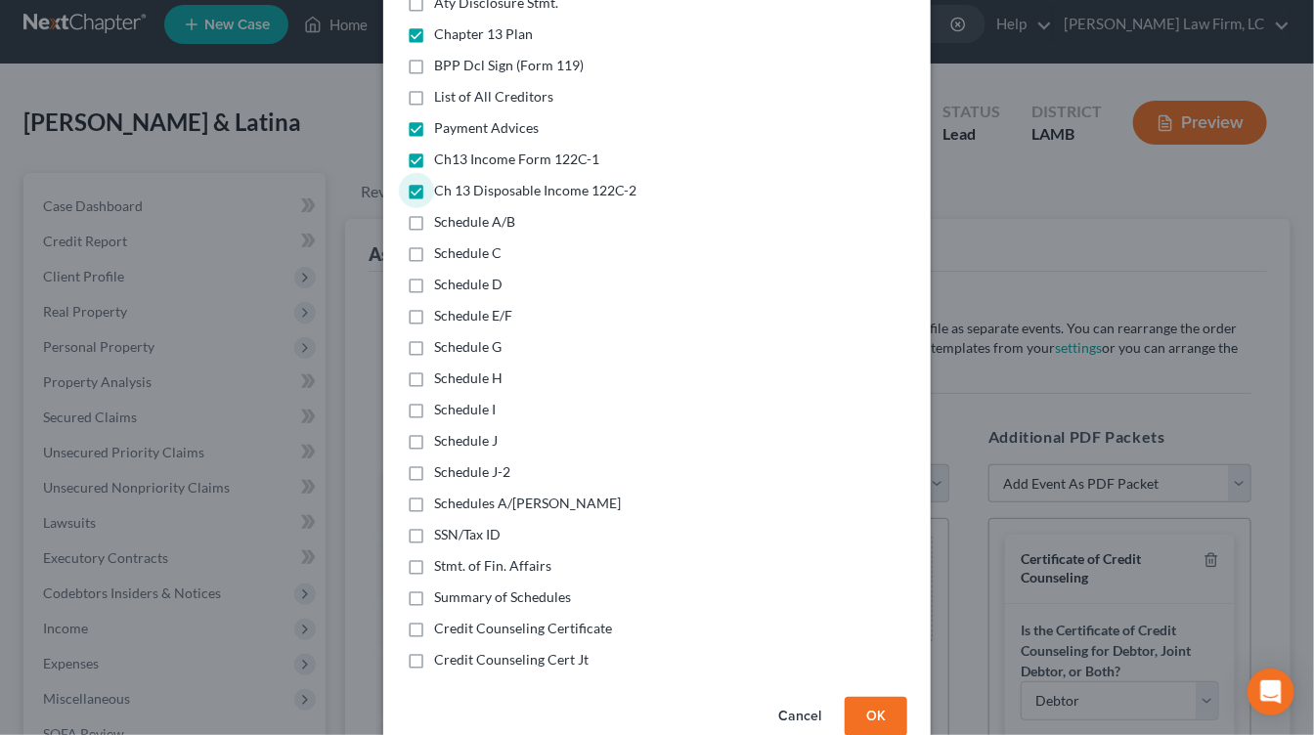
click at [497, 495] on span "Schedules A/B-J" at bounding box center [527, 503] width 187 height 17
click at [454, 494] on input "Schedules A/B-J" at bounding box center [448, 500] width 13 height 13
checkbox input "true"
drag, startPoint x: 489, startPoint y: 526, endPoint x: 518, endPoint y: 551, distance: 38.8
click at [488, 526] on div "Check item(s) NOT included in the petition Aty Disclosure Stmt. Chapter 13 Plan…" at bounding box center [657, 314] width 500 height 712
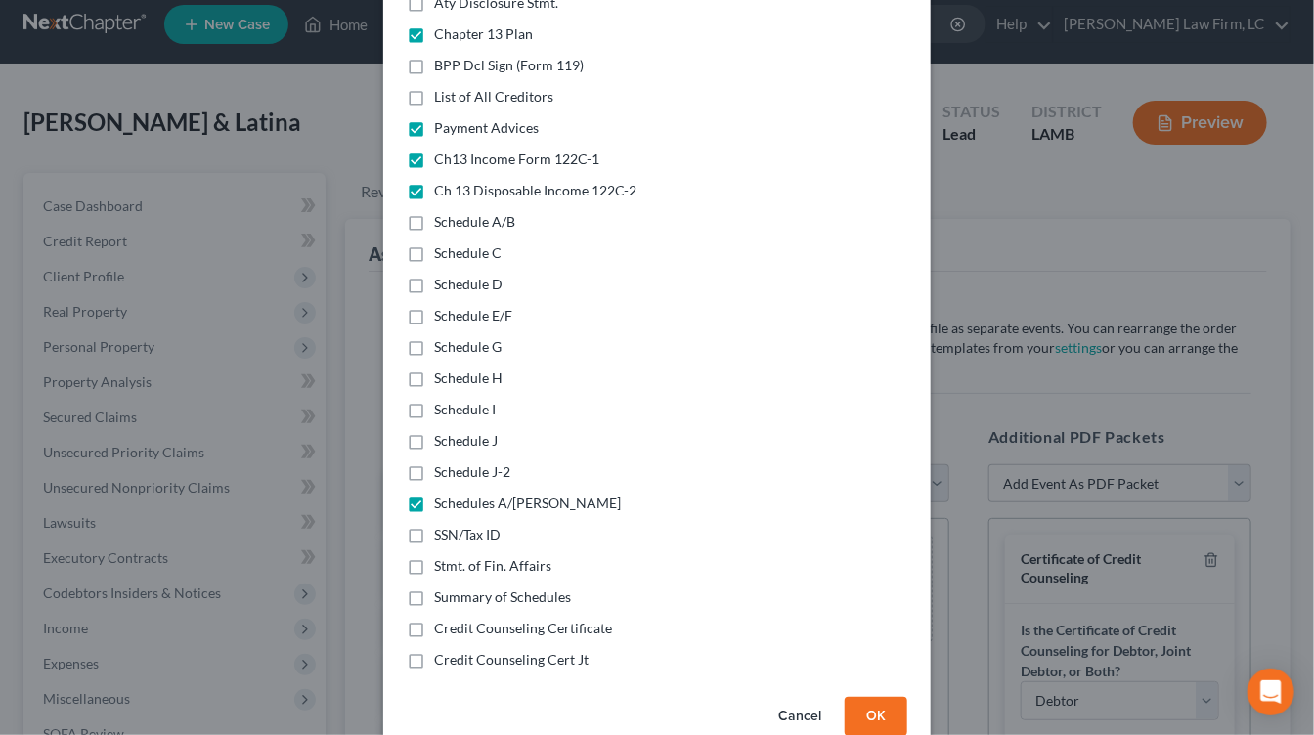
click at [456, 499] on div "Check item(s) NOT included in the petition Aty Disclosure Stmt. Chapter 13 Plan…" at bounding box center [657, 314] width 500 height 712
drag, startPoint x: 461, startPoint y: 513, endPoint x: 476, endPoint y: 517, distance: 15.2
click at [461, 526] on span "SSN/Tax ID" at bounding box center [467, 534] width 66 height 17
click at [472, 526] on span "SSN/Tax ID" at bounding box center [467, 534] width 66 height 17
click at [454, 525] on input "SSN/Tax ID" at bounding box center [448, 531] width 13 height 13
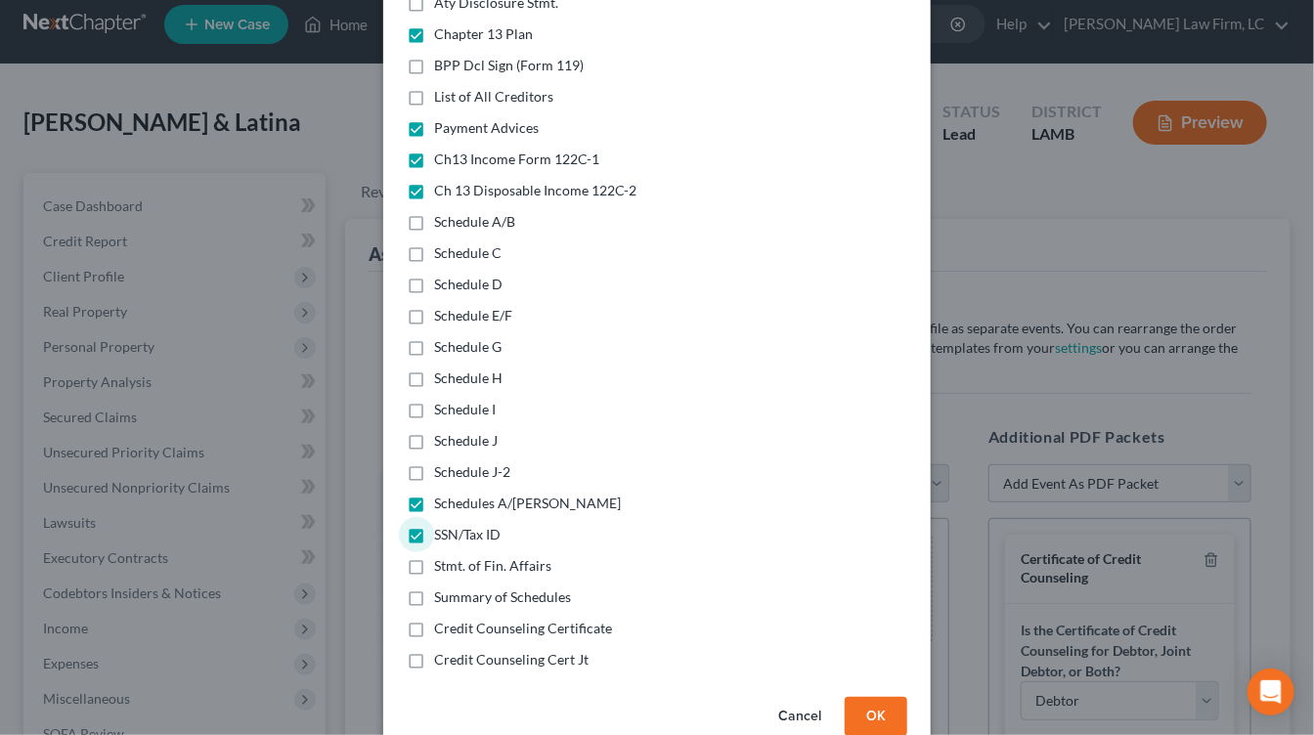
click at [494, 526] on span "SSN/Tax ID" at bounding box center [467, 534] width 66 height 17
click at [454, 525] on input "SSN/Tax ID" at bounding box center [448, 531] width 13 height 13
checkbox input "false"
click at [505, 557] on span "Stmt. of Fin. Affairs" at bounding box center [492, 565] width 117 height 17
click at [454, 556] on input "Stmt. of Fin. Affairs" at bounding box center [448, 562] width 13 height 13
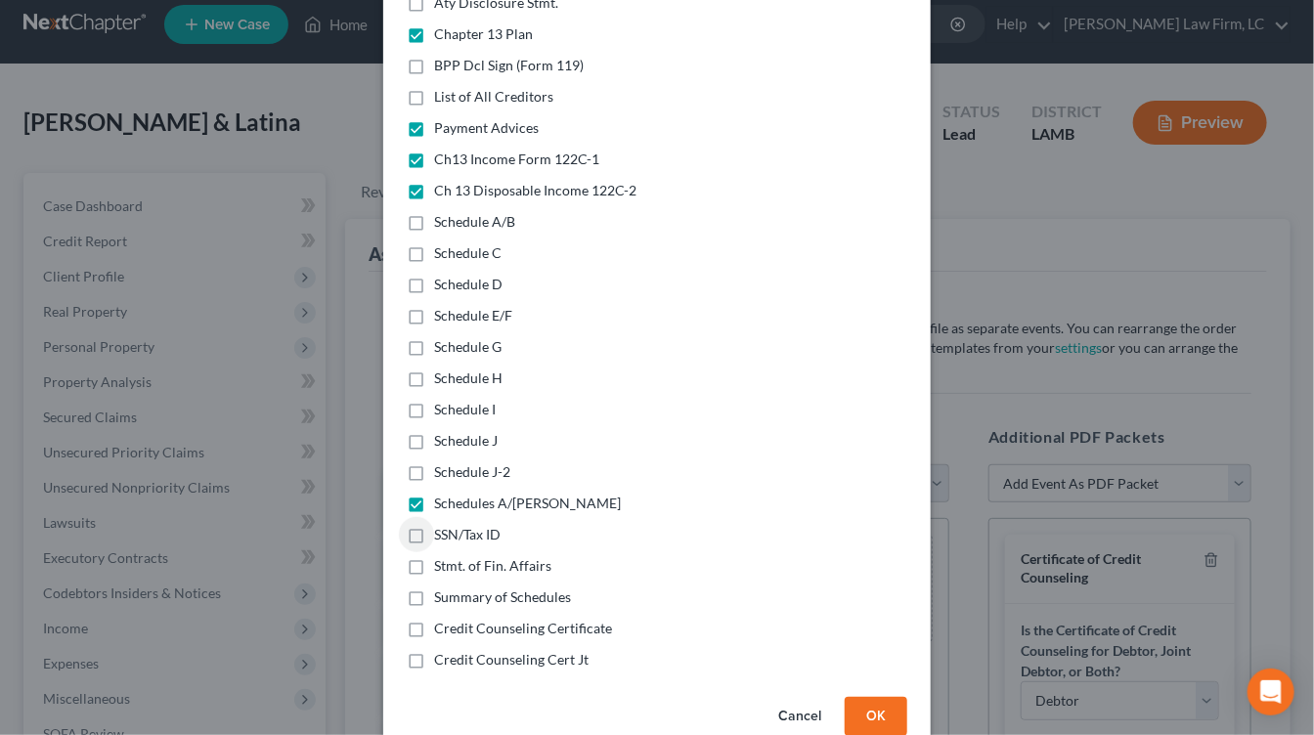
checkbox input "true"
drag, startPoint x: 530, startPoint y: 578, endPoint x: 540, endPoint y: 580, distance: 10.0
click at [531, 588] on span "Summary of Schedules" at bounding box center [502, 596] width 137 height 17
click at [454, 587] on input "Summary of Schedules" at bounding box center [448, 593] width 13 height 13
checkbox input "true"
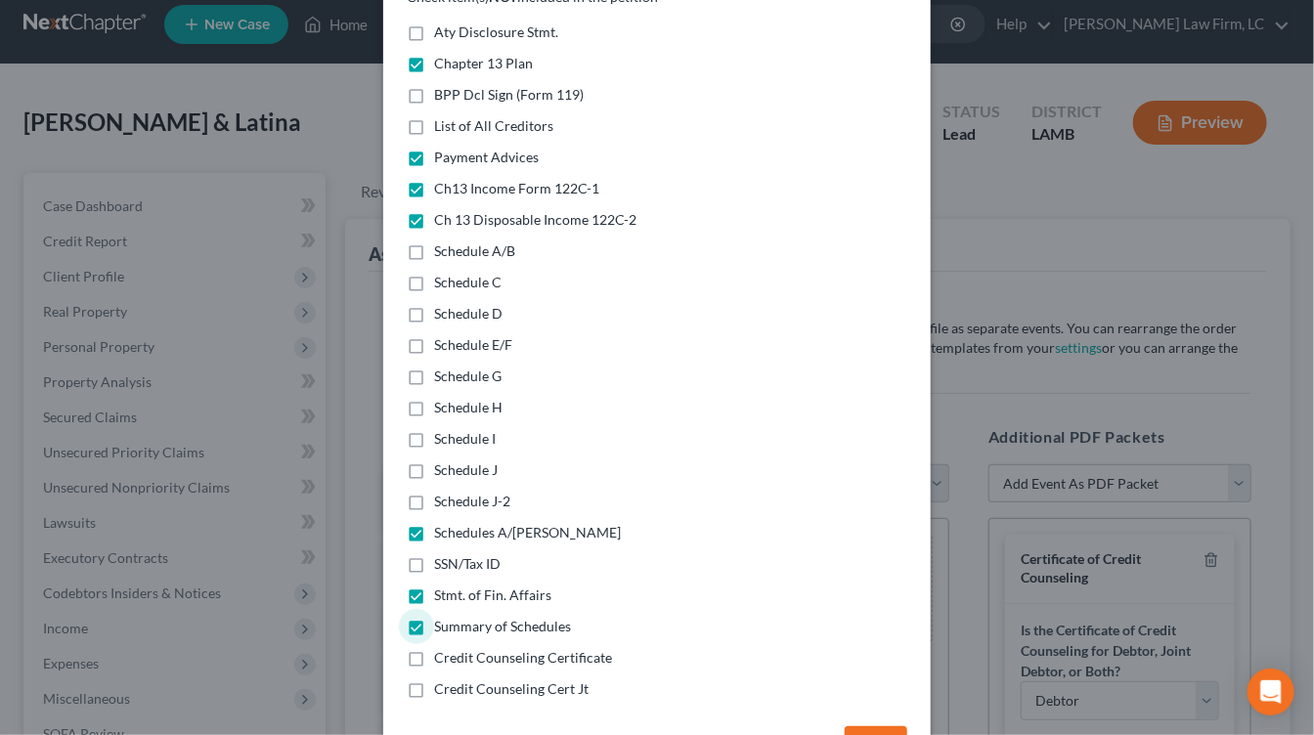
scroll to position [254, 0]
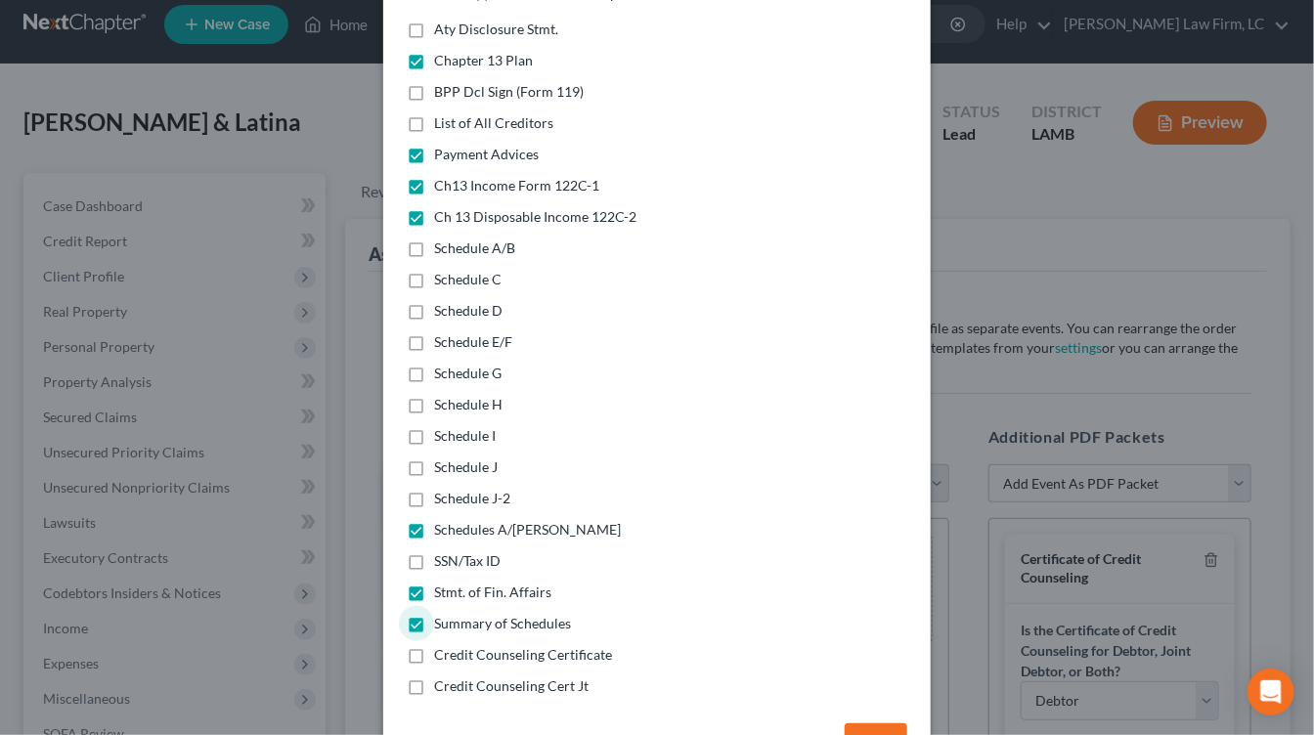
click at [883, 727] on button "OK" at bounding box center [875, 742] width 63 height 39
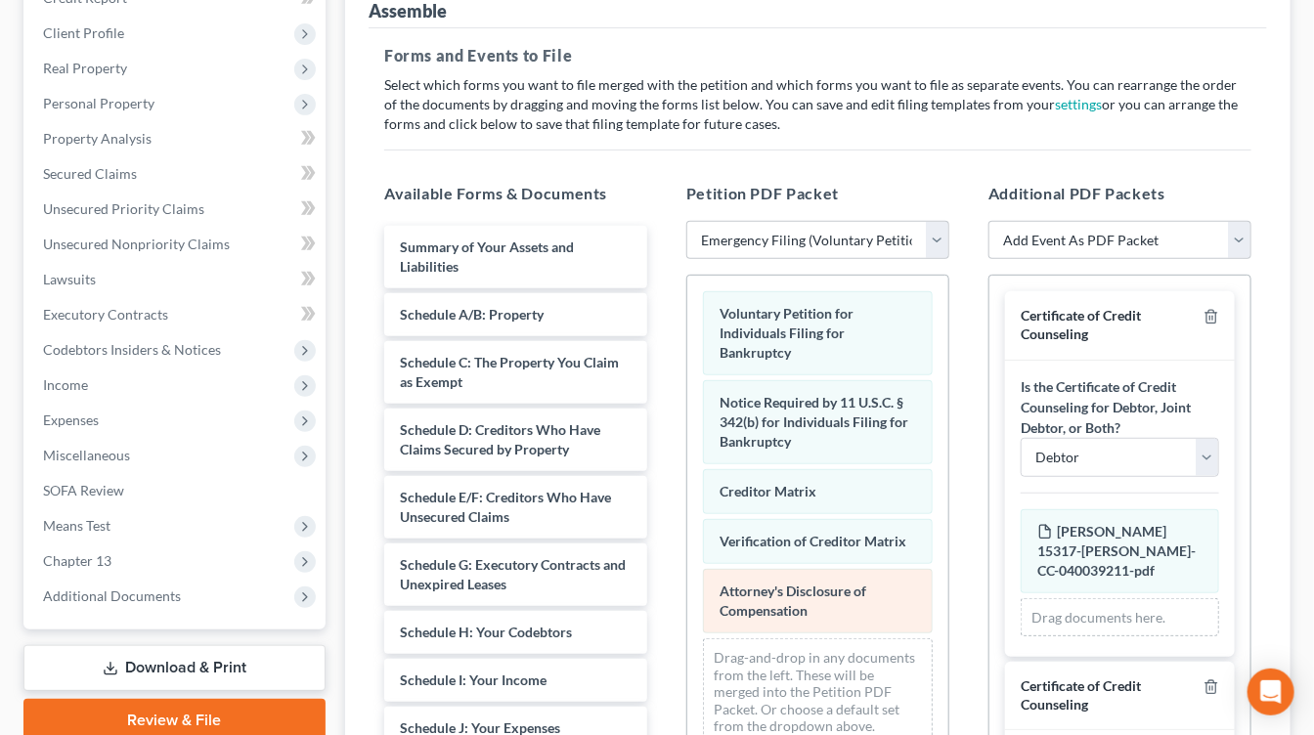
scroll to position [260, 0]
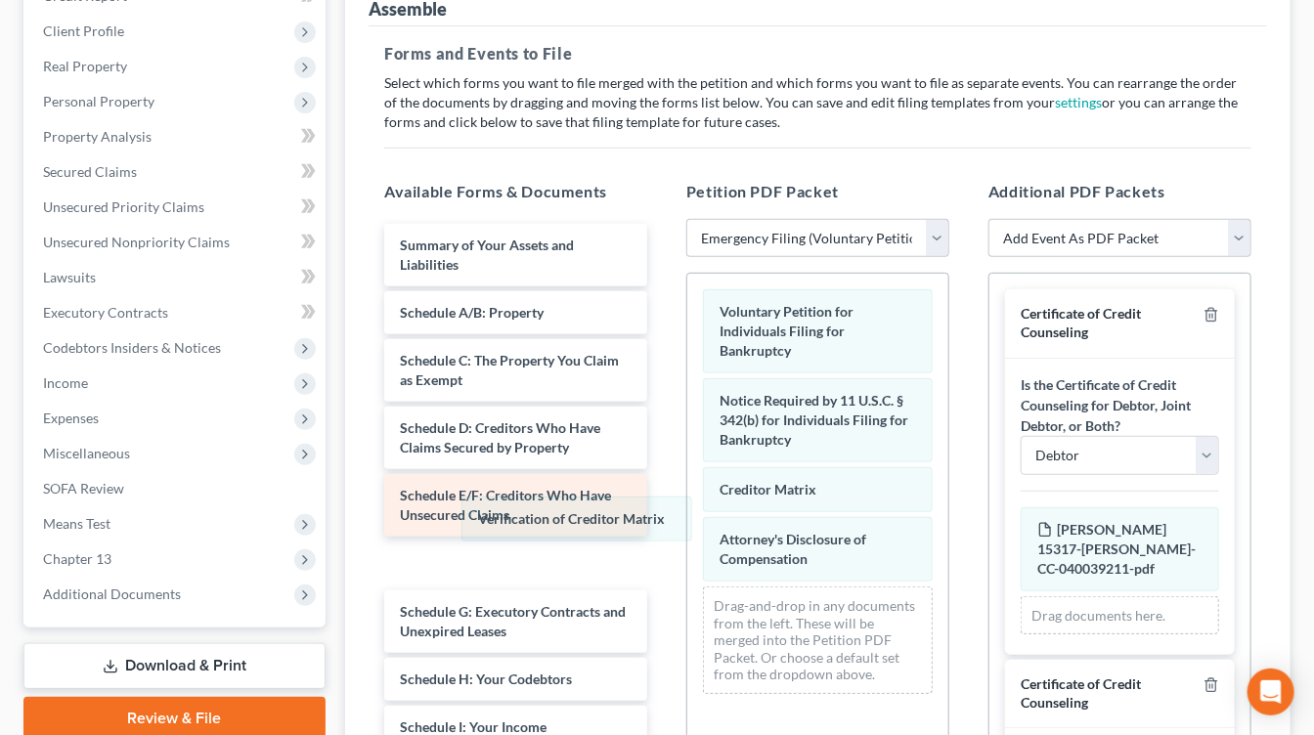
drag, startPoint x: 808, startPoint y: 539, endPoint x: 557, endPoint y: 521, distance: 251.8
click at [687, 523] on div "Verification of Creditor Matrix Voluntary Petition for Individuals Filing for B…" at bounding box center [817, 492] width 261 height 436
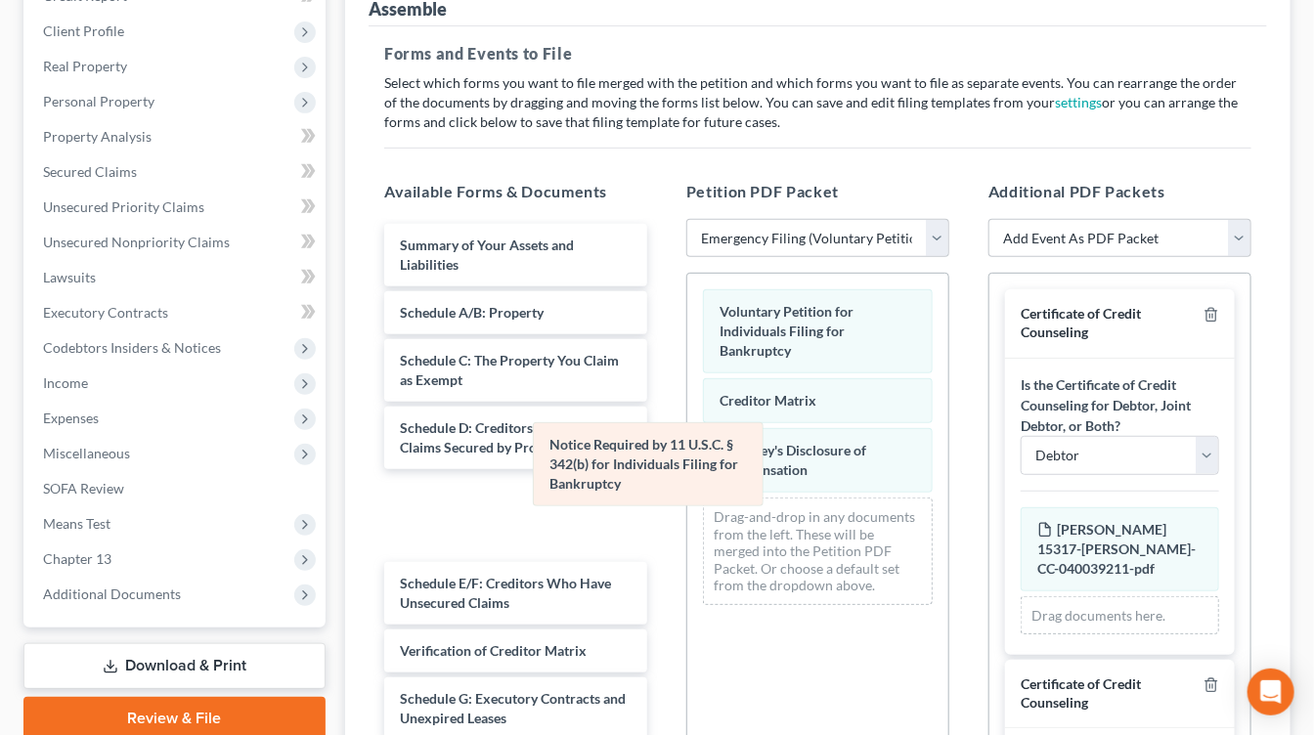
drag, startPoint x: 736, startPoint y: 425, endPoint x: 556, endPoint y: 475, distance: 186.6
click at [687, 474] on div "Notice Required by 11 U.S.C. § 342(b) for Individuals Filing for Bankruptcy Vol…" at bounding box center [817, 447] width 261 height 347
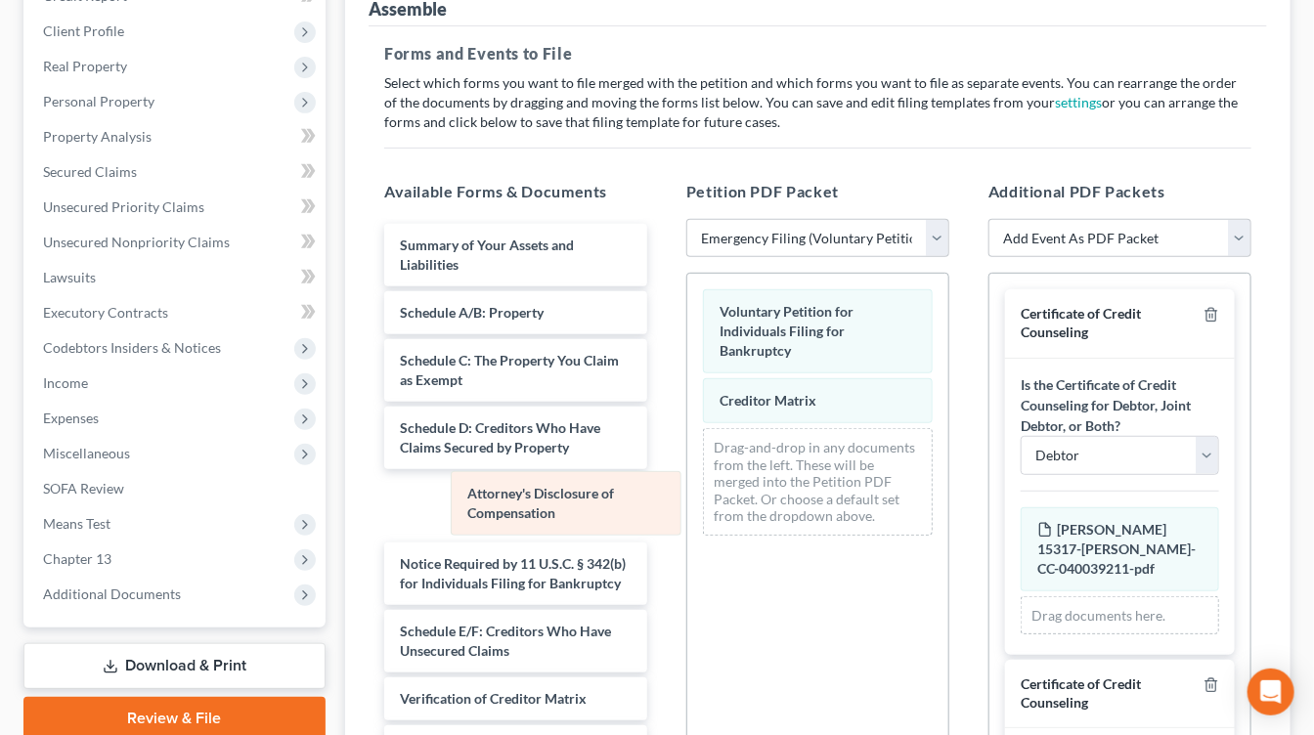
drag, startPoint x: 765, startPoint y: 476, endPoint x: 508, endPoint y: 521, distance: 261.0
click at [687, 523] on div "Attorney's Disclosure of Compensation Voluntary Petition for Individuals Filing…" at bounding box center [817, 413] width 261 height 278
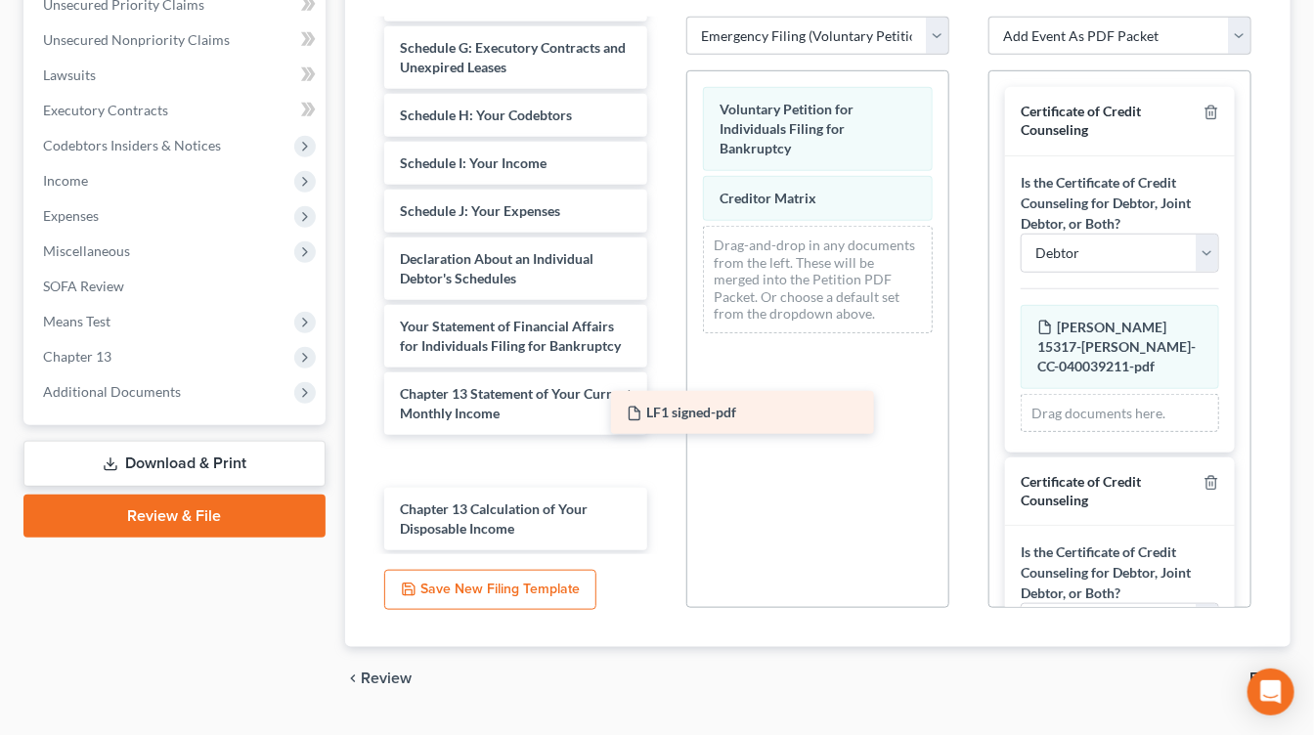
scroll to position [448, 0]
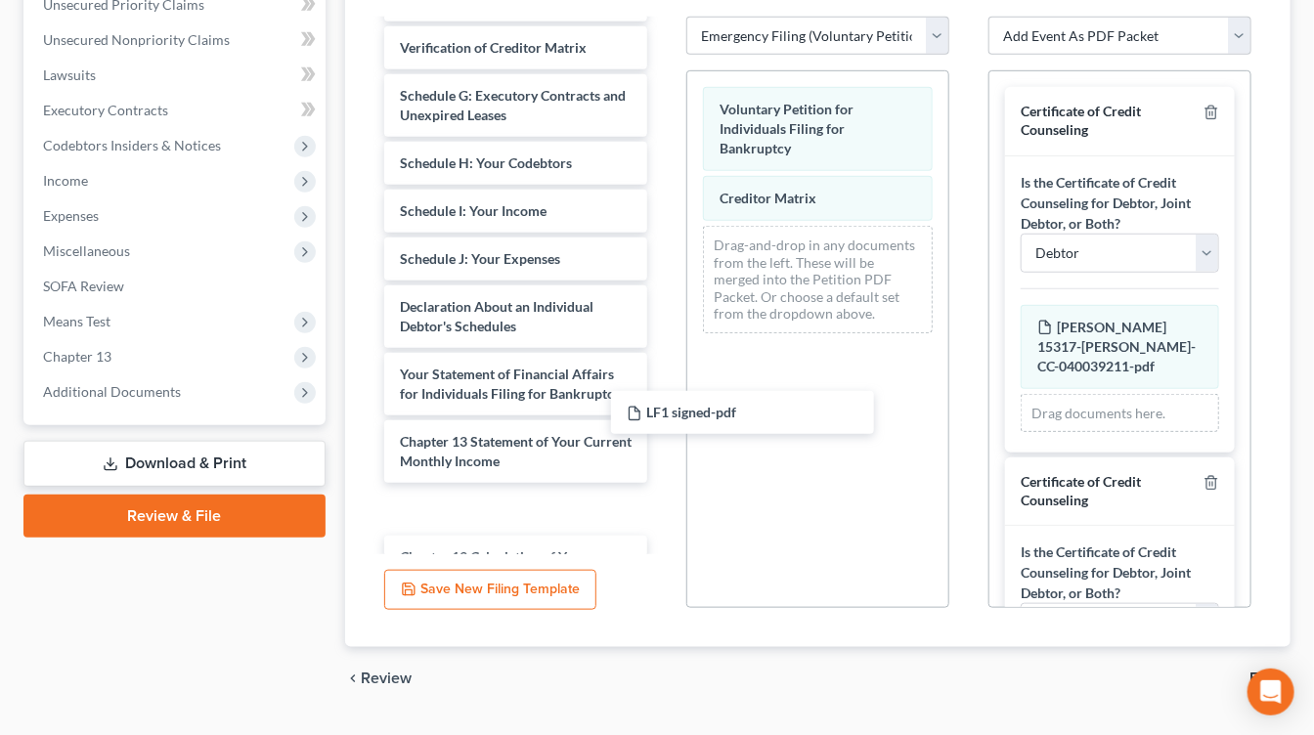
drag, startPoint x: 504, startPoint y: 531, endPoint x: 784, endPoint y: 391, distance: 312.5
click at [663, 388] on div "LF1 signed-pdf Summary of Your Assets and Liabilities Schedule A/B: Property Sc…" at bounding box center [515, 86] width 294 height 1024
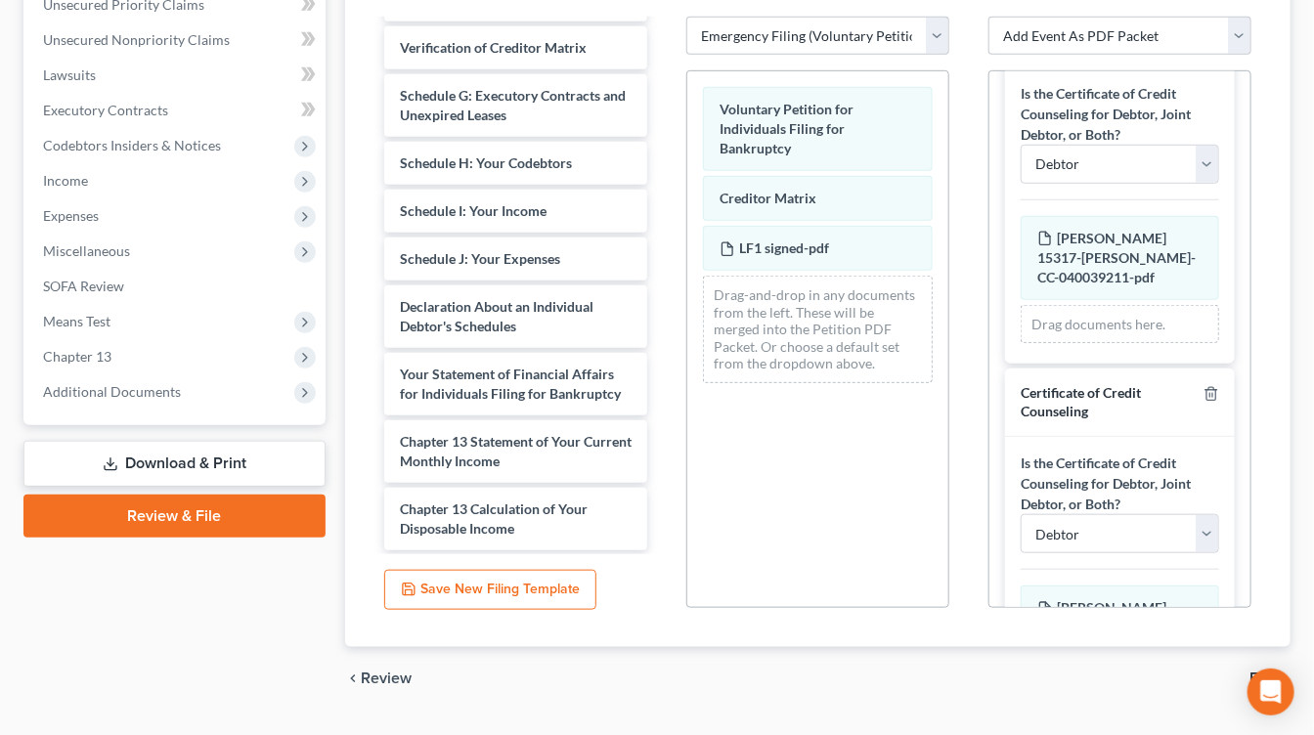
scroll to position [95, 0]
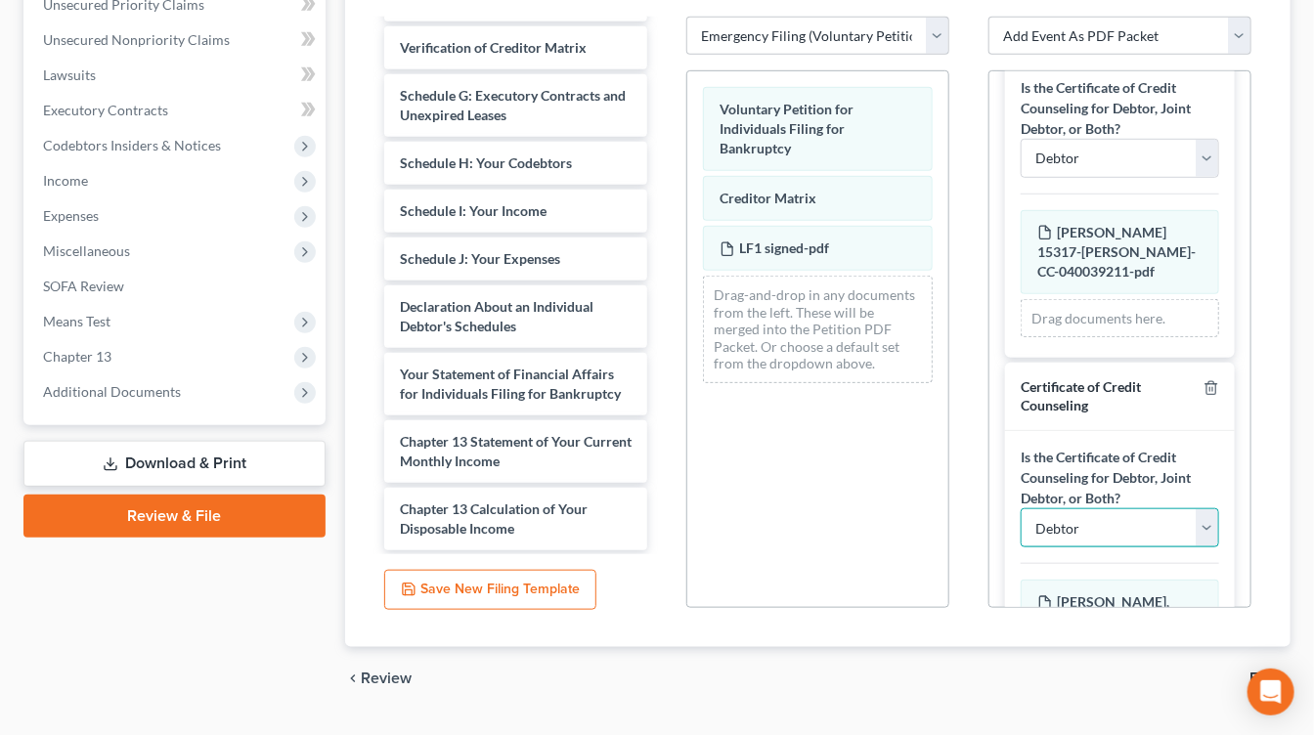
click at [1160, 508] on select "Debtor Joint Debtor Debtor and Joint Debtor" at bounding box center [1119, 527] width 198 height 39
select select "1"
click at [1020, 508] on select "Debtor Joint Debtor Debtor and Joint Debtor" at bounding box center [1119, 527] width 198 height 39
click at [1153, 532] on div "Is the Certificate of Credit Counseling for Debtor, Joint Debtor, or Both? Debt…" at bounding box center [1120, 589] width 230 height 316
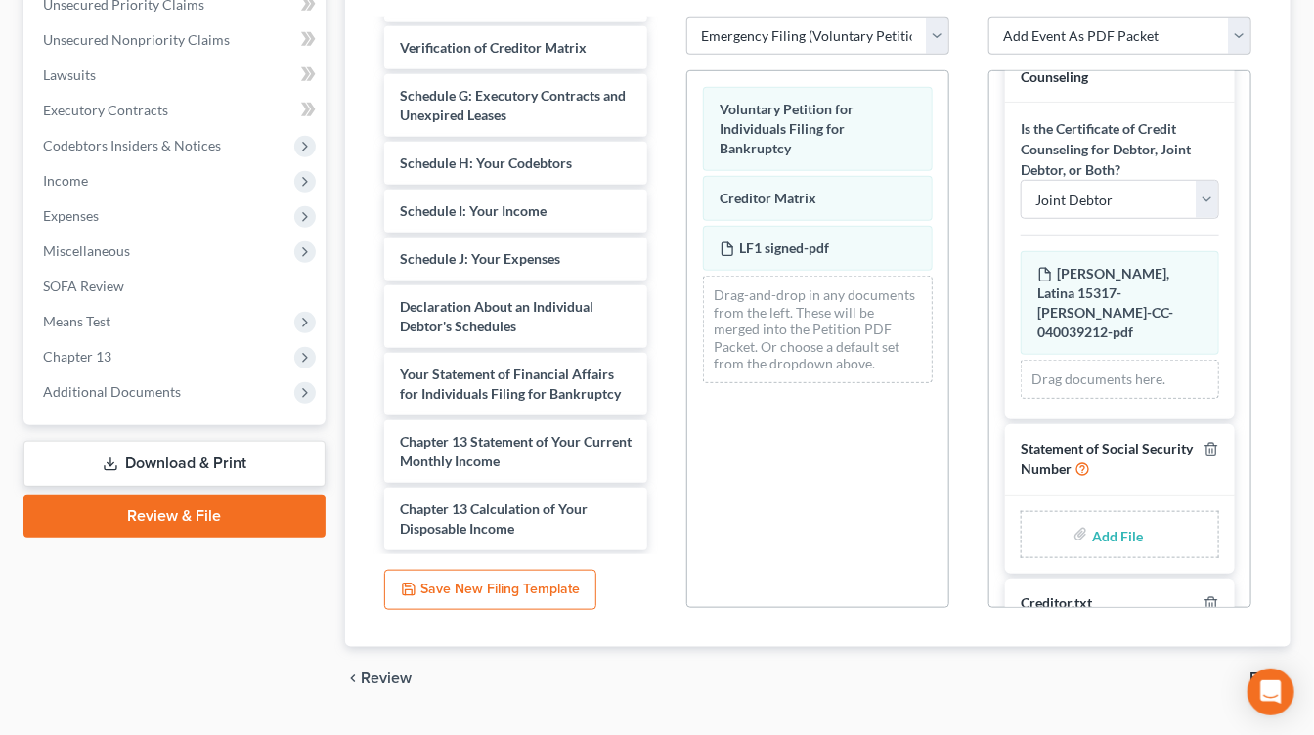
scroll to position [508, 0]
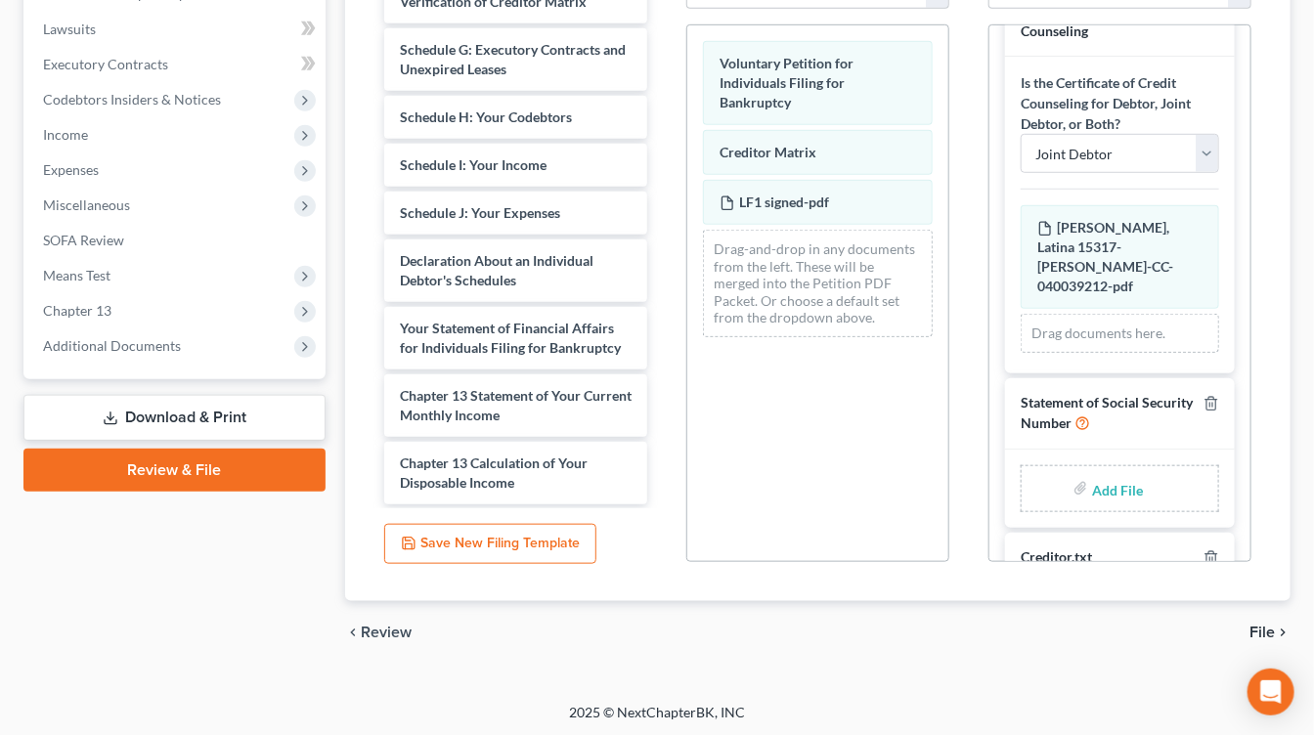
click at [1118, 471] on input "file" at bounding box center [1115, 488] width 47 height 35
type input "C:\fakepath\SS statement signed.pdf"
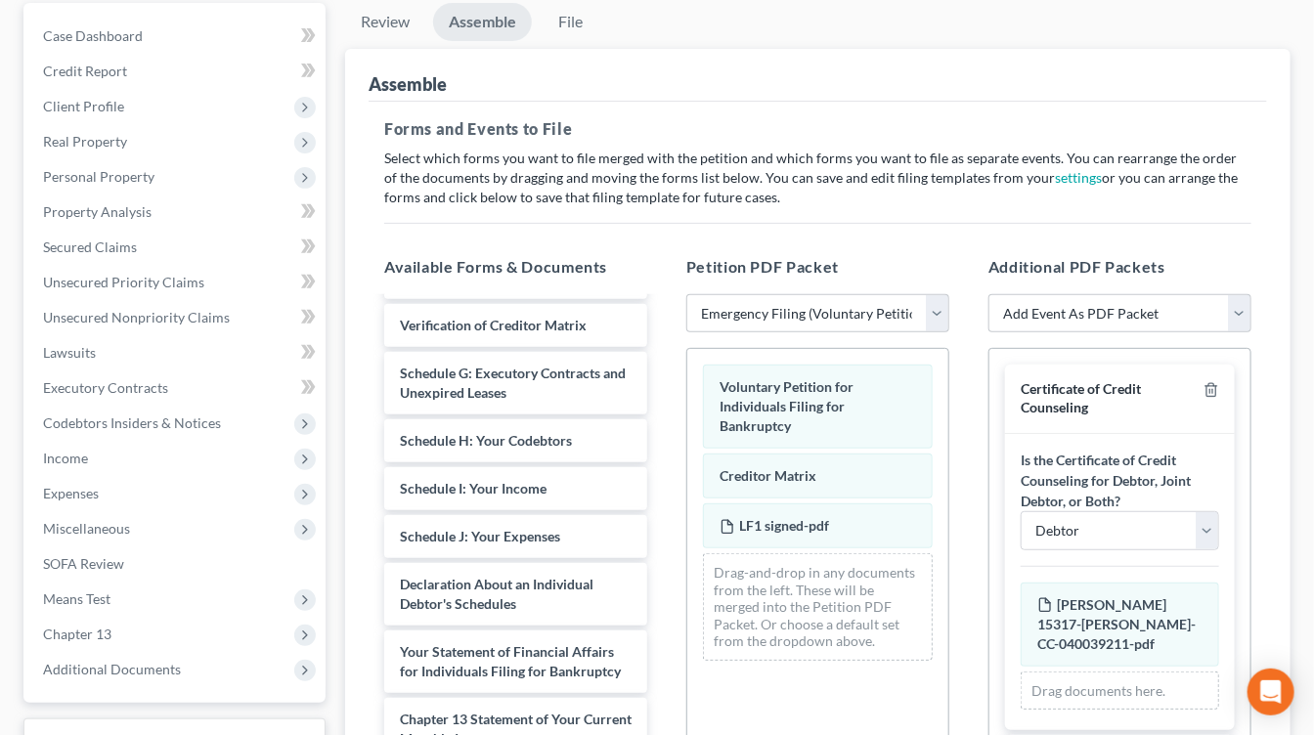
scroll to position [156, 0]
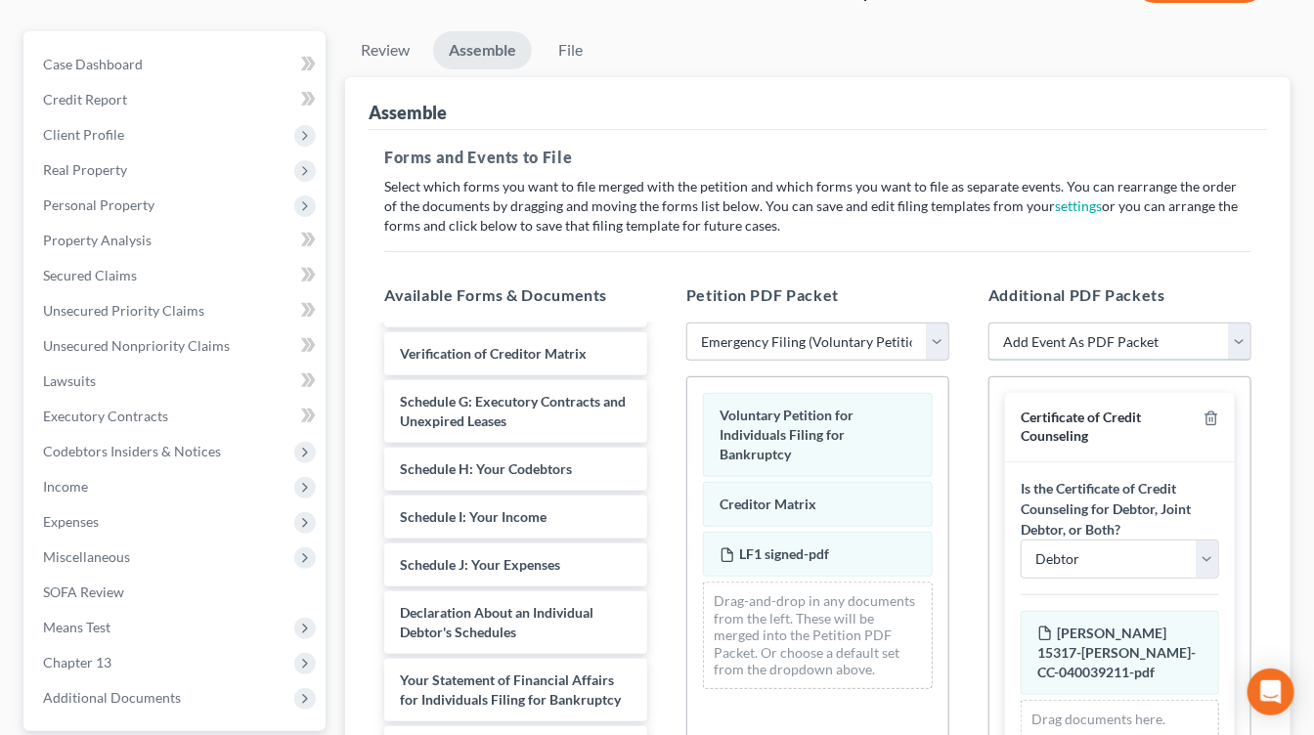
click at [1085, 326] on select "Add Event As PDF Packet Amended List of Creditors Amended List of Creditors and…" at bounding box center [1119, 342] width 263 height 39
select select "26"
click at [988, 323] on select "Add Event As PDF Packet Amended List of Creditors Amended List of Creditors and…" at bounding box center [1119, 342] width 263 height 39
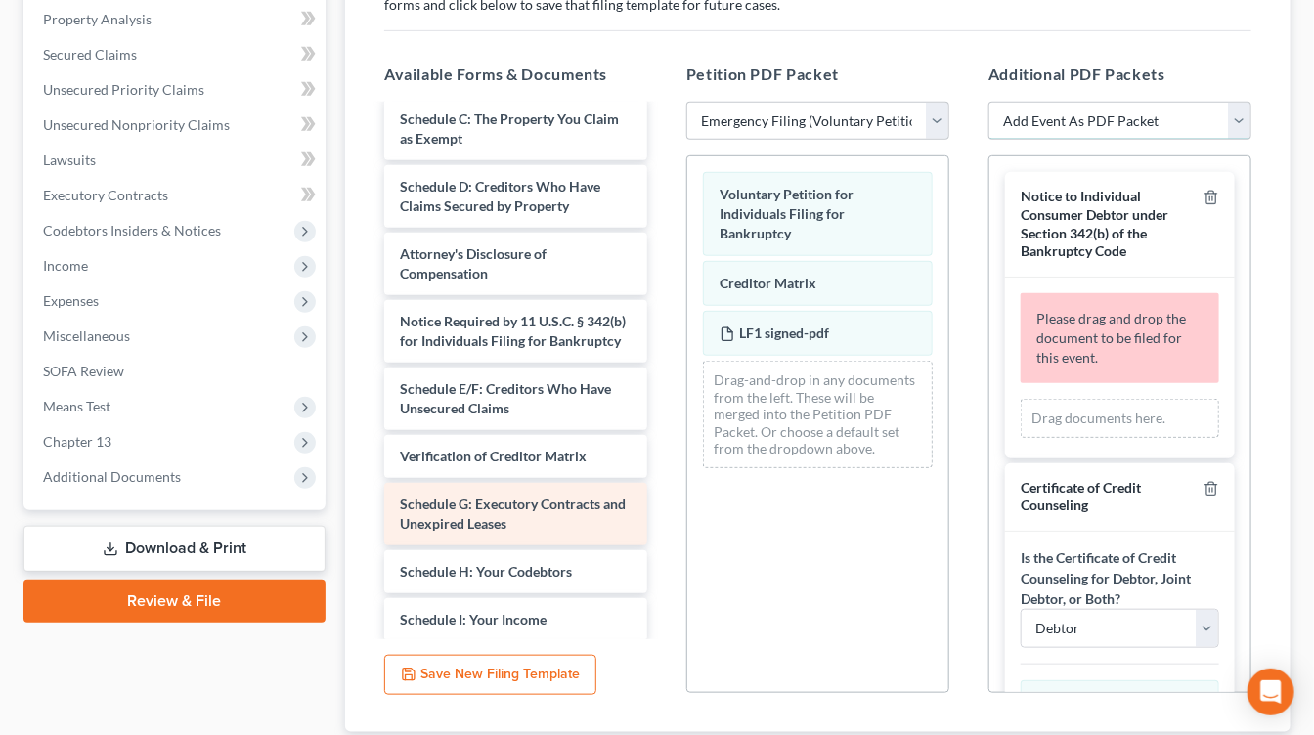
scroll to position [169, 0]
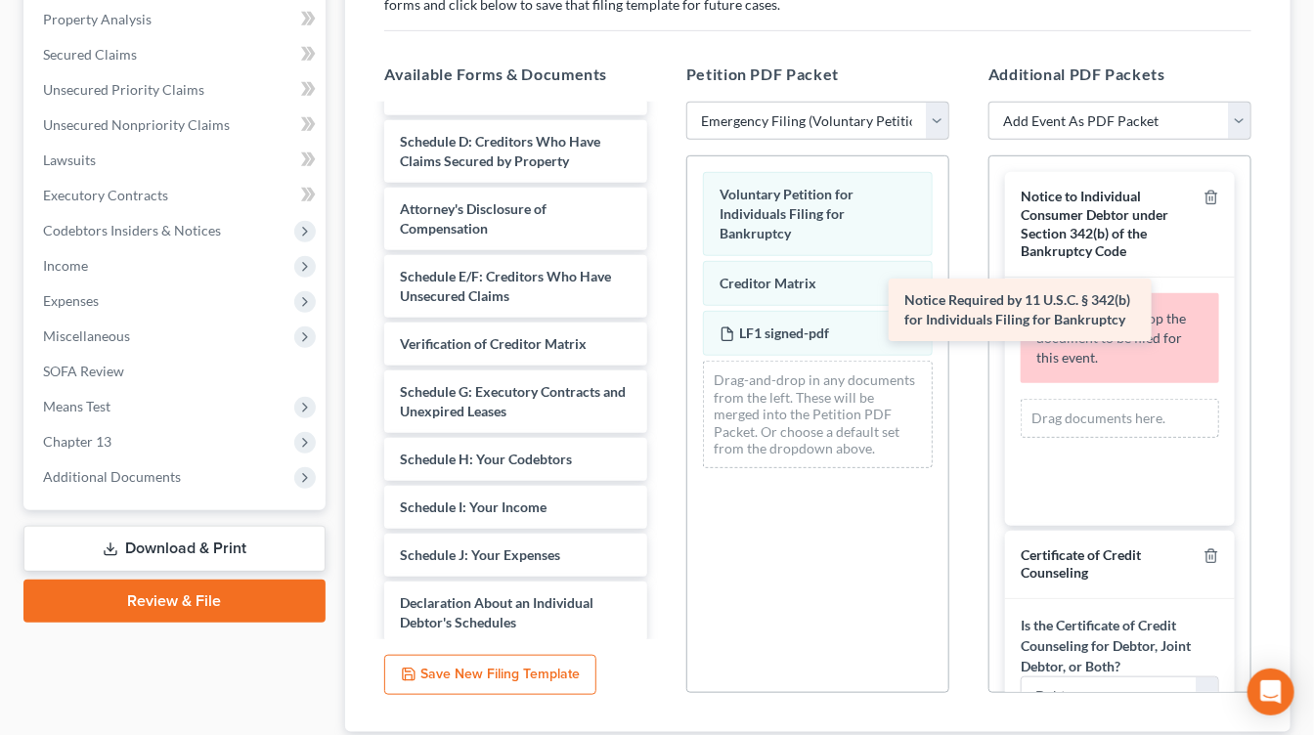
drag, startPoint x: 539, startPoint y: 285, endPoint x: 1128, endPoint y: 321, distance: 590.4
click at [663, 321] on div "Notice Required by 11 U.S.C. § 342(b) for Individuals Filing for Bankruptcy Sum…" at bounding box center [515, 391] width 294 height 909
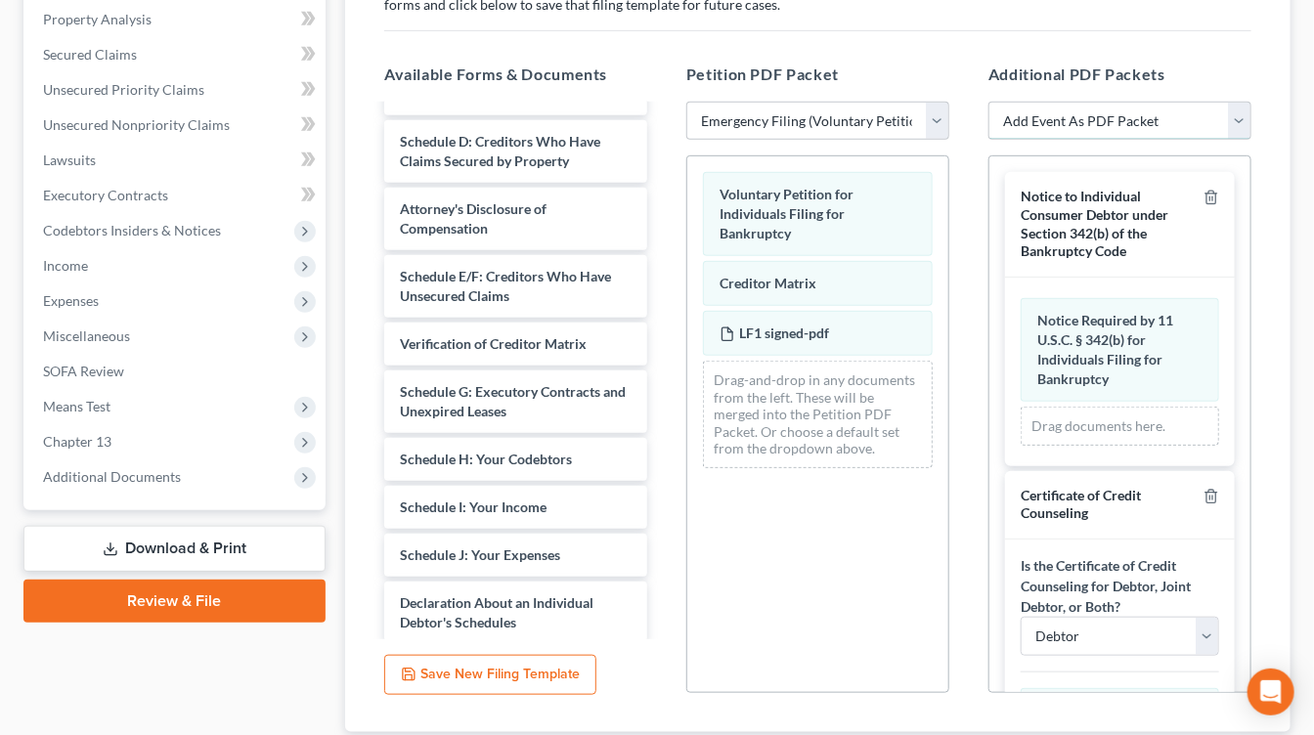
click at [1134, 111] on select "Add Event As PDF Packet Amended List of Creditors Amended List of Creditors and…" at bounding box center [1119, 121] width 263 height 39
select select "21"
click at [988, 102] on select "Add Event As PDF Packet Amended List of Creditors Amended List of Creditors and…" at bounding box center [1119, 121] width 263 height 39
select select
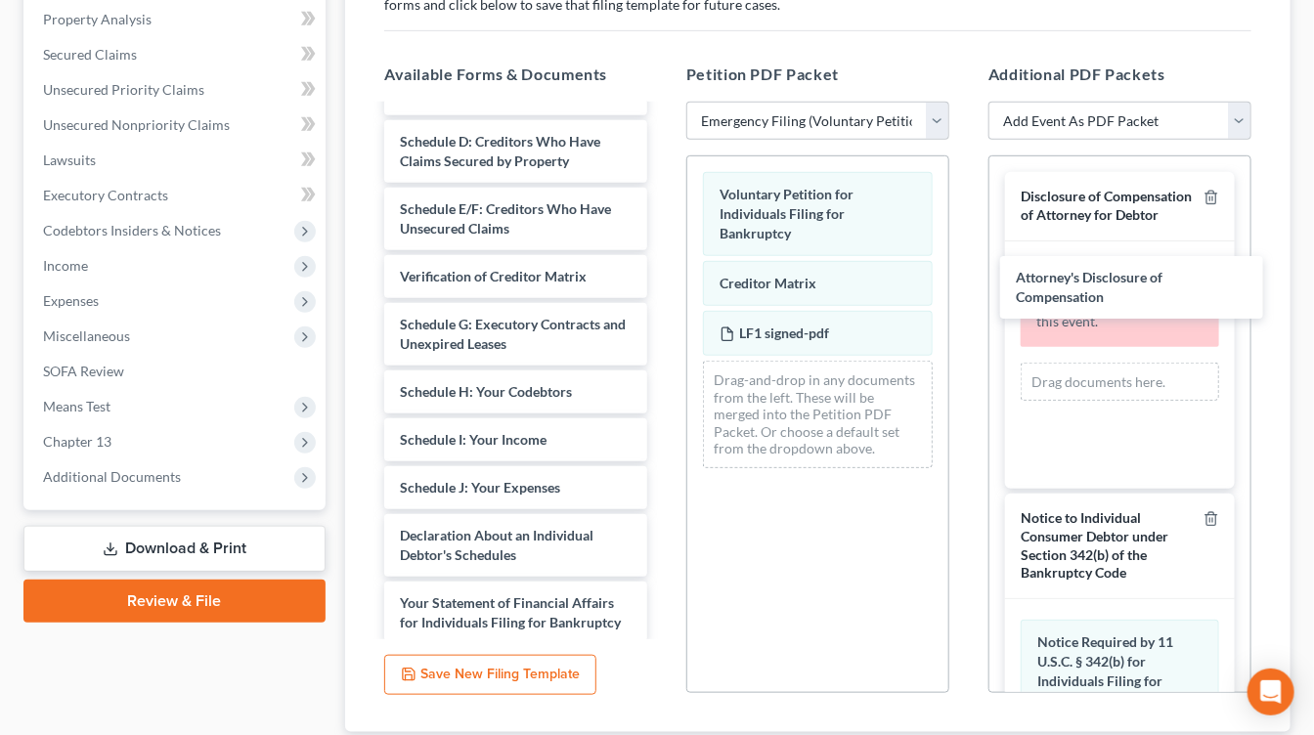
drag, startPoint x: 554, startPoint y: 209, endPoint x: 1181, endPoint y: 281, distance: 630.6
click at [663, 281] on div "Attorney's Disclosure of Compensation Summary of Your Assets and Liabilities Sc…" at bounding box center [515, 358] width 294 height 842
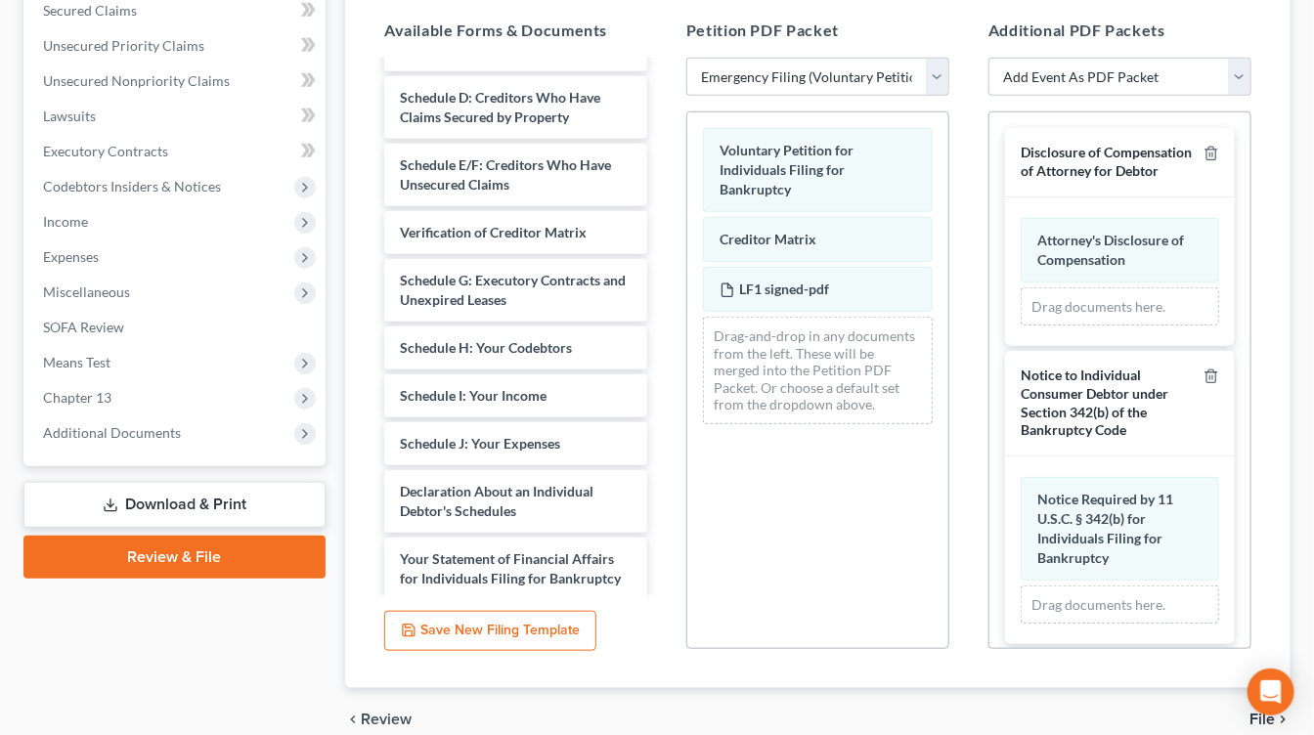
scroll to position [508, 0]
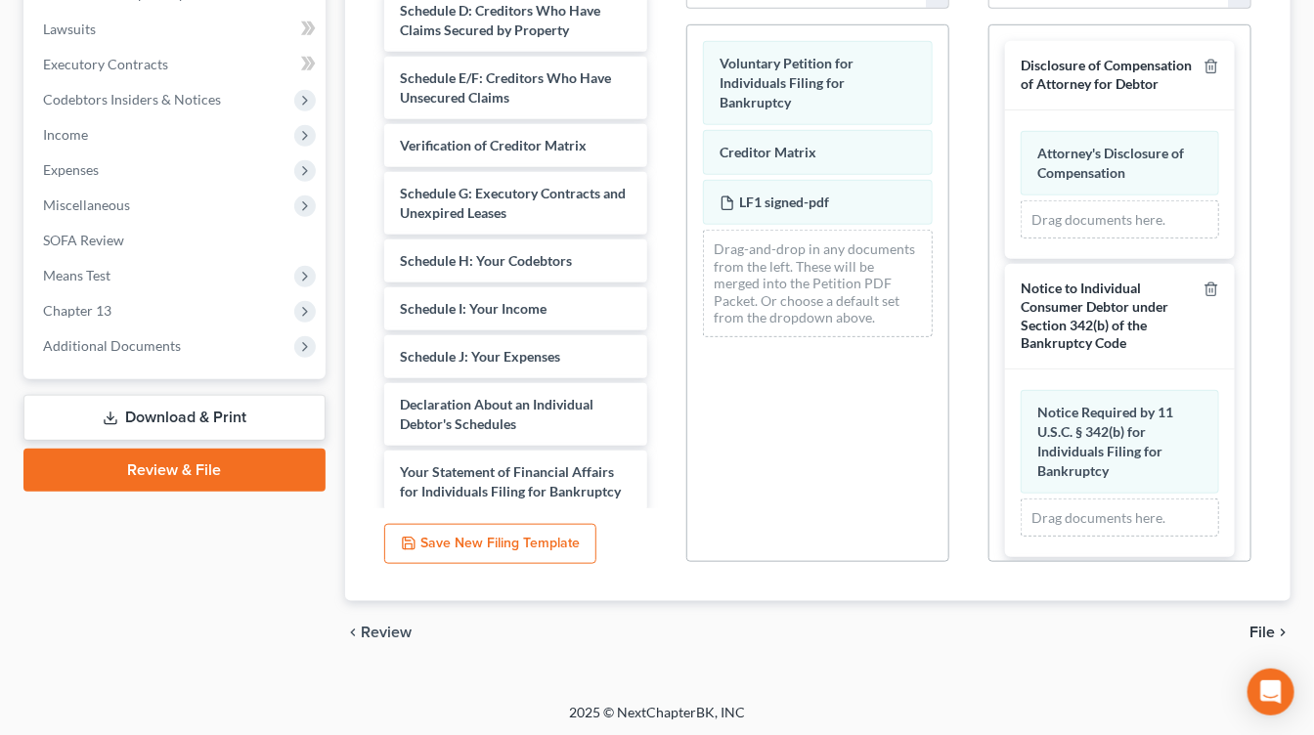
click at [1255, 625] on span "File" at bounding box center [1261, 633] width 25 height 16
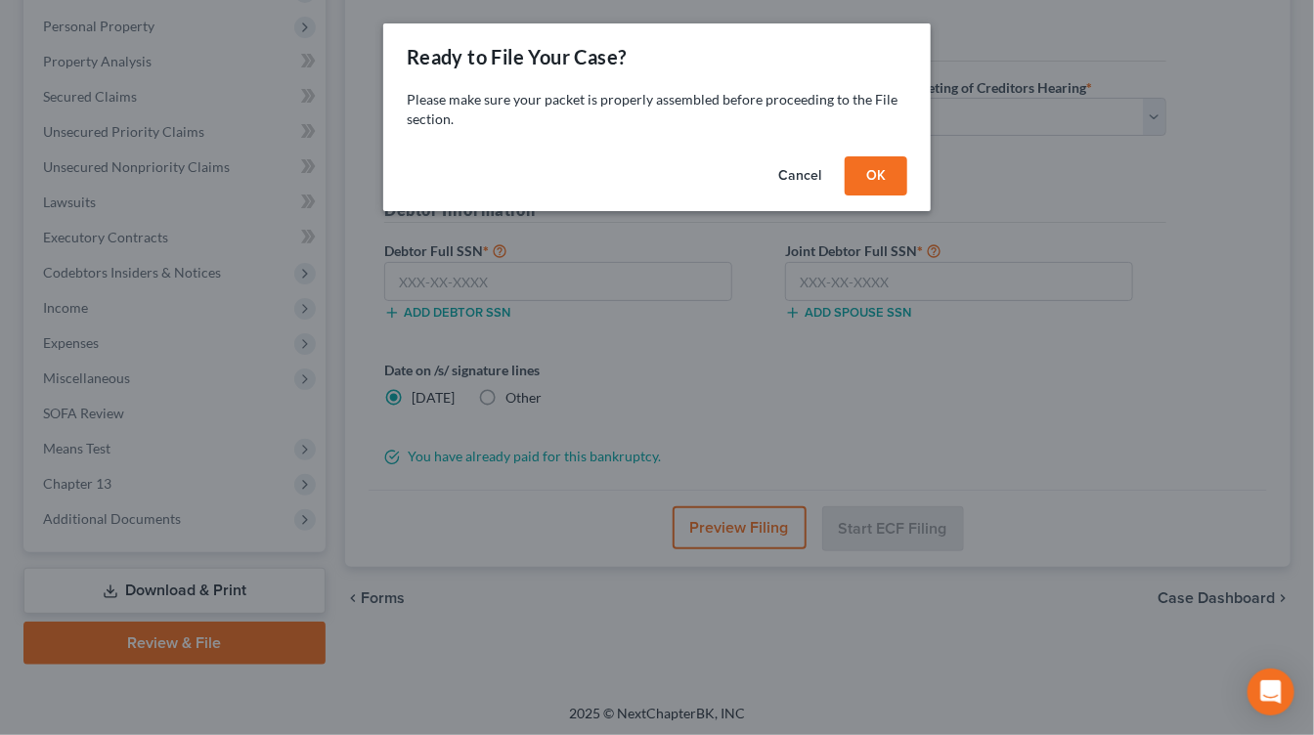
click at [879, 186] on button "OK" at bounding box center [875, 175] width 63 height 39
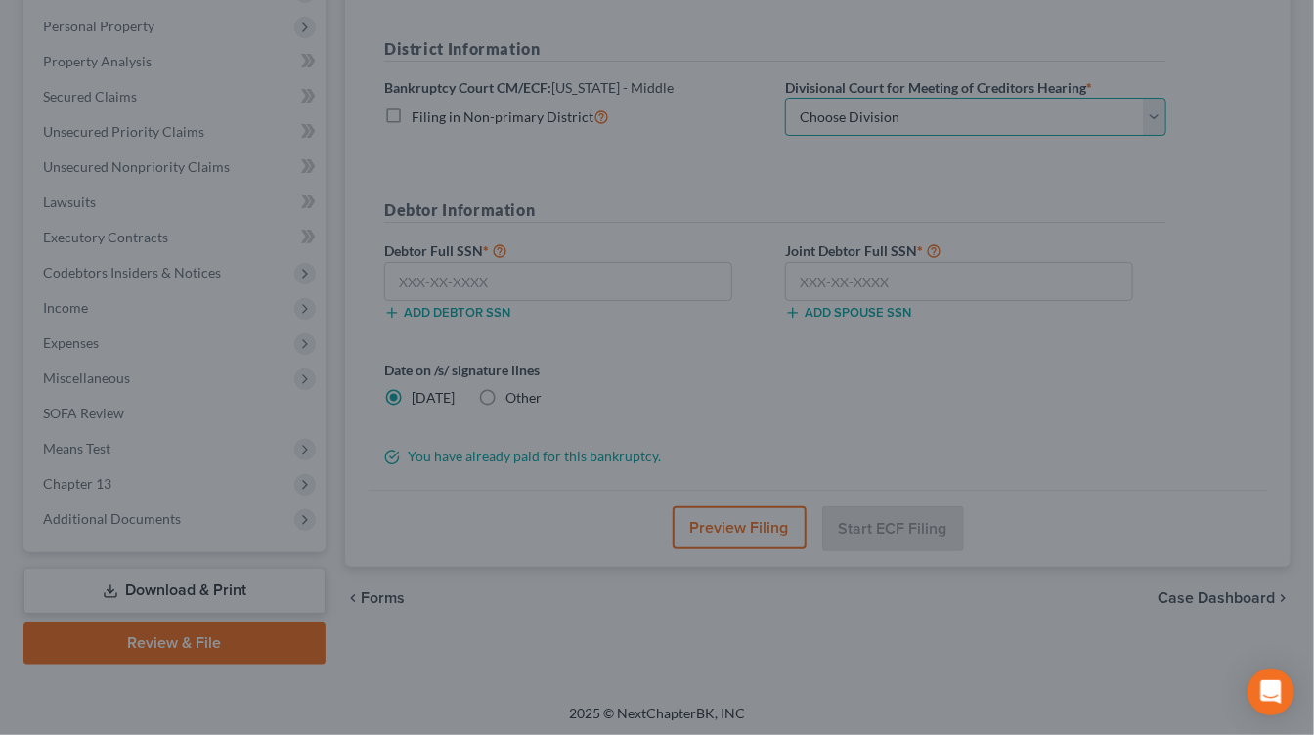
click at [950, 110] on select "Choose Division Baton Rouge" at bounding box center [975, 117] width 381 height 39
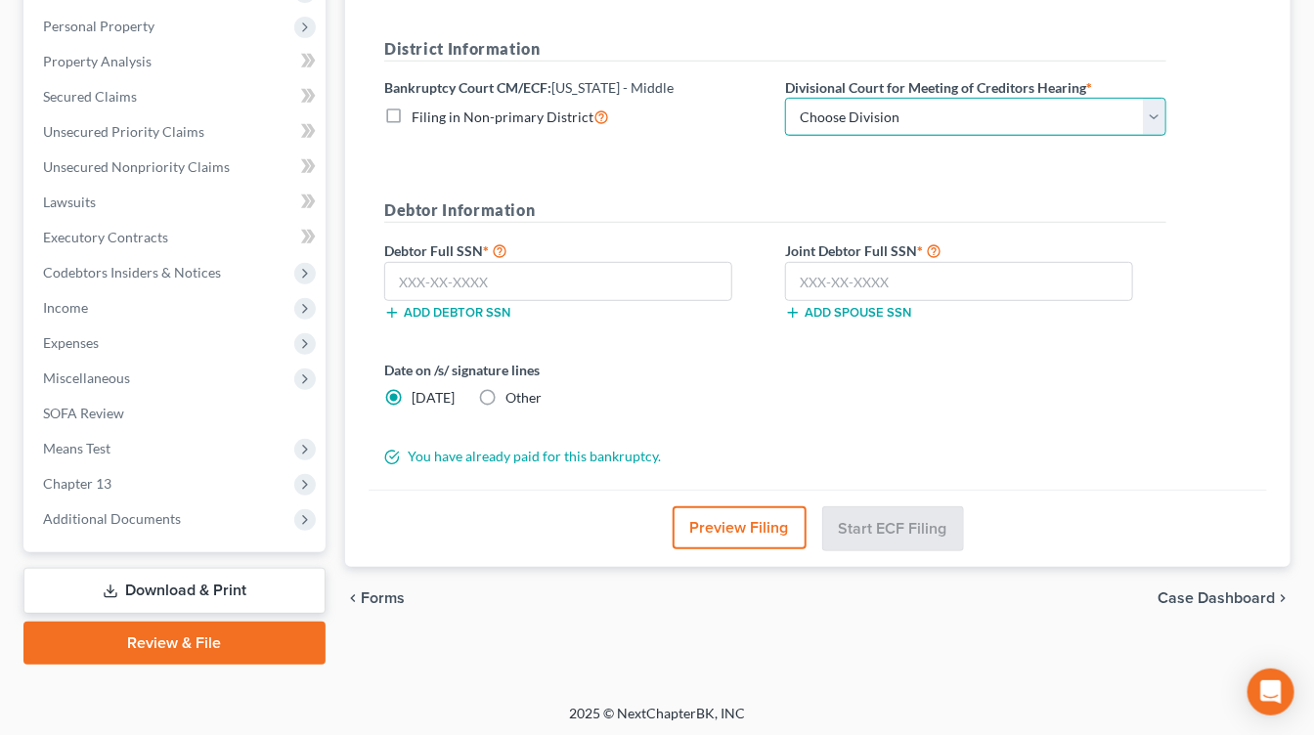
select select "0"
click at [785, 98] on select "Choose Division Baton Rouge" at bounding box center [975, 117] width 381 height 39
click at [543, 387] on div "Date on /s/ signature lines Today Other" at bounding box center [574, 384] width 401 height 48
click at [519, 394] on span "Other" at bounding box center [523, 397] width 36 height 17
click at [519, 394] on input "Other" at bounding box center [519, 394] width 13 height 13
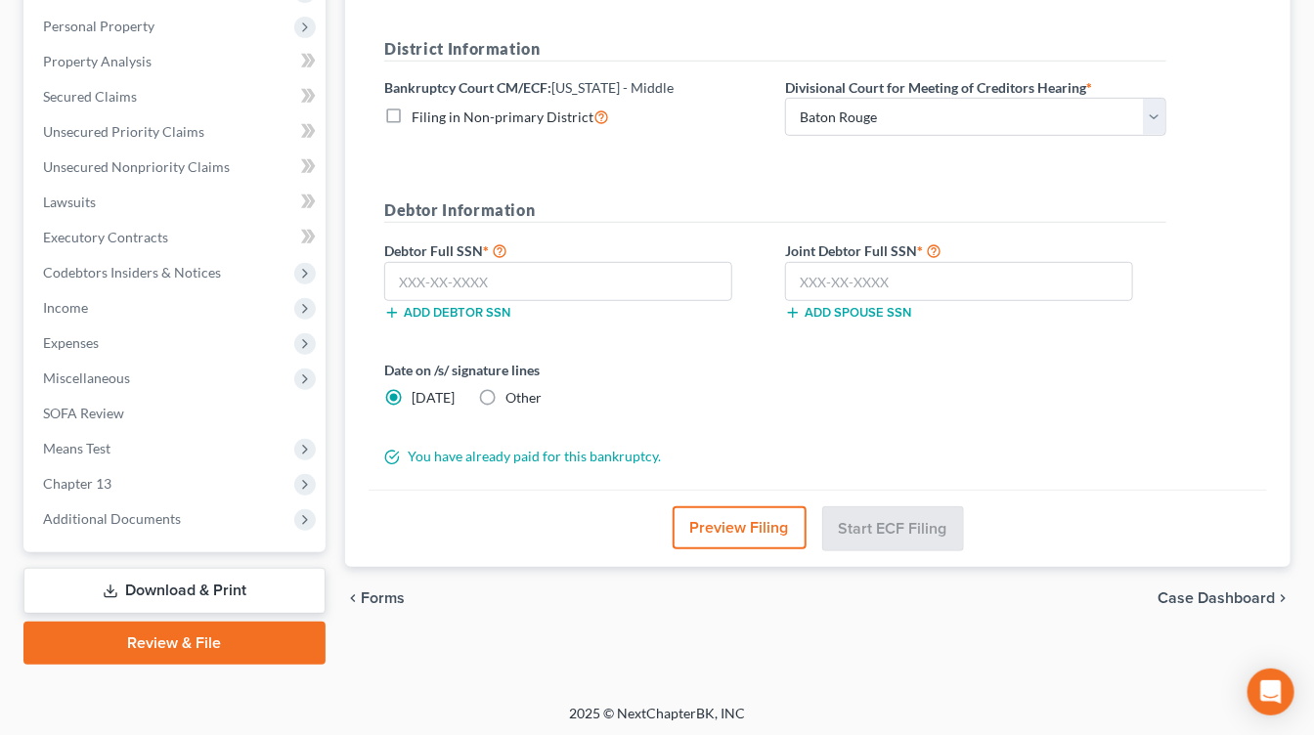
radio input "true"
radio input "false"
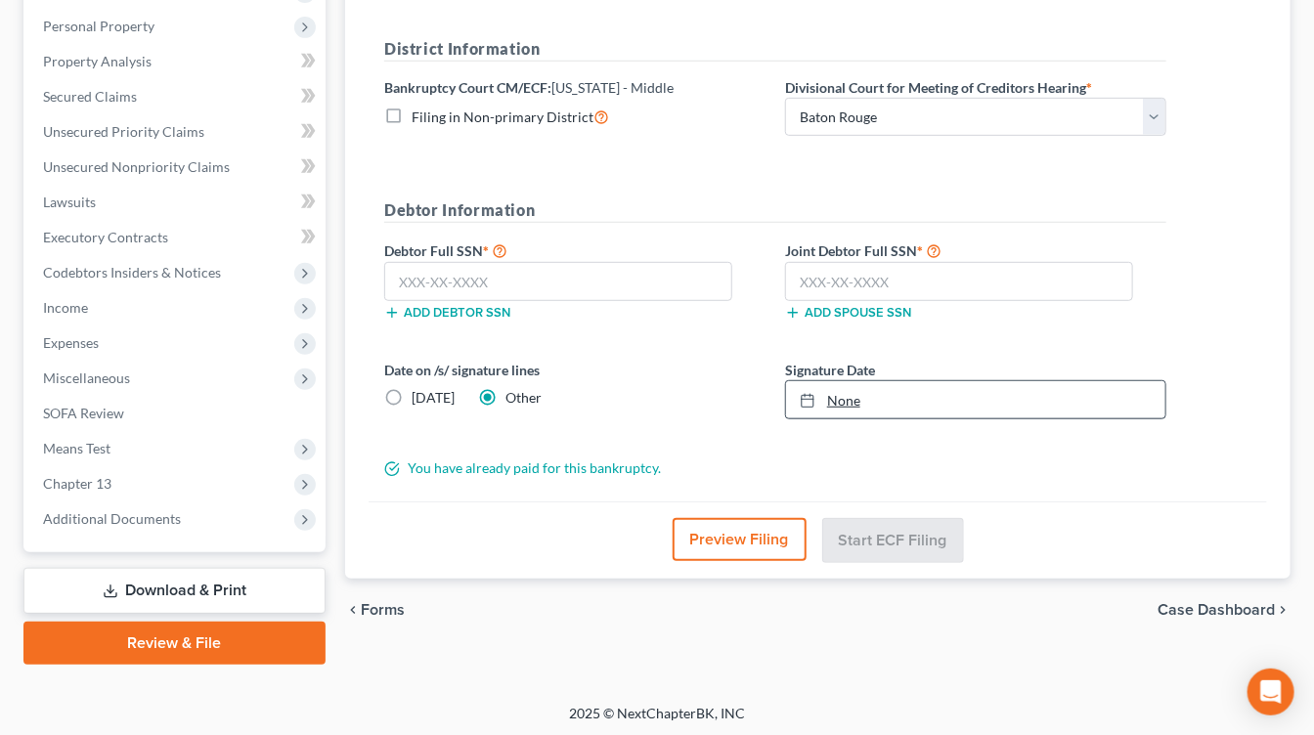
type input "10/7/2025"
click at [875, 390] on link "None" at bounding box center [975, 399] width 379 height 37
click at [558, 301] on div "Add debtor SSN" at bounding box center [574, 311] width 401 height 20
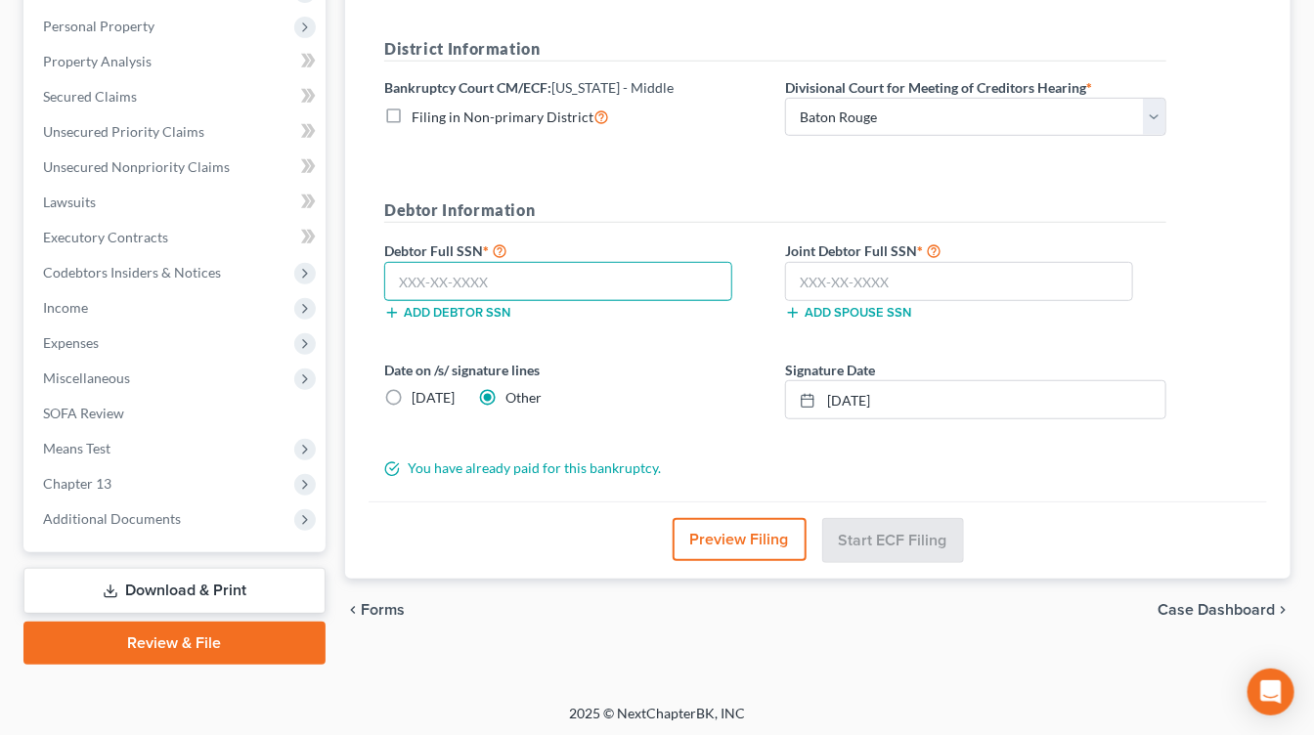
click at [562, 292] on input "text" at bounding box center [558, 281] width 348 height 39
type input "439-21-5756"
type input "3"
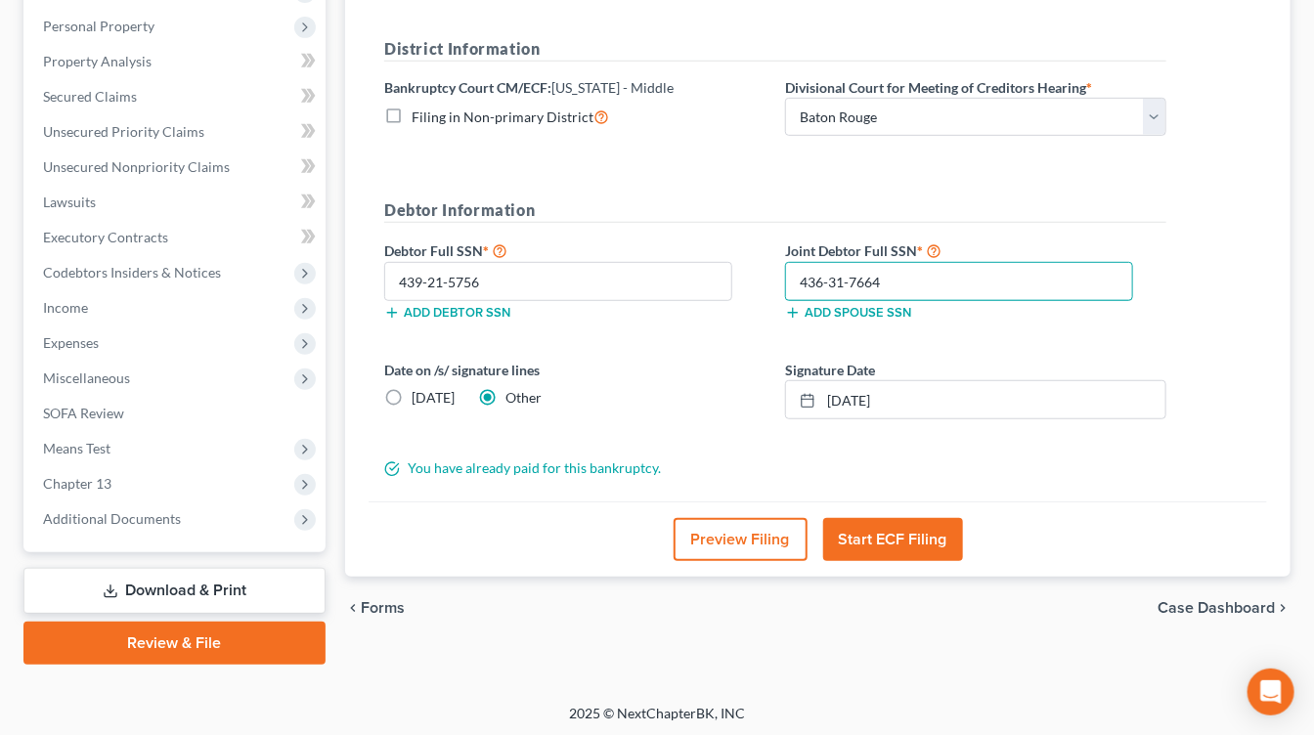
type input "436-31-7664"
click at [903, 522] on button "Start ECF Filing" at bounding box center [893, 539] width 140 height 43
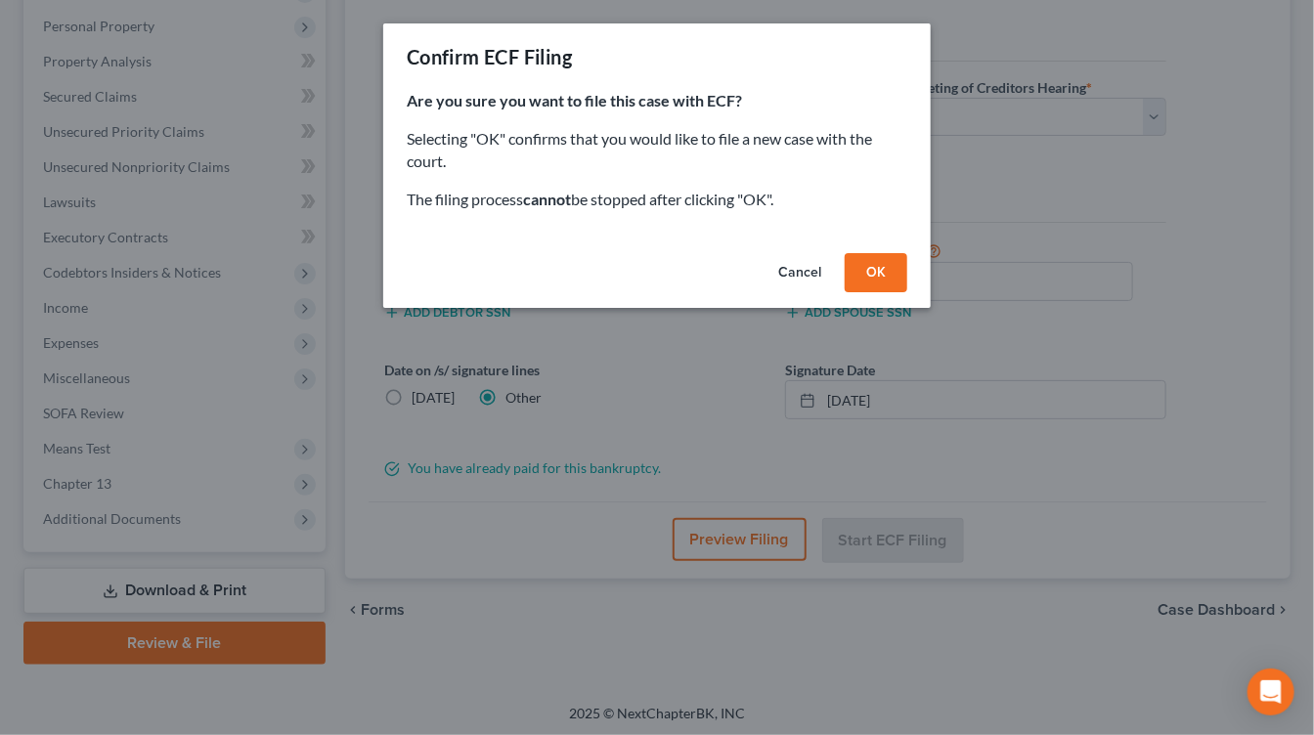
click at [885, 270] on button "OK" at bounding box center [875, 272] width 63 height 39
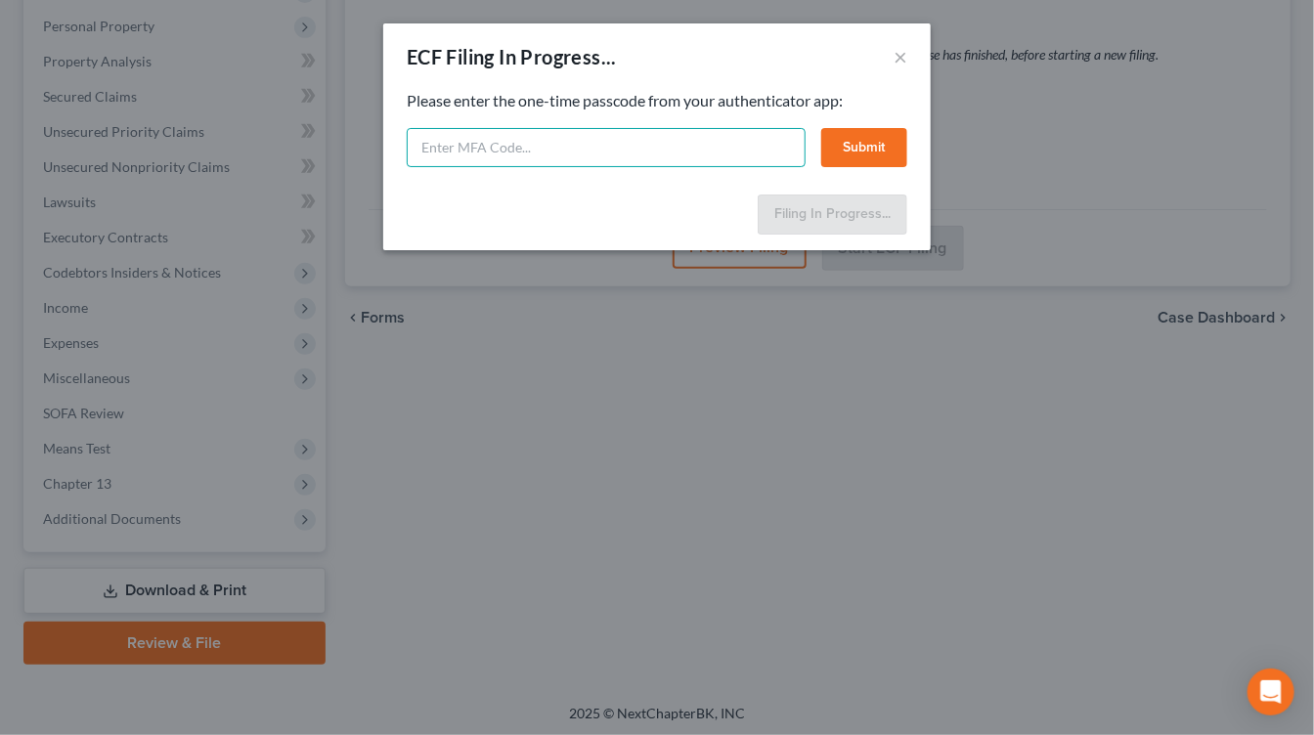
click at [614, 157] on input "text" at bounding box center [606, 147] width 399 height 39
type input "143389"
click at [858, 144] on button "Submit" at bounding box center [864, 147] width 86 height 39
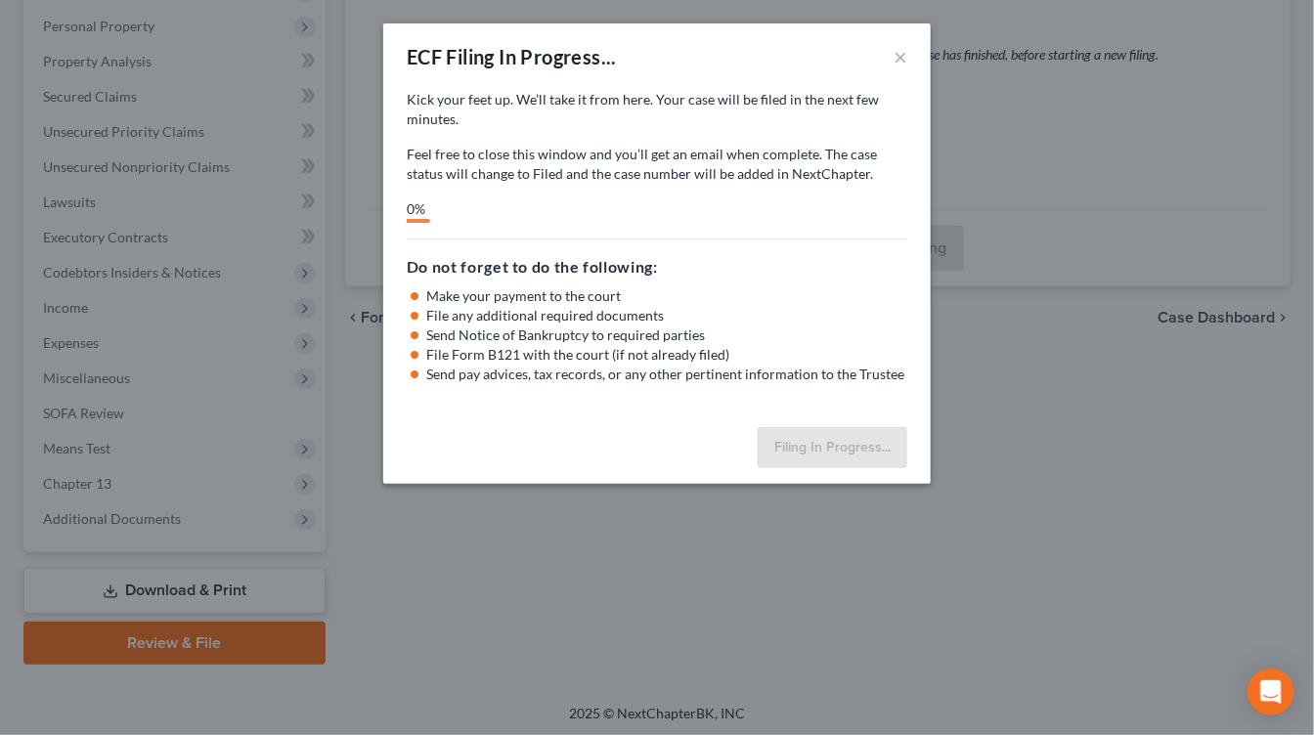
click at [726, 196] on div "Kick your feet up. We’ll take it from here. Your case will be filed in the next…" at bounding box center [657, 156] width 500 height 133
drag, startPoint x: 638, startPoint y: 297, endPoint x: 573, endPoint y: 101, distance: 207.1
click at [638, 297] on li "Make your payment to the court" at bounding box center [666, 296] width 481 height 20
click at [817, 198] on div "Kick your feet up. We’ll take it from here. Your case will be filed in the next…" at bounding box center [657, 156] width 500 height 133
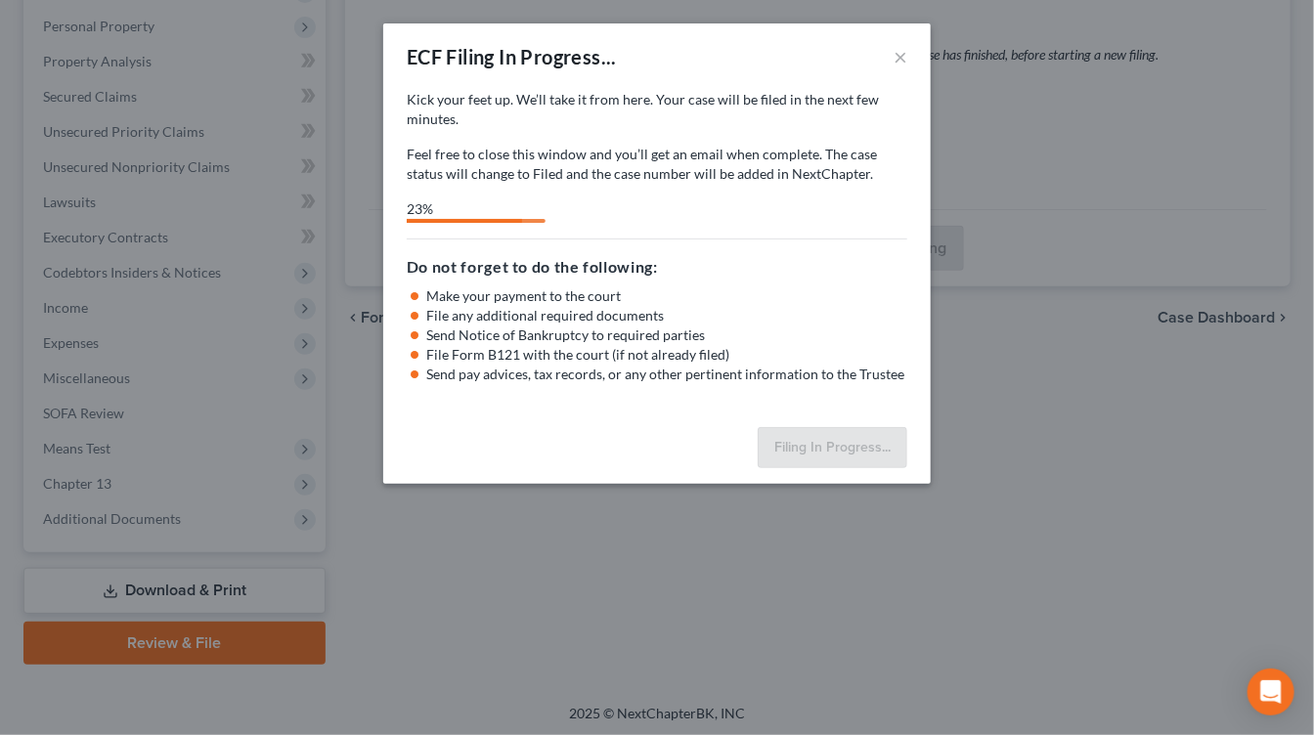
click at [816, 196] on div "Kick your feet up. We’ll take it from here. Your case will be filed in the next…" at bounding box center [657, 156] width 500 height 133
drag, startPoint x: 735, startPoint y: 171, endPoint x: 903, endPoint y: 93, distance: 185.4
click at [734, 171] on p "Feel free to close this window and you’ll get an email when complete. The case …" at bounding box center [657, 164] width 500 height 39
select select "0"
